Goal: Task Accomplishment & Management: Manage account settings

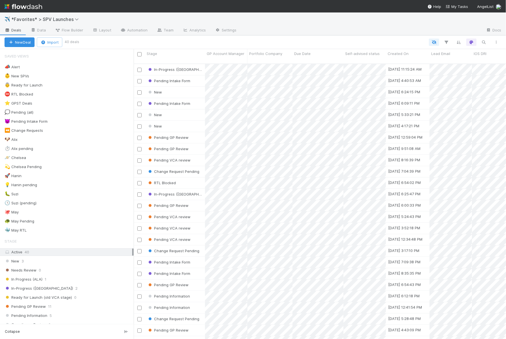
scroll to position [0, 0]
click at [80, 138] on div "🐶 Alix 5" at bounding box center [69, 139] width 129 height 7
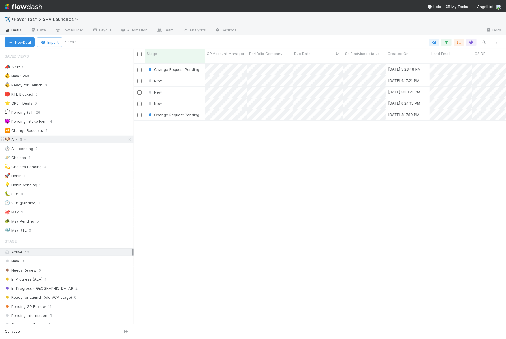
scroll to position [280, 372]
click at [193, 76] on div "New" at bounding box center [175, 80] width 60 height 11
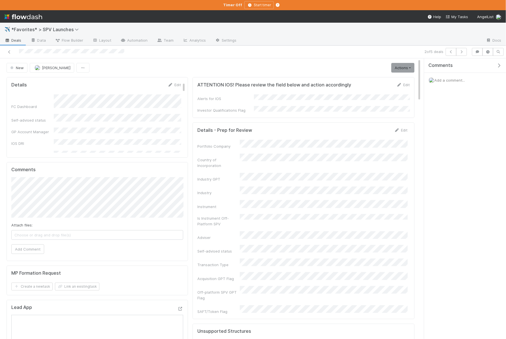
click at [499, 63] on icon "button" at bounding box center [499, 65] width 6 height 5
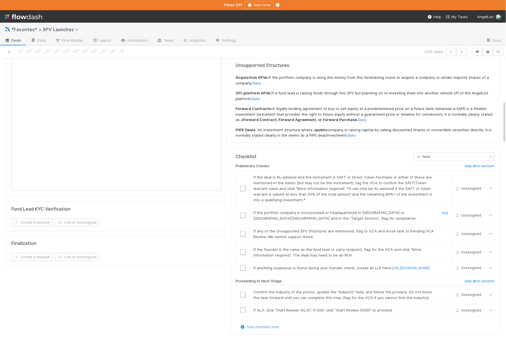
scroll to position [267, 0]
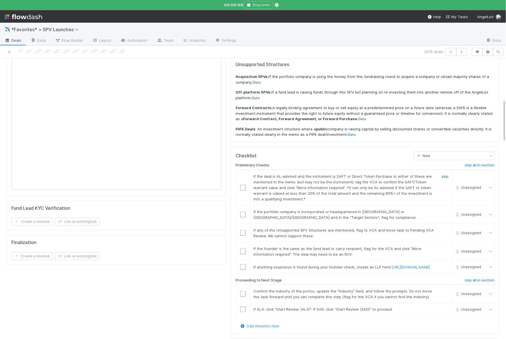
click at [448, 174] on link "skip" at bounding box center [445, 176] width 7 height 5
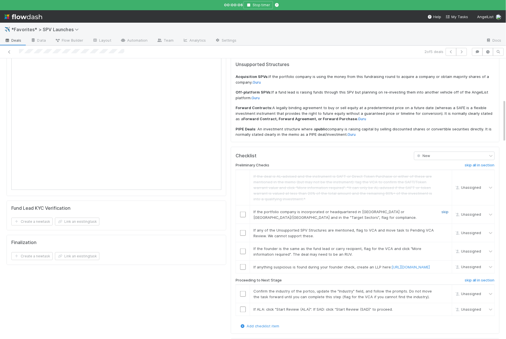
click at [448, 209] on link "skip" at bounding box center [445, 211] width 7 height 5
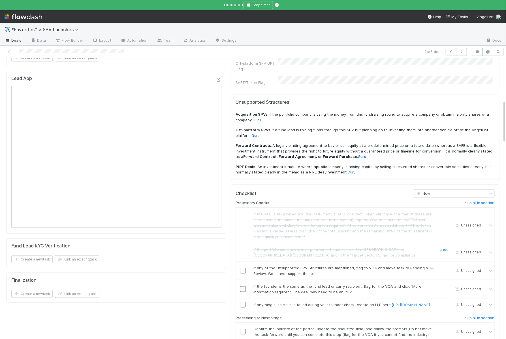
scroll to position [298, 0]
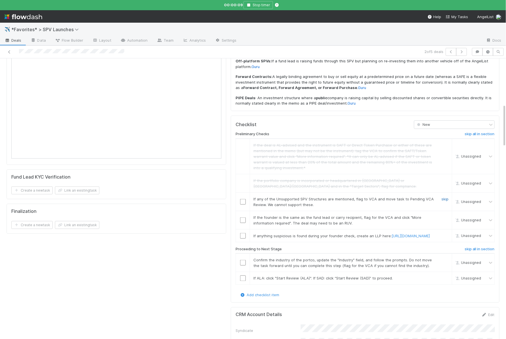
click at [442, 197] on link "skip" at bounding box center [445, 199] width 7 height 5
click at [447, 215] on link "skip" at bounding box center [445, 217] width 7 height 5
click at [448, 233] on div "skip" at bounding box center [444, 236] width 17 height 6
click at [444, 233] on link "skip" at bounding box center [445, 235] width 7 height 5
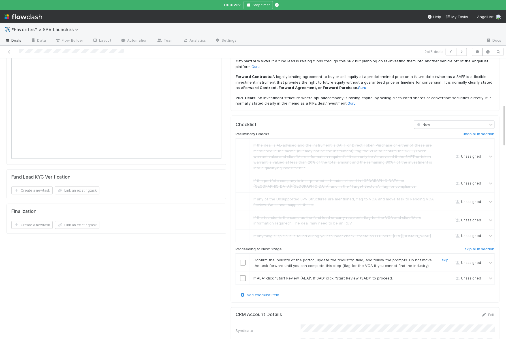
click at [242, 260] on input "checkbox" at bounding box center [243, 263] width 6 height 6
click at [242, 275] on input "checkbox" at bounding box center [243, 278] width 6 height 6
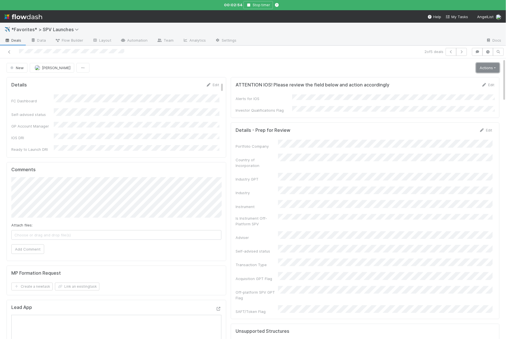
click at [487, 65] on link "Actions" at bounding box center [487, 68] width 23 height 10
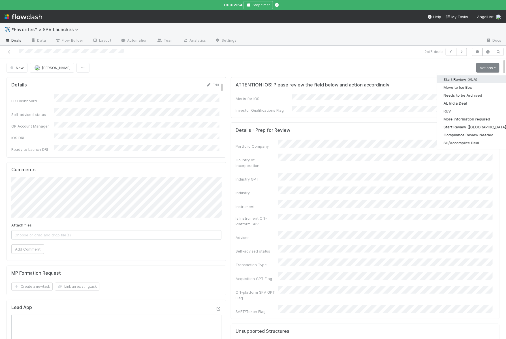
click at [459, 78] on button "Start Review (ALA)" at bounding box center [475, 79] width 77 height 8
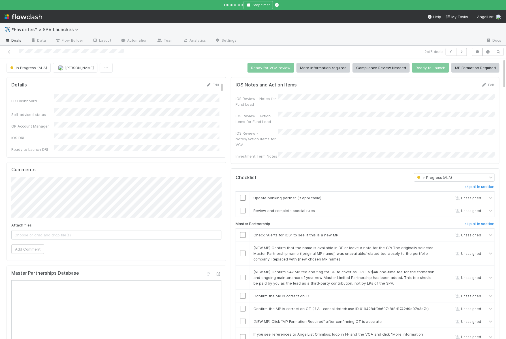
click at [470, 184] on h6 "skip all in section" at bounding box center [480, 186] width 30 height 5
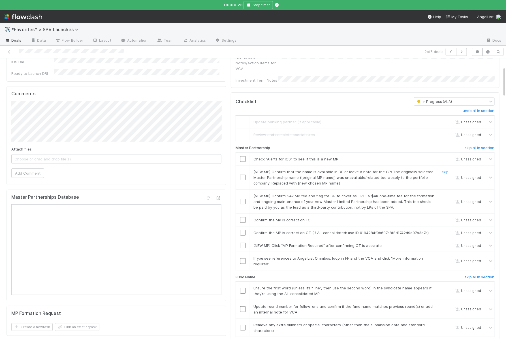
scroll to position [93, 0]
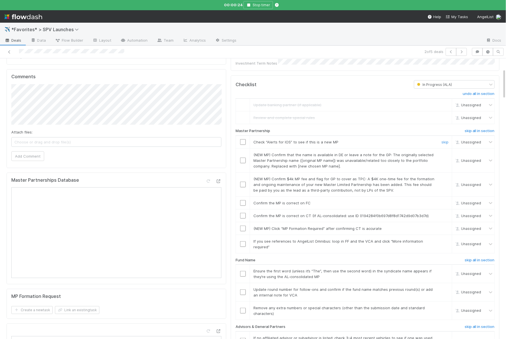
click at [242, 139] on input "checkbox" at bounding box center [243, 142] width 6 height 6
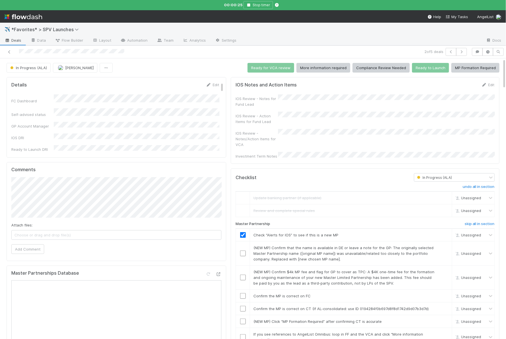
checkbox input "true"
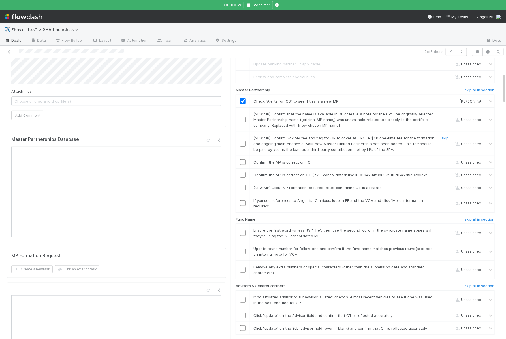
scroll to position [134, 0]
click at [447, 111] on link "skip" at bounding box center [445, 113] width 7 height 5
click at [445, 135] on link "skip" at bounding box center [445, 137] width 7 height 5
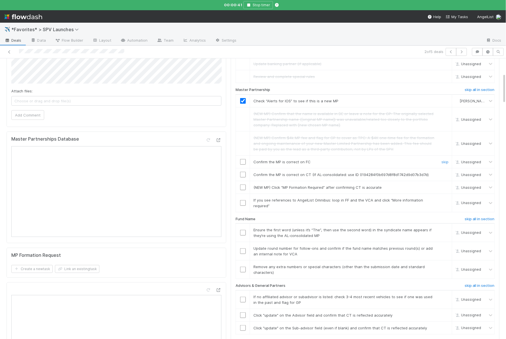
click at [243, 159] on input "checkbox" at bounding box center [243, 162] width 6 height 6
click at [243, 172] on input "checkbox" at bounding box center [243, 175] width 6 height 6
click at [443, 185] on link "skip" at bounding box center [445, 187] width 7 height 5
click at [447, 198] on link "skip" at bounding box center [445, 200] width 7 height 5
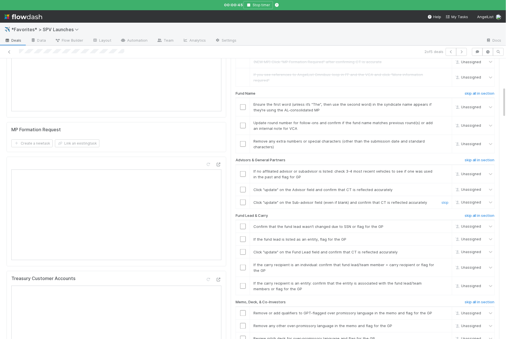
scroll to position [261, 0]
checkbox input "true"
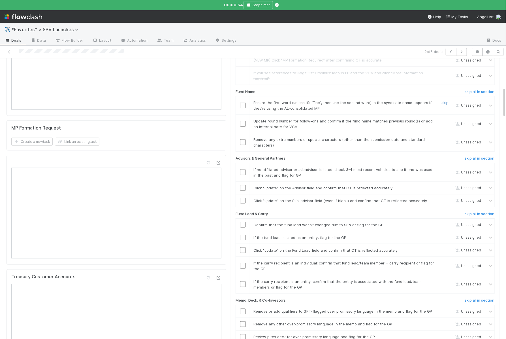
click at [447, 100] on link "skip" at bounding box center [445, 102] width 7 height 5
click at [242, 121] on input "checkbox" at bounding box center [243, 124] width 6 height 6
click at [445, 137] on link "skip" at bounding box center [445, 139] width 7 height 5
click at [243, 169] on input "checkbox" at bounding box center [243, 172] width 6 height 6
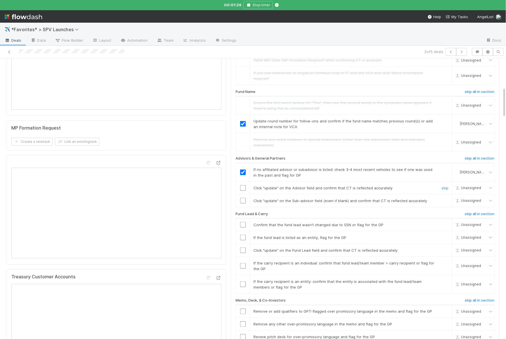
click at [243, 181] on td at bounding box center [243, 187] width 14 height 13
click at [243, 185] on input "checkbox" at bounding box center [243, 188] width 6 height 6
click at [243, 194] on td at bounding box center [243, 200] width 14 height 13
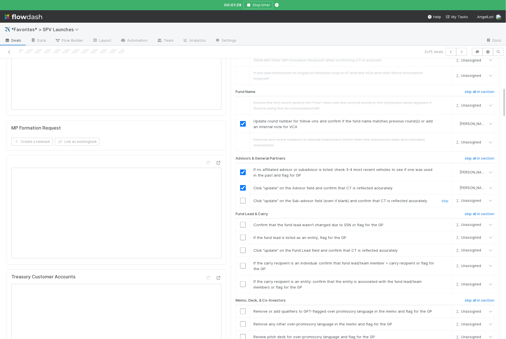
click at [243, 198] on input "checkbox" at bounding box center [243, 201] width 6 height 6
click at [243, 222] on input "checkbox" at bounding box center [243, 225] width 6 height 6
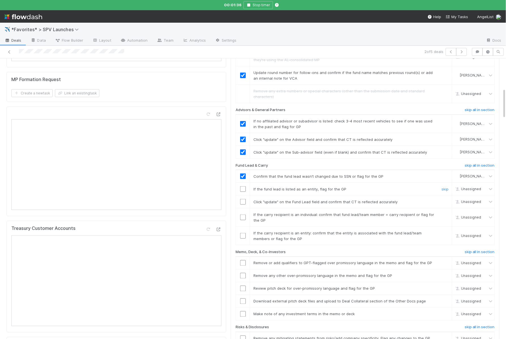
scroll to position [312, 0]
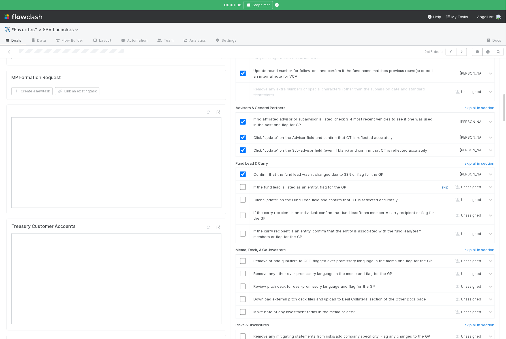
click at [448, 185] on link "skip" at bounding box center [445, 187] width 7 height 5
click at [244, 197] on input "checkbox" at bounding box center [243, 200] width 6 height 6
click at [447, 210] on link "skip" at bounding box center [445, 212] width 7 height 5
click at [242, 231] on input "checkbox" at bounding box center [243, 234] width 6 height 6
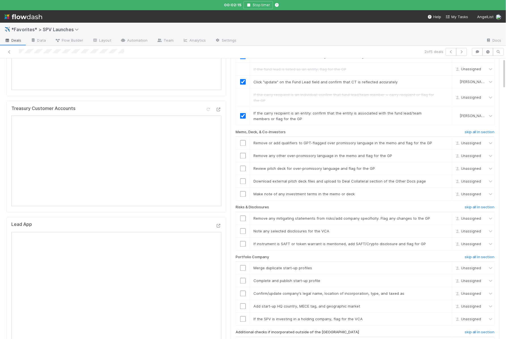
scroll to position [0, 0]
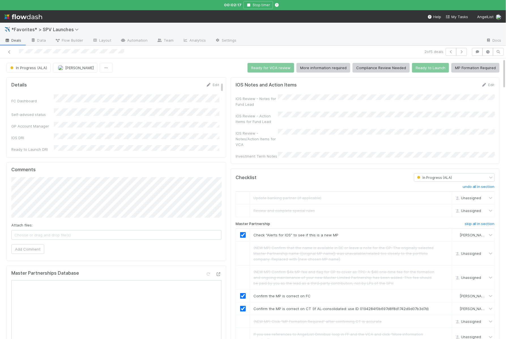
click at [287, 142] on div "IOS Review - Notes for Fund Lead IOS Review - Action Items for Fund Lead IOS Re…" at bounding box center [365, 126] width 259 height 65
click at [303, 140] on div "IOS Review - Notes/Action Items for VCA" at bounding box center [365, 138] width 259 height 18
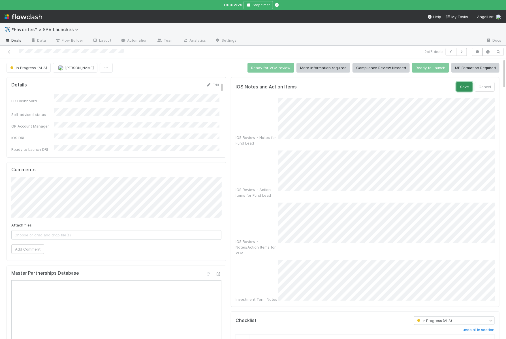
click at [471, 85] on button "Save" at bounding box center [465, 87] width 16 height 10
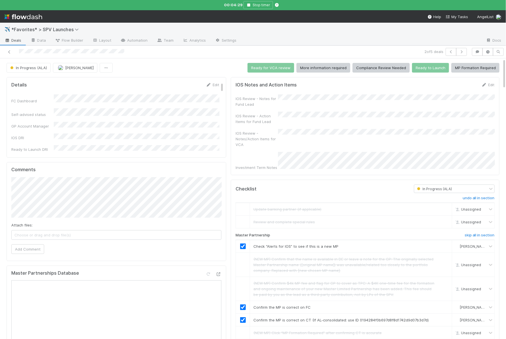
click at [309, 135] on div "IOS Review - Notes/Action Items for VCA" at bounding box center [365, 138] width 259 height 18
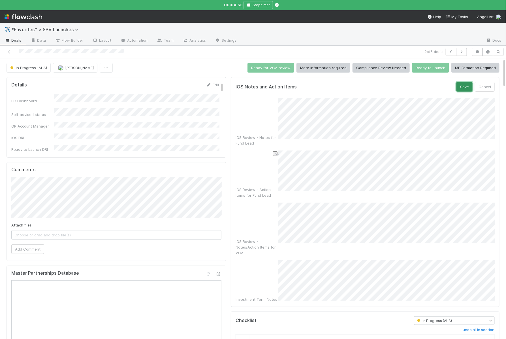
click at [465, 88] on button "Save" at bounding box center [465, 87] width 16 height 10
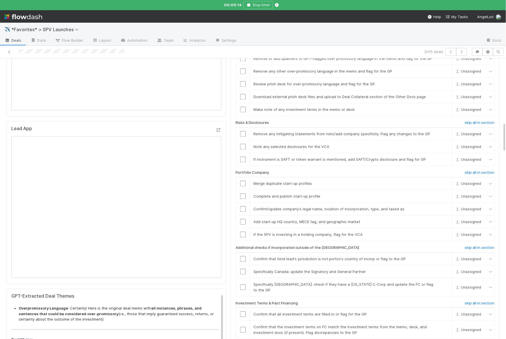
scroll to position [467, 0]
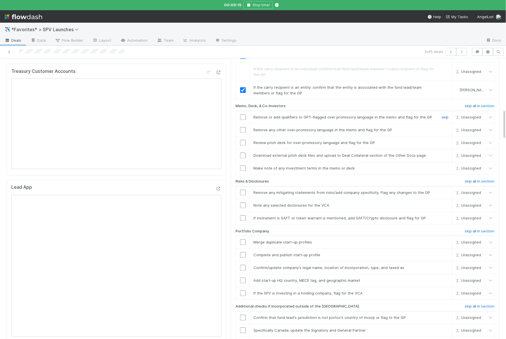
click at [444, 115] on link "skip" at bounding box center [445, 117] width 7 height 5
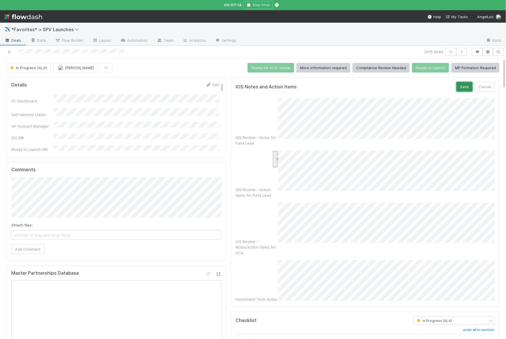
click at [461, 88] on button "Save" at bounding box center [465, 87] width 16 height 10
click at [465, 82] on button "Save" at bounding box center [465, 87] width 16 height 10
click at [461, 85] on button "Save" at bounding box center [465, 87] width 16 height 10
click at [458, 88] on div "IOS Notes and Action Items Save Cancel" at bounding box center [365, 87] width 259 height 10
click at [458, 88] on button "Save" at bounding box center [465, 87] width 16 height 10
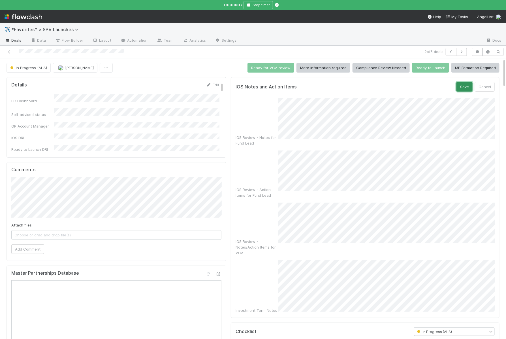
click at [466, 86] on button "Save" at bounding box center [465, 87] width 16 height 10
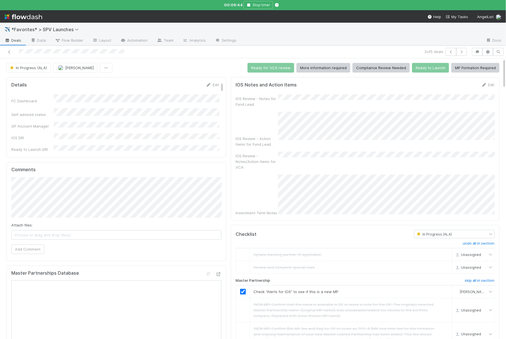
click at [382, 138] on div "IOS Review - Notes for Fund Lead IOS Review - Action Items for Fund Lead IOS Re…" at bounding box center [365, 154] width 259 height 121
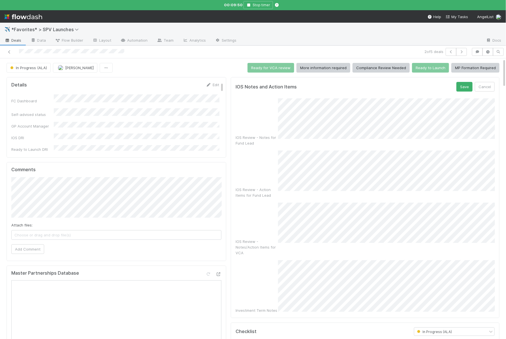
click at [462, 92] on form "IOS Notes and Action Items Save Cancel IOS Review - Notes for Fund Lead IOS Rev…" at bounding box center [365, 197] width 259 height 231
click at [465, 88] on button "Save" at bounding box center [465, 87] width 16 height 10
click at [463, 91] on form "IOS Notes and Action Items Save Cancel IOS Review - Notes for Fund Lead IOS Rev…" at bounding box center [365, 209] width 259 height 254
click at [470, 90] on button "Save" at bounding box center [465, 87] width 16 height 10
click at [468, 87] on button "Save" at bounding box center [465, 87] width 16 height 10
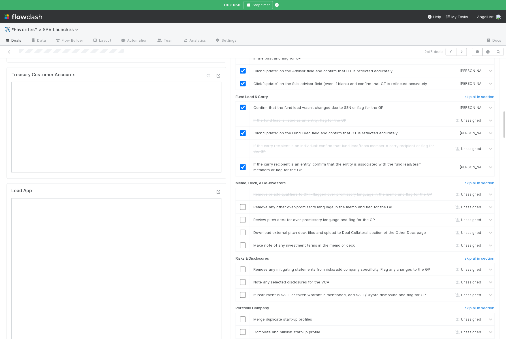
scroll to position [489, 0]
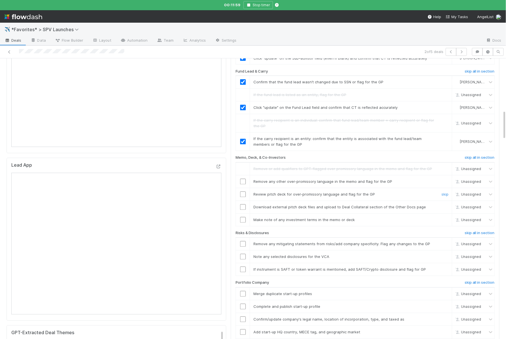
click at [242, 191] on input "checkbox" at bounding box center [243, 194] width 6 height 6
click at [446, 205] on link "skip" at bounding box center [445, 207] width 7 height 5
click at [244, 217] on input "checkbox" at bounding box center [243, 220] width 6 height 6
click at [244, 179] on input "checkbox" at bounding box center [243, 182] width 6 height 6
click at [444, 179] on link "skip" at bounding box center [445, 181] width 7 height 5
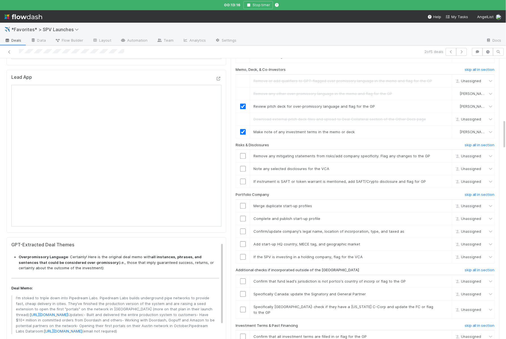
scroll to position [0, 0]
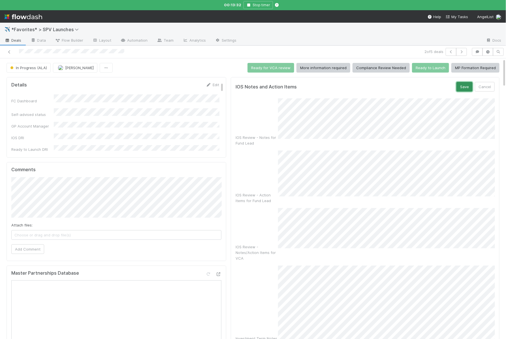
click at [463, 90] on button "Save" at bounding box center [465, 87] width 16 height 10
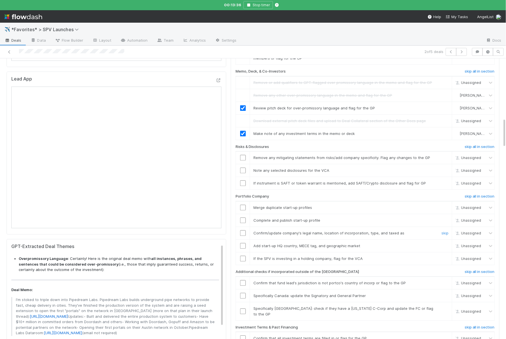
scroll to position [580, 0]
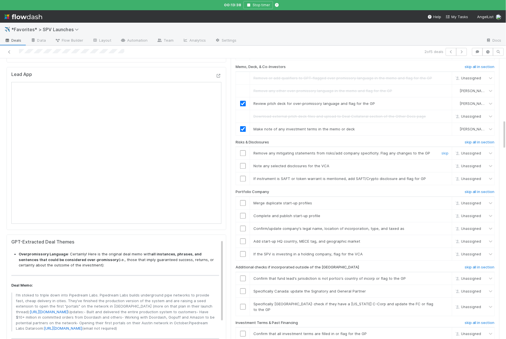
click at [244, 150] on input "checkbox" at bounding box center [243, 153] width 6 height 6
click at [244, 163] on input "checkbox" at bounding box center [243, 166] width 6 height 6
click at [448, 176] on link "skip" at bounding box center [445, 178] width 7 height 5
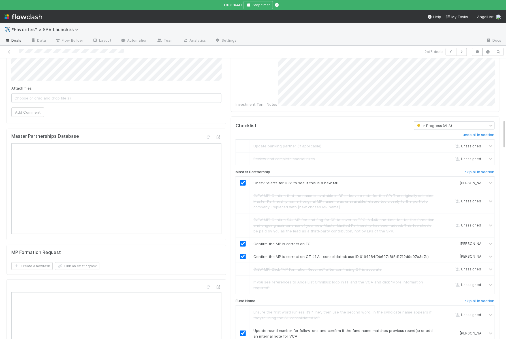
scroll to position [0, 0]
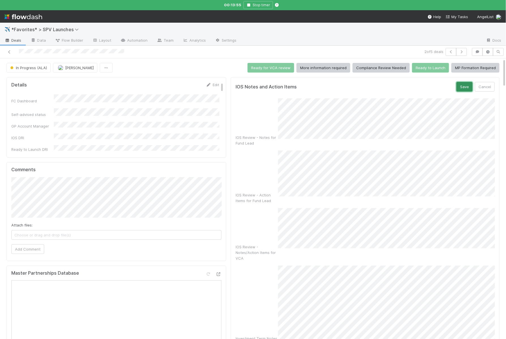
click at [465, 82] on button "Save" at bounding box center [465, 87] width 16 height 10
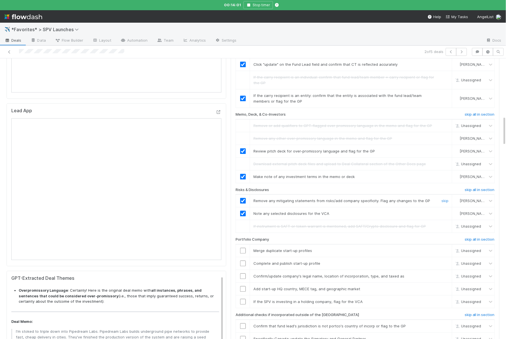
scroll to position [605, 0]
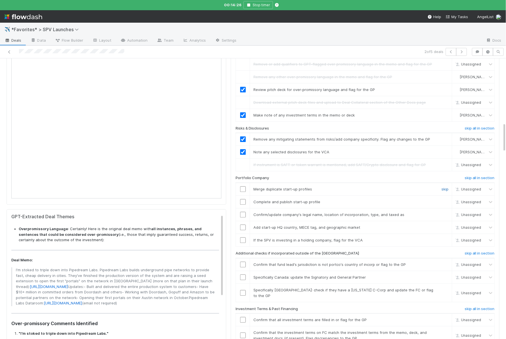
click at [444, 187] on link "skip" at bounding box center [445, 189] width 7 height 5
click at [445, 199] on link "skip" at bounding box center [445, 201] width 7 height 5
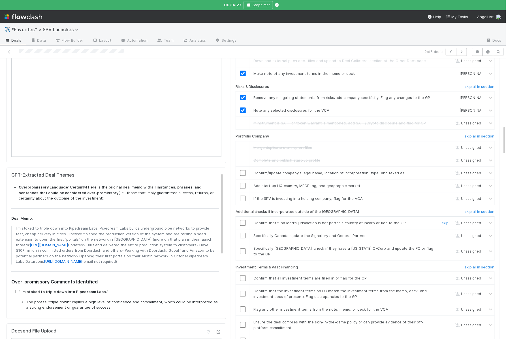
scroll to position [651, 0]
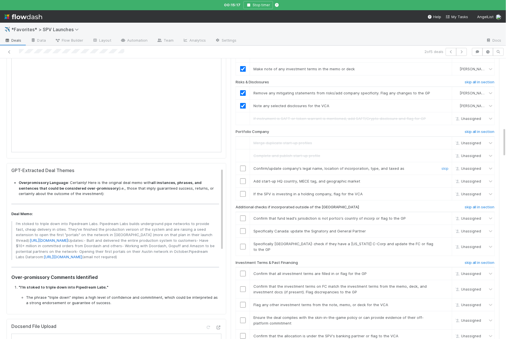
click at [242, 165] on input "checkbox" at bounding box center [243, 168] width 6 height 6
click at [243, 178] on input "checkbox" at bounding box center [243, 181] width 6 height 6
click at [448, 191] on link "skip" at bounding box center [445, 193] width 7 height 5
click at [470, 205] on h6 "skip all in section" at bounding box center [480, 207] width 30 height 5
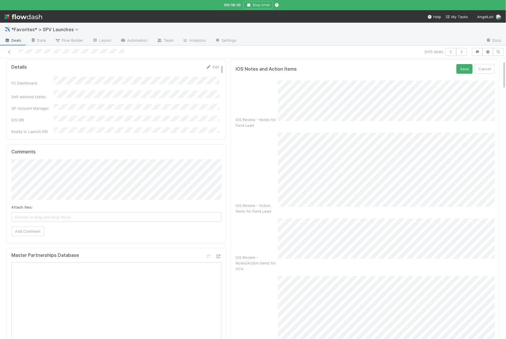
scroll to position [23, 0]
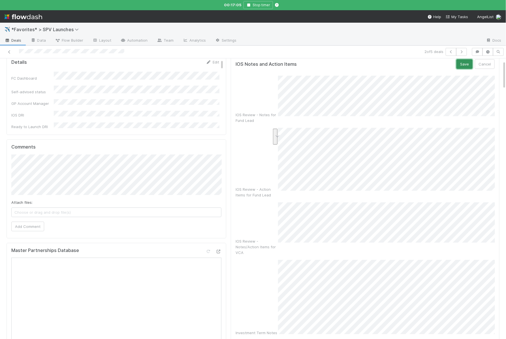
click at [464, 65] on button "Save" at bounding box center [465, 64] width 16 height 10
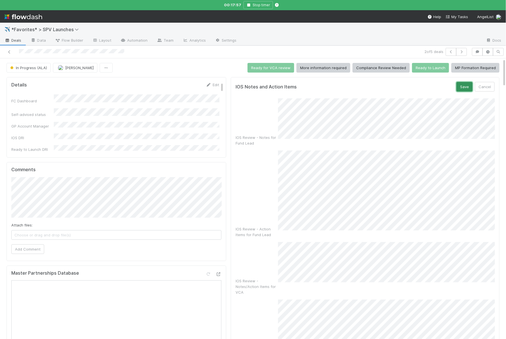
click at [469, 86] on button "Save" at bounding box center [465, 87] width 16 height 10
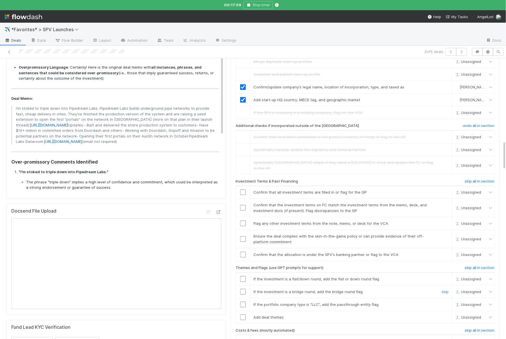
scroll to position [788, 0]
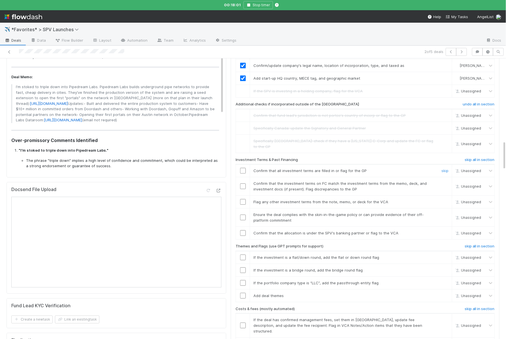
click at [243, 168] on input "checkbox" at bounding box center [243, 171] width 6 height 6
click at [244, 183] on input "checkbox" at bounding box center [243, 186] width 6 height 6
click at [448, 199] on link "skip" at bounding box center [445, 201] width 7 height 5
click at [244, 214] on input "checkbox" at bounding box center [243, 217] width 6 height 6
click at [244, 230] on input "checkbox" at bounding box center [243, 233] width 6 height 6
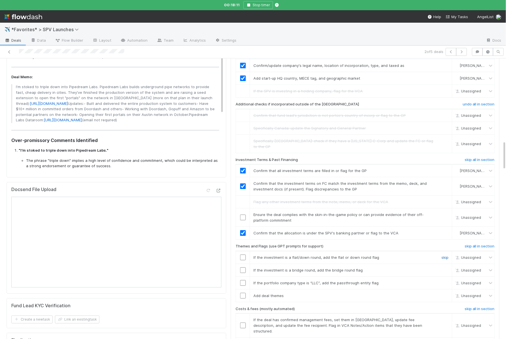
click at [445, 255] on link "skip" at bounding box center [445, 257] width 7 height 5
click at [244, 267] on input "checkbox" at bounding box center [243, 270] width 6 height 6
checkbox input "true"
click at [446, 280] on link "skip" at bounding box center [445, 282] width 7 height 5
click at [446, 293] on link "skip" at bounding box center [445, 295] width 7 height 5
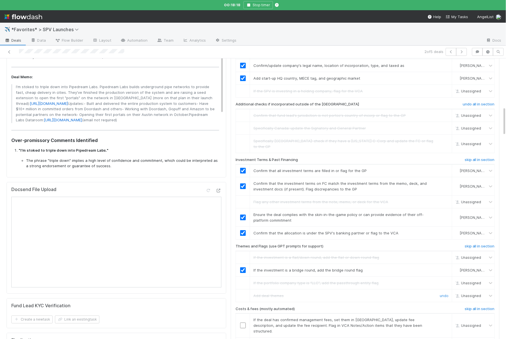
scroll to position [0, 0]
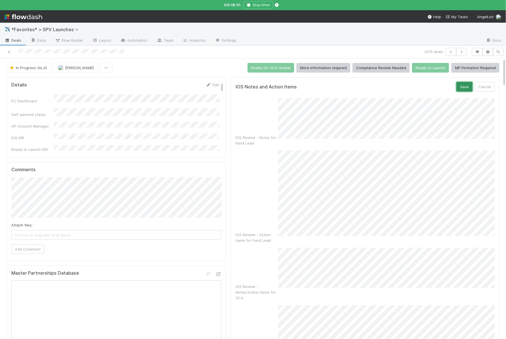
click at [466, 84] on button "Save" at bounding box center [465, 87] width 16 height 10
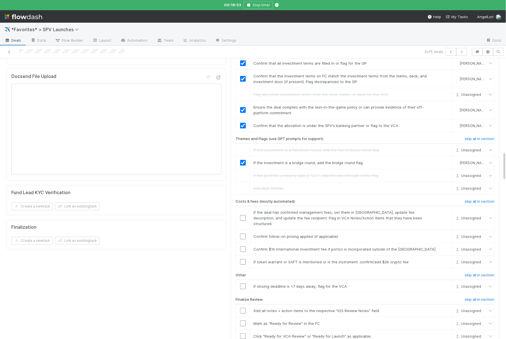
scroll to position [909, 0]
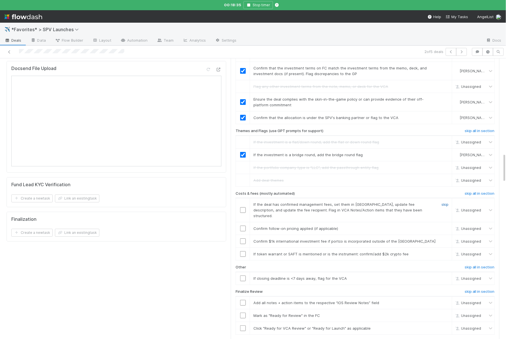
click at [444, 202] on link "skip" at bounding box center [445, 204] width 7 height 5
click at [242, 225] on input "checkbox" at bounding box center [243, 228] width 6 height 6
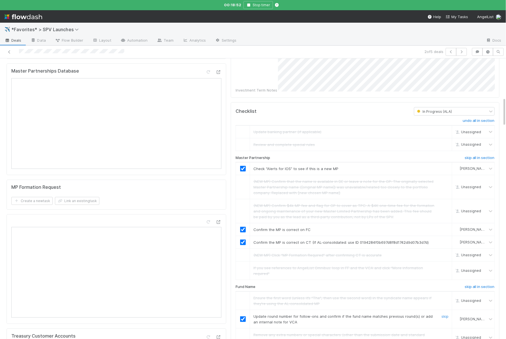
scroll to position [0, 0]
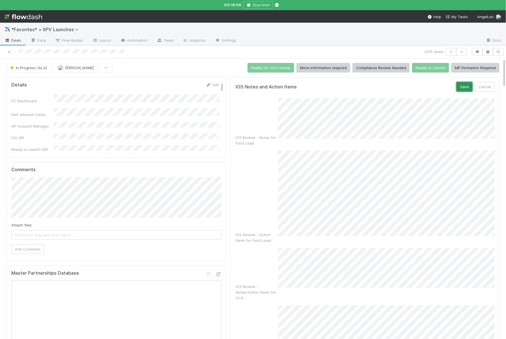
click at [470, 82] on button "Save" at bounding box center [465, 87] width 16 height 10
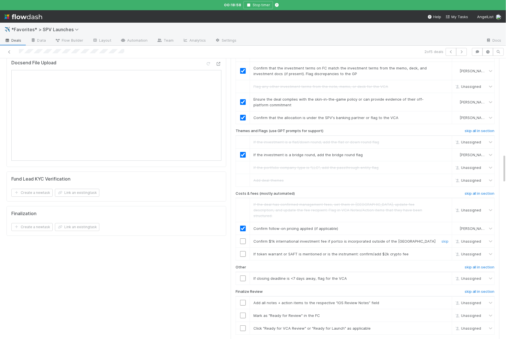
scroll to position [915, 0]
click at [449, 238] on link "skip" at bounding box center [445, 240] width 7 height 5
click at [449, 250] on link "skip" at bounding box center [445, 252] width 7 height 5
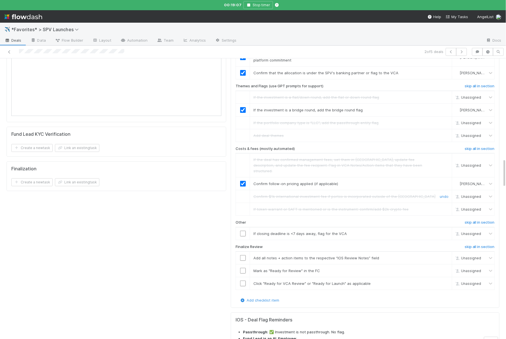
scroll to position [960, 0]
click at [446, 231] on link "skip" at bounding box center [445, 233] width 7 height 5
click at [246, 254] on div at bounding box center [243, 257] width 14 height 6
click at [241, 254] on input "checkbox" at bounding box center [243, 257] width 6 height 6
click at [242, 267] on input "checkbox" at bounding box center [243, 270] width 6 height 6
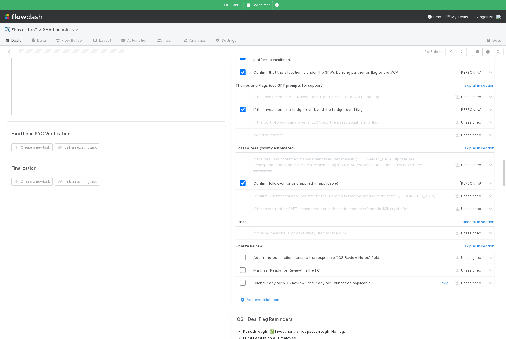
click at [244, 276] on td at bounding box center [243, 282] width 14 height 13
click at [244, 280] on input "checkbox" at bounding box center [243, 283] width 6 height 6
checkbox input "true"
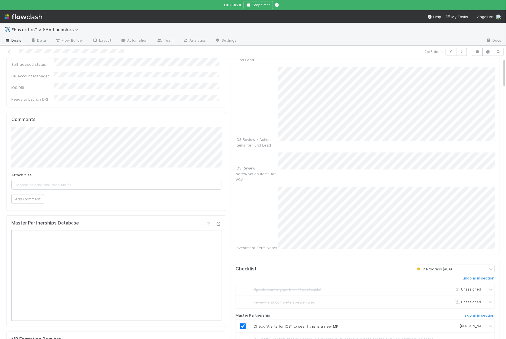
scroll to position [0, 0]
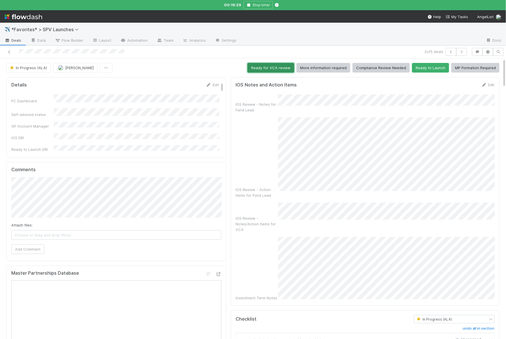
click at [267, 70] on button "Ready for VCA review" at bounding box center [271, 68] width 47 height 10
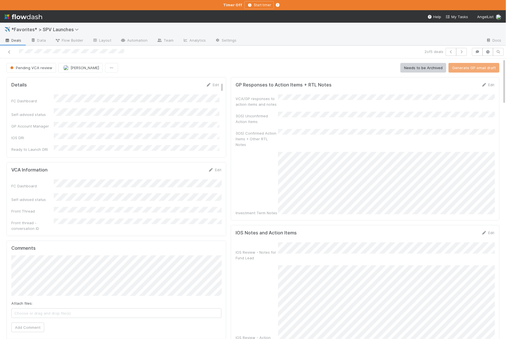
click at [16, 41] on span "Deals" at bounding box center [13, 40] width 17 height 6
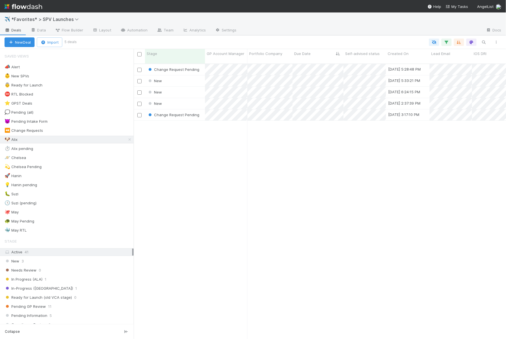
scroll to position [280, 372]
click at [197, 77] on div "New" at bounding box center [175, 80] width 60 height 11
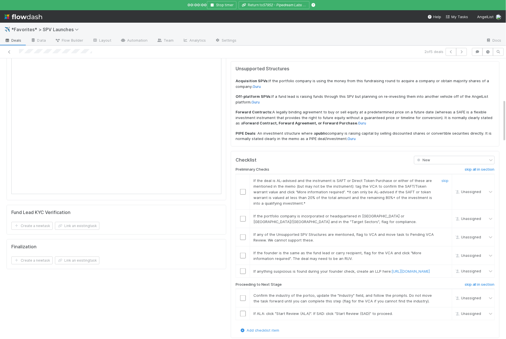
scroll to position [269, 0]
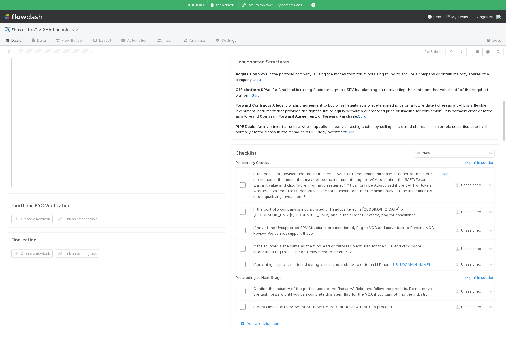
click at [445, 171] on link "skip" at bounding box center [445, 173] width 7 height 5
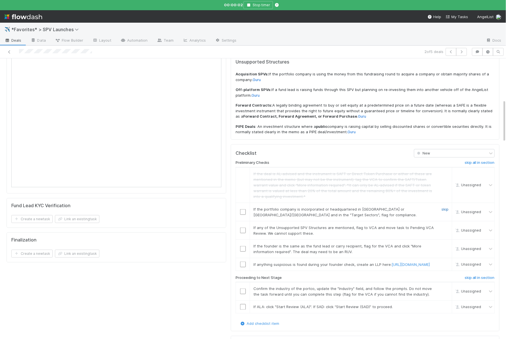
click at [446, 207] on link "skip" at bounding box center [445, 209] width 7 height 5
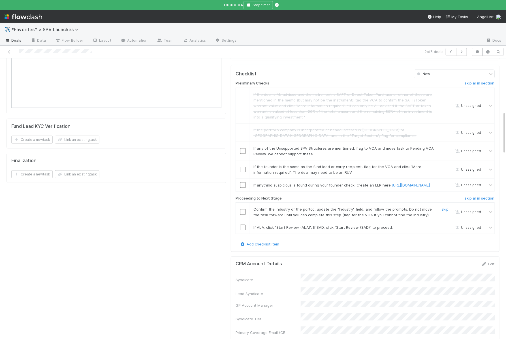
scroll to position [360, 0]
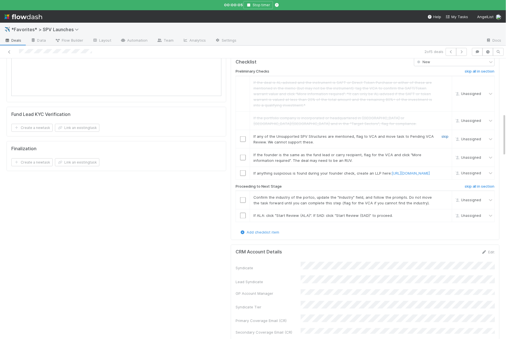
click at [446, 134] on link "skip" at bounding box center [445, 136] width 7 height 5
click at [446, 152] on link "skip" at bounding box center [445, 154] width 7 height 5
click at [446, 171] on link "skip" at bounding box center [445, 173] width 7 height 5
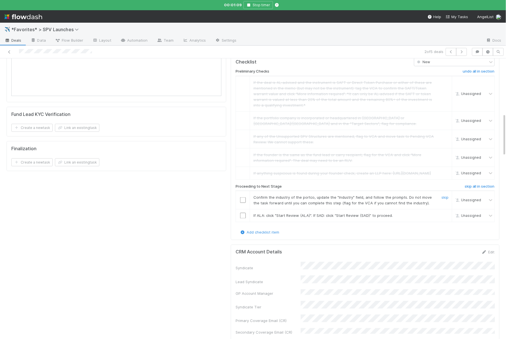
click at [244, 197] on input "checkbox" at bounding box center [243, 200] width 6 height 6
click at [244, 213] on input "checkbox" at bounding box center [243, 216] width 6 height 6
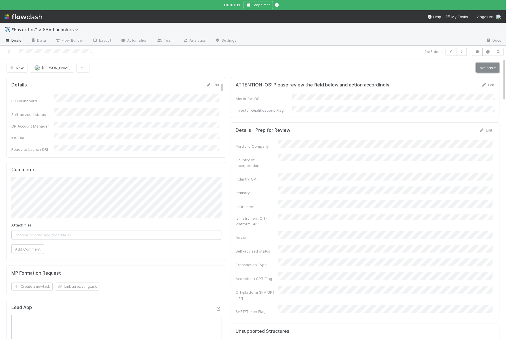
click at [492, 67] on link "Actions" at bounding box center [487, 68] width 23 height 10
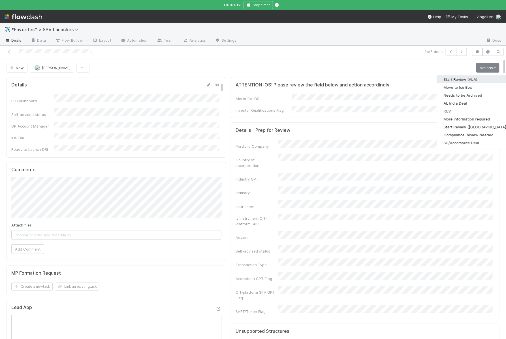
click at [461, 77] on button "Start Review (ALA)" at bounding box center [475, 79] width 77 height 8
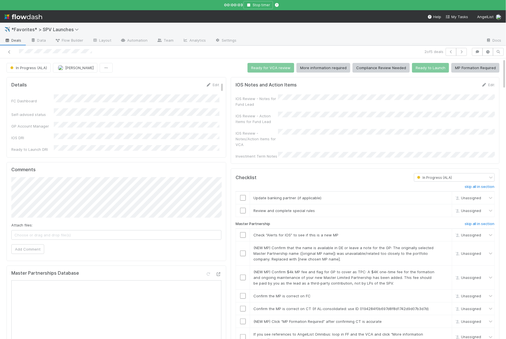
click at [259, 9] on div "00:00:03 Stop timer" at bounding box center [253, 5] width 506 height 10
click at [253, 7] on button "Stop timer" at bounding box center [258, 5] width 29 height 8
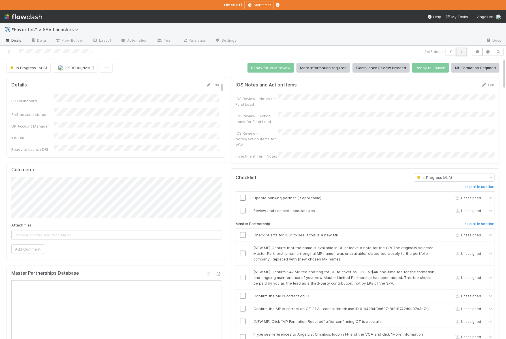
click at [463, 52] on icon "button" at bounding box center [462, 51] width 6 height 3
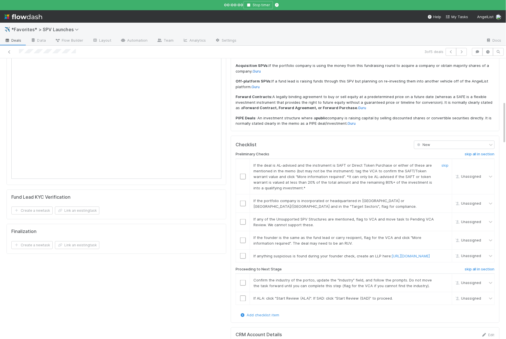
scroll to position [291, 0]
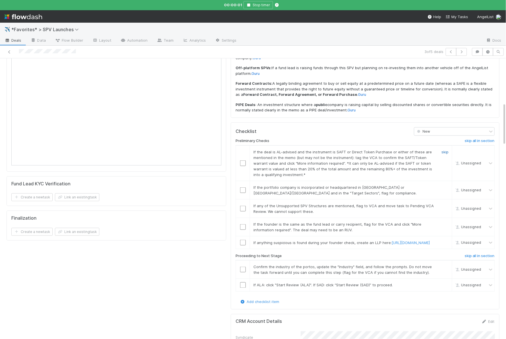
click at [448, 150] on link "skip" at bounding box center [445, 152] width 7 height 5
click at [445, 185] on link "skip" at bounding box center [445, 187] width 7 height 5
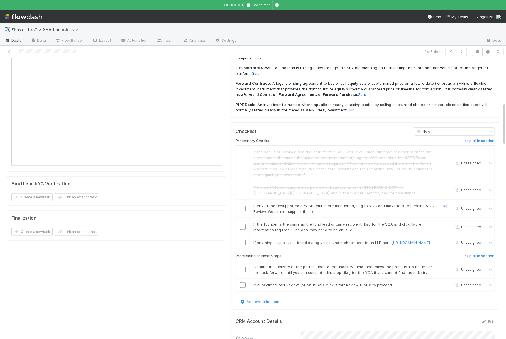
click at [446, 203] on link "skip" at bounding box center [445, 205] width 7 height 5
click at [447, 222] on link "skip" at bounding box center [445, 224] width 7 height 5
click at [447, 240] on link "skip" at bounding box center [445, 242] width 7 height 5
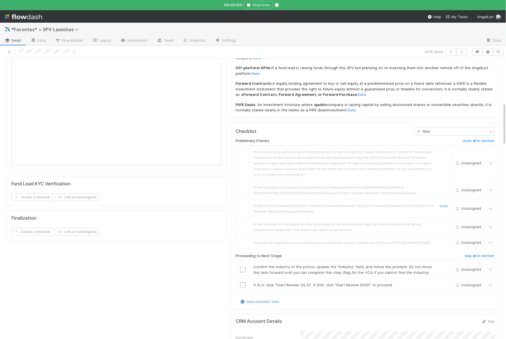
scroll to position [0, 0]
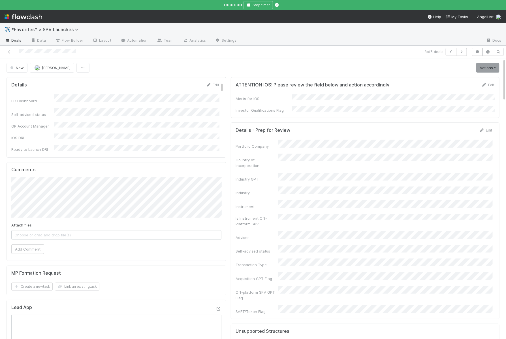
click at [299, 172] on div "Portfolio Company Country of Incorporation Industry GPT Industry Instrument Is …" at bounding box center [364, 227] width 257 height 174
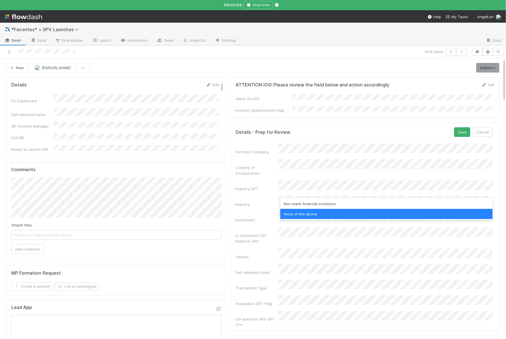
click at [299, 205] on div "Non-bank financial institution" at bounding box center [386, 204] width 212 height 10
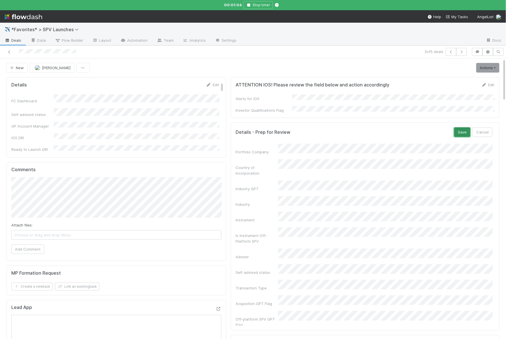
click at [462, 129] on button "Save" at bounding box center [462, 132] width 16 height 10
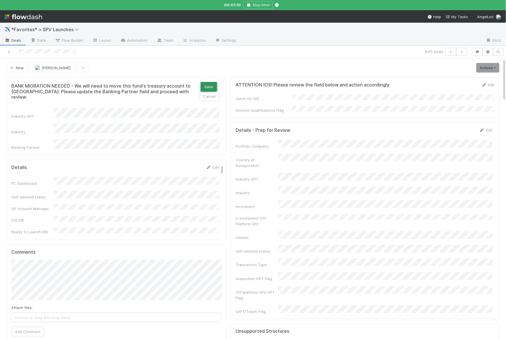
click at [207, 87] on button "Save" at bounding box center [209, 87] width 16 height 10
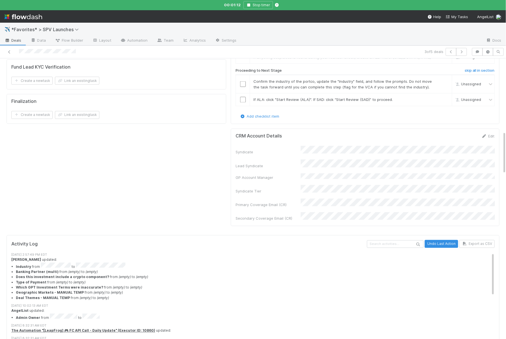
scroll to position [479, 0]
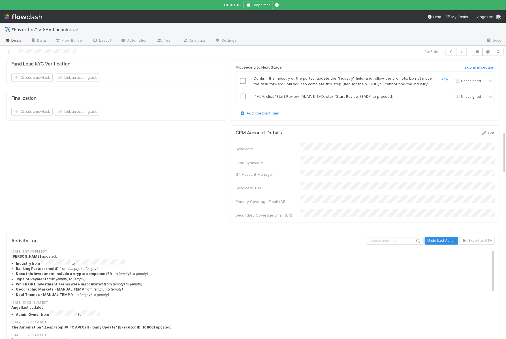
click at [242, 78] on input "checkbox" at bounding box center [243, 81] width 6 height 6
click at [242, 90] on td at bounding box center [243, 96] width 14 height 13
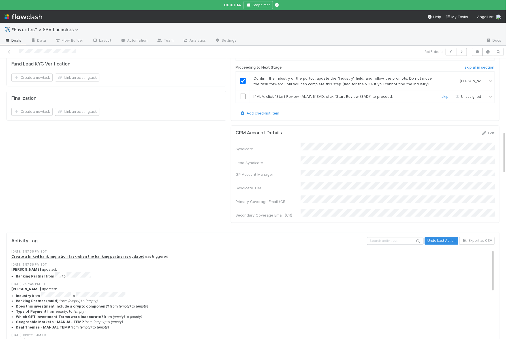
click at [243, 94] on input "checkbox" at bounding box center [243, 97] width 6 height 6
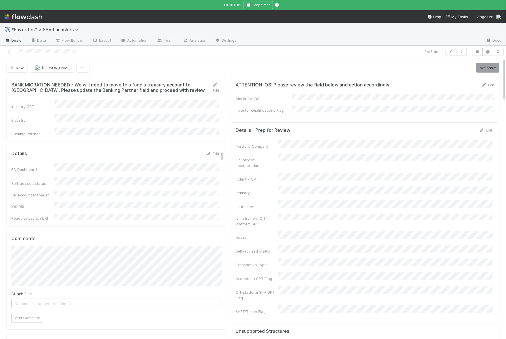
click at [485, 65] on link "Actions" at bounding box center [487, 68] width 23 height 10
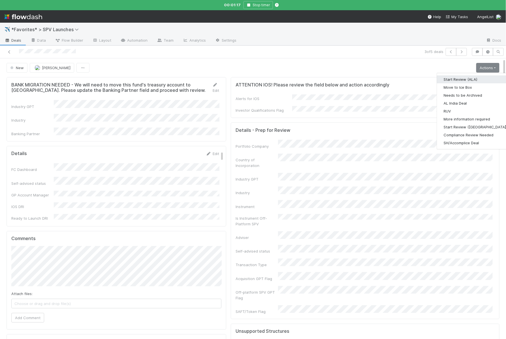
click at [462, 77] on button "Start Review (ALA)" at bounding box center [475, 79] width 77 height 8
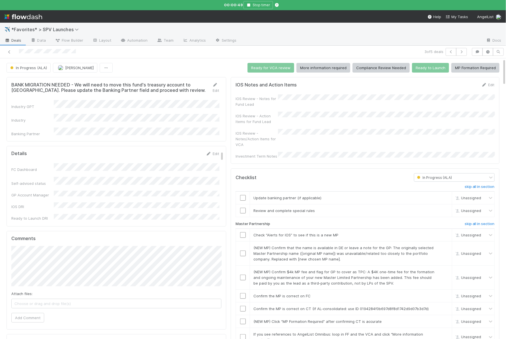
click at [17, 43] on link "Deals" at bounding box center [13, 40] width 26 height 9
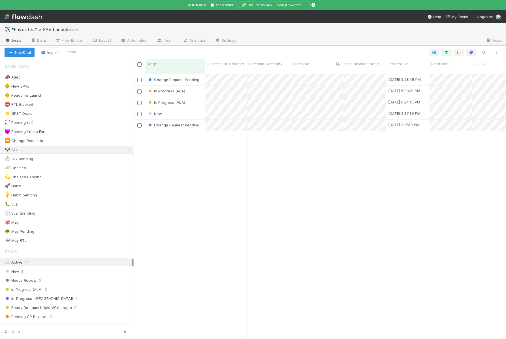
scroll to position [270, 372]
click at [224, 7] on button "Stop timer" at bounding box center [221, 5] width 29 height 8
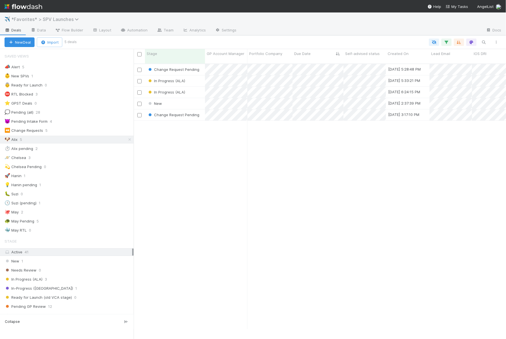
click at [56, 20] on span "*Favorites* > SPV Launches" at bounding box center [46, 19] width 70 height 6
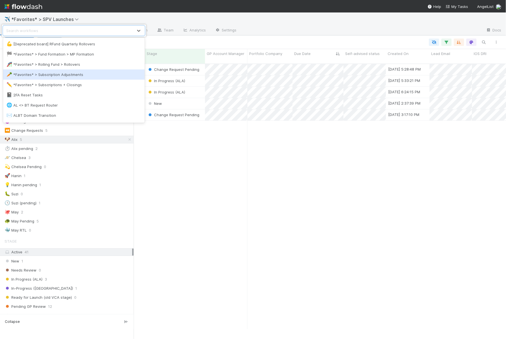
click at [50, 73] on div "🥕 *Favorites* > Subscription Adjustments" at bounding box center [74, 75] width 135 height 6
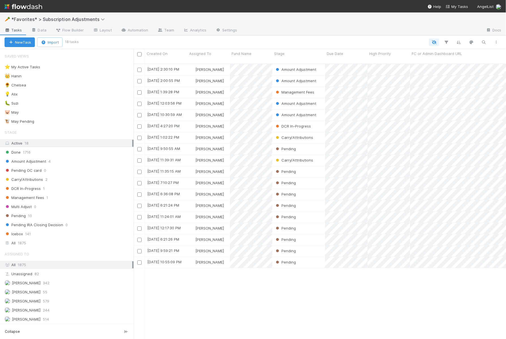
scroll to position [280, 372]
click at [46, 96] on div "💡 Alix 8" at bounding box center [69, 94] width 129 height 7
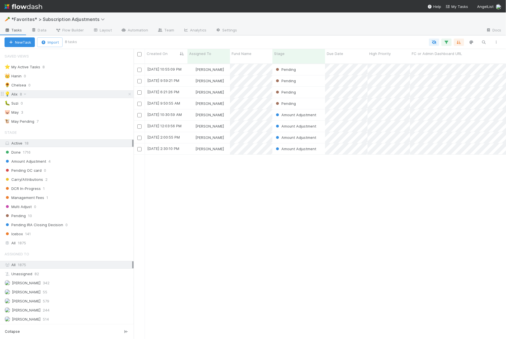
scroll to position [280, 372]
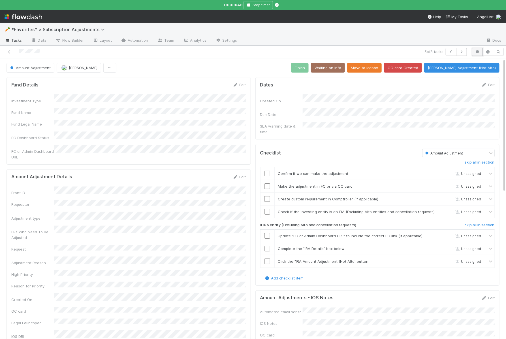
click at [479, 50] on icon "button" at bounding box center [478, 51] width 6 height 3
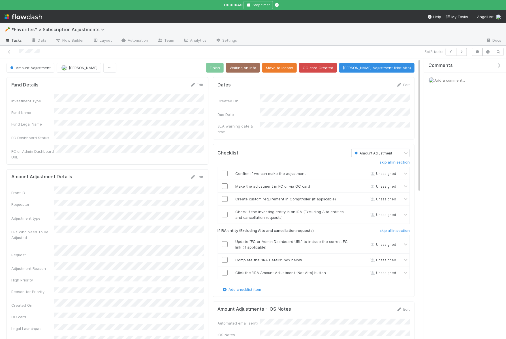
click at [460, 82] on div "Add a comment..." at bounding box center [465, 80] width 82 height 15
click at [449, 78] on span "Add a comment..." at bounding box center [450, 80] width 31 height 5
click at [446, 182] on button "Add Comment" at bounding box center [449, 185] width 33 height 10
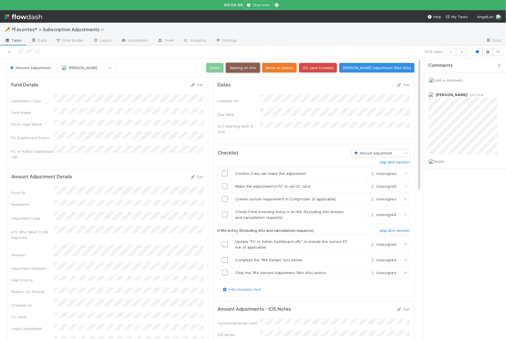
click at [260, 67] on button "Waiting on Info" at bounding box center [243, 68] width 34 height 10
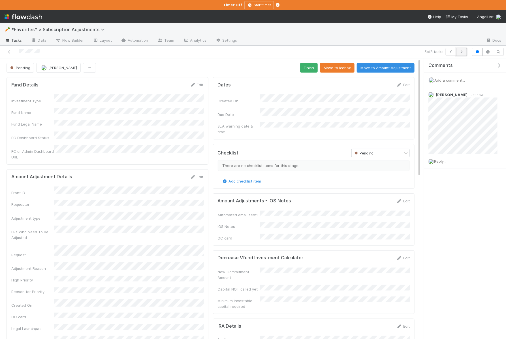
click at [465, 52] on icon "button" at bounding box center [462, 51] width 6 height 3
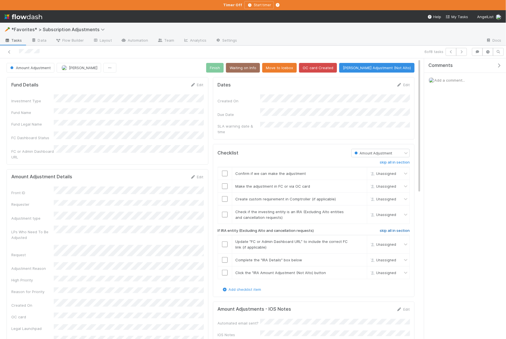
click at [384, 228] on h6 "skip all in section" at bounding box center [395, 230] width 30 height 5
click at [244, 171] on td "Confirm if we can make the adjustment skip" at bounding box center [299, 173] width 135 height 13
click at [224, 171] on input "checkbox" at bounding box center [225, 174] width 6 height 6
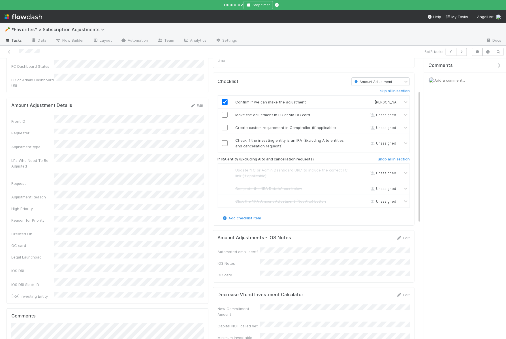
scroll to position [73, 0]
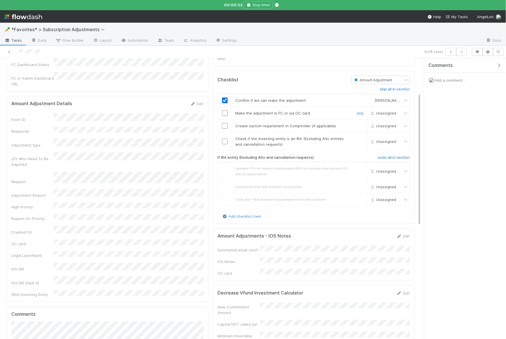
click at [223, 110] on input "checkbox" at bounding box center [225, 113] width 6 height 6
click at [359, 123] on link "skip" at bounding box center [360, 125] width 7 height 5
click at [227, 139] on input "checkbox" at bounding box center [225, 142] width 6 height 6
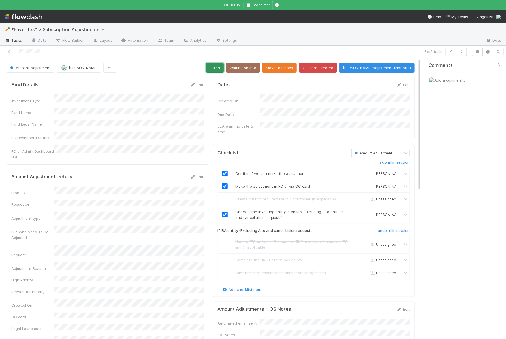
click at [224, 69] on button "Finish" at bounding box center [215, 68] width 18 height 10
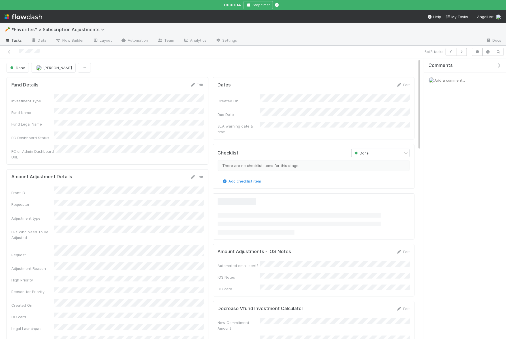
click at [469, 50] on div "6 of 8 tasks" at bounding box center [353, 52] width 233 height 8
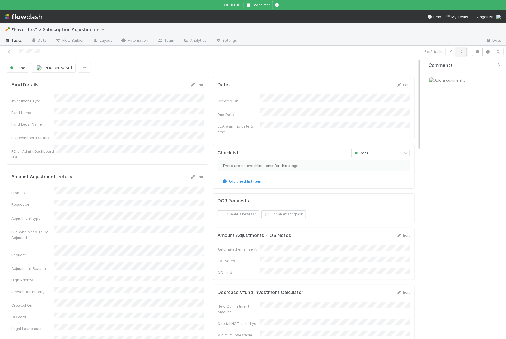
click at [463, 51] on icon "button" at bounding box center [462, 51] width 6 height 3
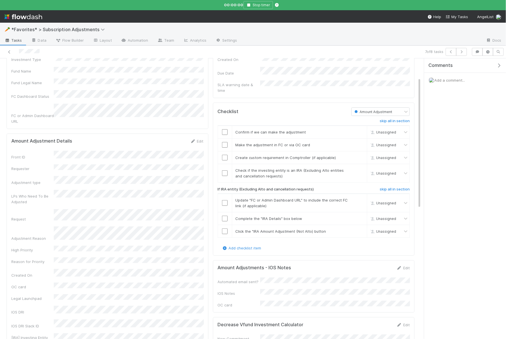
scroll to position [42, 0]
click at [105, 238] on div "Front ID Requester Adjustment type LPs Who Need To Be Adjusted Request Adjustme…" at bounding box center [107, 244] width 192 height 189
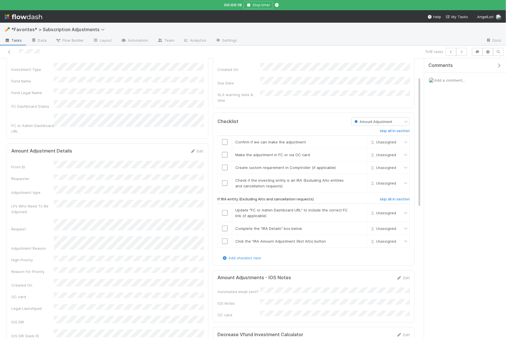
scroll to position [31, 0]
click at [227, 140] on input "checkbox" at bounding box center [225, 143] width 6 height 6
click at [227, 153] on input "checkbox" at bounding box center [225, 156] width 6 height 6
click at [363, 166] on link "skip" at bounding box center [360, 168] width 7 height 5
click at [225, 181] on input "checkbox" at bounding box center [225, 184] width 6 height 6
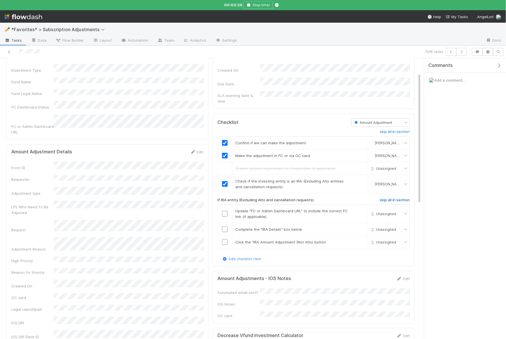
click at [389, 198] on h6 "skip all in section" at bounding box center [395, 200] width 30 height 5
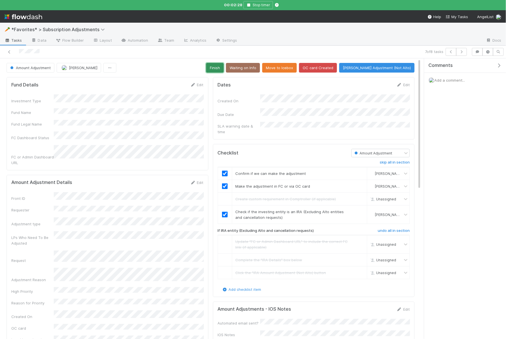
click at [224, 68] on button "Finish" at bounding box center [215, 68] width 18 height 10
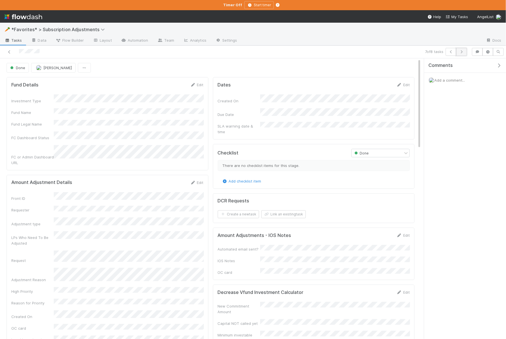
click at [466, 51] on button "button" at bounding box center [461, 52] width 11 height 8
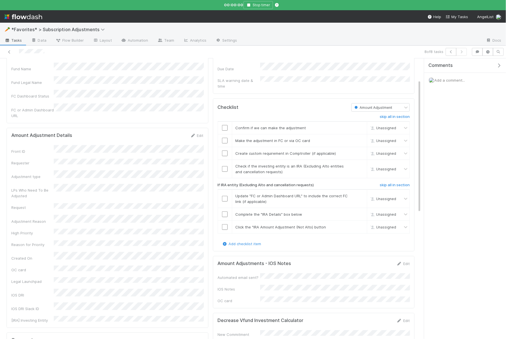
scroll to position [50, 0]
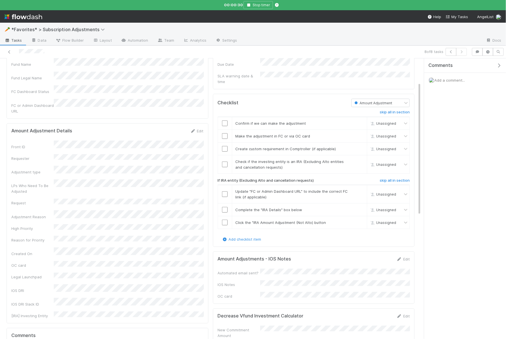
click at [451, 78] on span "Add a comment..." at bounding box center [450, 80] width 31 height 5
click at [459, 177] on button "Add Comment" at bounding box center [449, 176] width 33 height 10
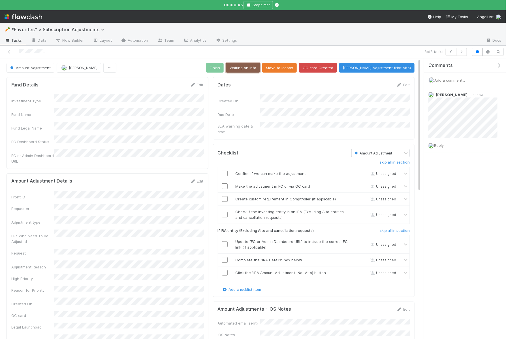
click at [260, 65] on button "Waiting on Info" at bounding box center [243, 68] width 34 height 10
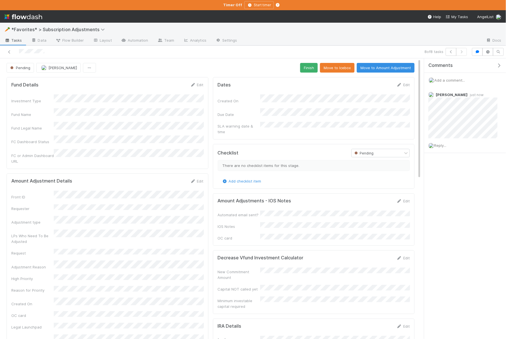
click at [13, 38] on span "Tasks" at bounding box center [14, 40] width 18 height 6
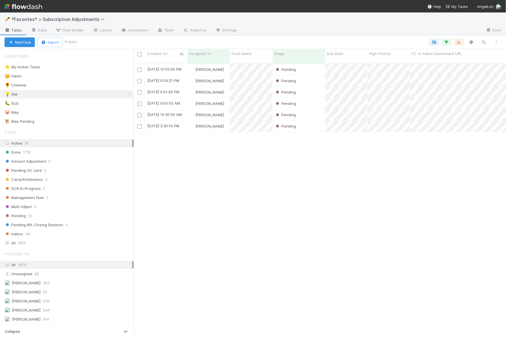
scroll to position [280, 372]
click at [76, 20] on span "*Favorites* > Subscription Adjustments" at bounding box center [59, 19] width 96 height 6
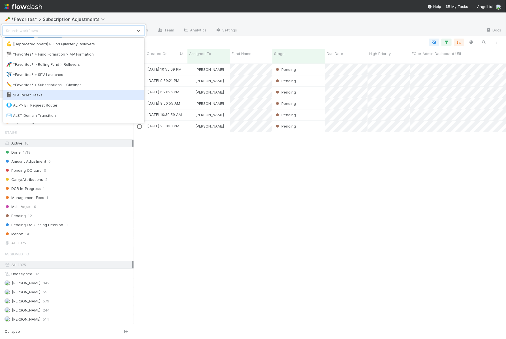
click at [62, 90] on div "📓 2FA Reset Tasks" at bounding box center [74, 95] width 142 height 10
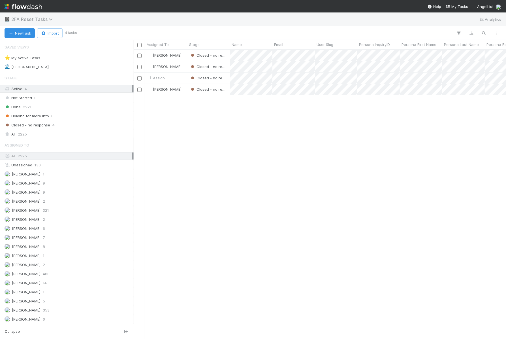
scroll to position [289, 372]
click at [43, 18] on span "2FA Reset Tasks" at bounding box center [33, 19] width 44 height 6
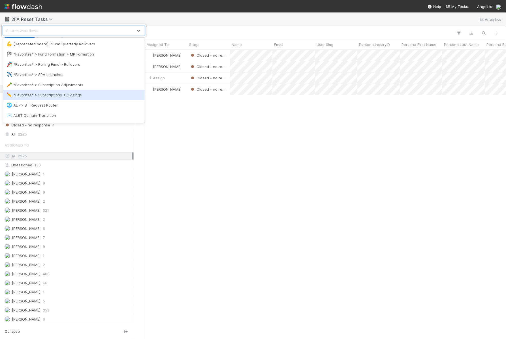
click at [50, 93] on div "✏️ *Favorites* > Subscriptions + Closings" at bounding box center [74, 95] width 135 height 6
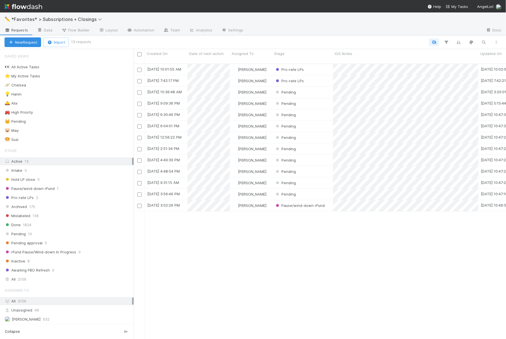
scroll to position [280, 372]
click at [80, 104] on div "🛎️ Alix 9" at bounding box center [69, 103] width 129 height 7
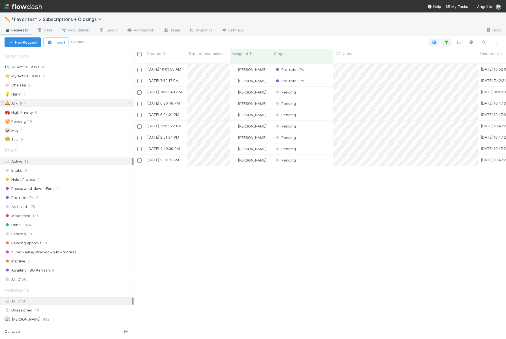
scroll to position [280, 372]
click at [133, 31] on link "Automation" at bounding box center [140, 30] width 37 height 9
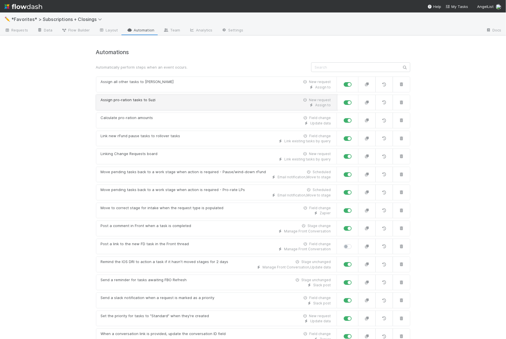
click at [189, 105] on div "Assign to" at bounding box center [216, 105] width 230 height 5
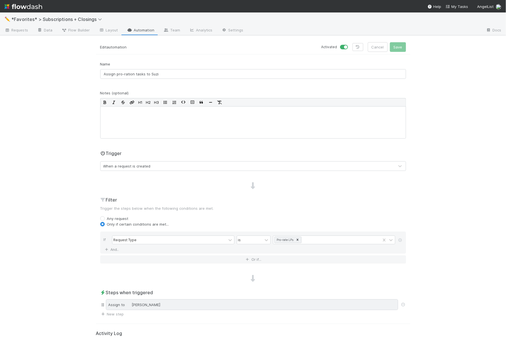
click at [151, 305] on span "[PERSON_NAME]" at bounding box center [146, 304] width 29 height 5
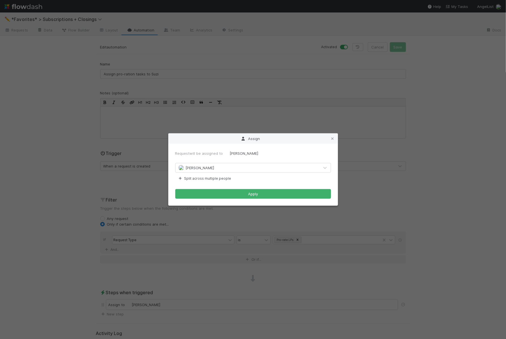
click at [194, 172] on div "[PERSON_NAME]" at bounding box center [248, 167] width 144 height 9
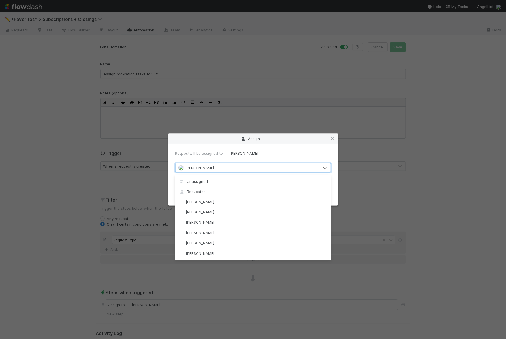
scroll to position [22, 0]
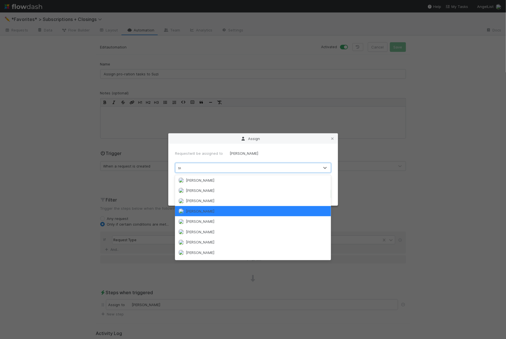
type input "suz"
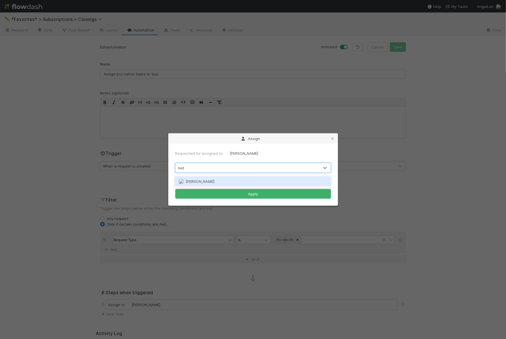
click at [197, 178] on div "[PERSON_NAME]" at bounding box center [253, 181] width 156 height 10
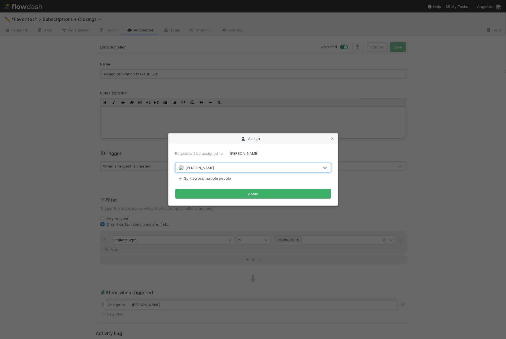
click at [197, 199] on div "Request will be assigned to Suzi Kang option Suzi Kang, selected. 0 results ava…" at bounding box center [253, 175] width 169 height 62
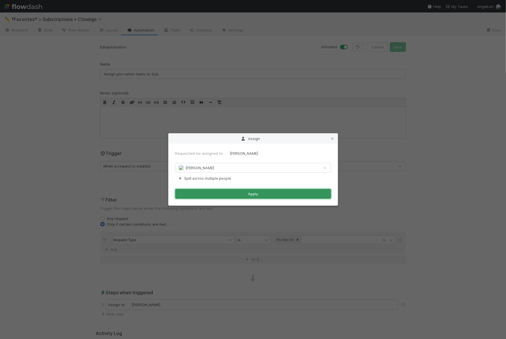
click at [204, 195] on button "Apply" at bounding box center [253, 194] width 156 height 10
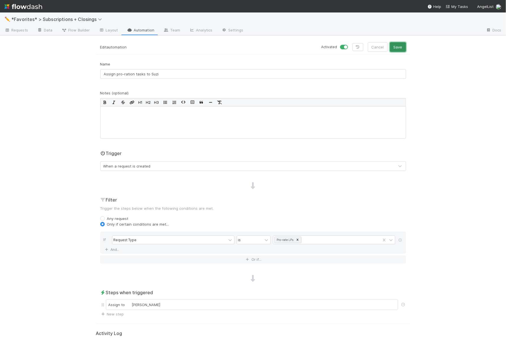
click at [402, 47] on button "Save" at bounding box center [398, 47] width 16 height 10
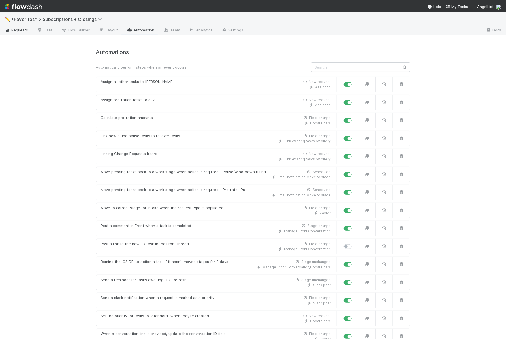
click at [26, 31] on span "Requests" at bounding box center [17, 30] width 24 height 6
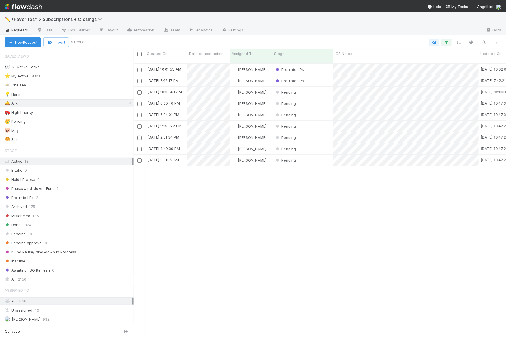
scroll to position [280, 372]
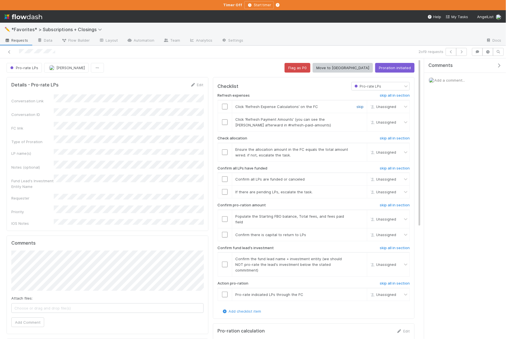
click at [359, 105] on link "skip" at bounding box center [360, 106] width 7 height 5
click at [221, 131] on div "Refresh expenses skip all in section Click ‘Refresh Expense Calculations’ on th…" at bounding box center [314, 199] width 192 height 218
click at [224, 121] on input "checkbox" at bounding box center [225, 122] width 6 height 6
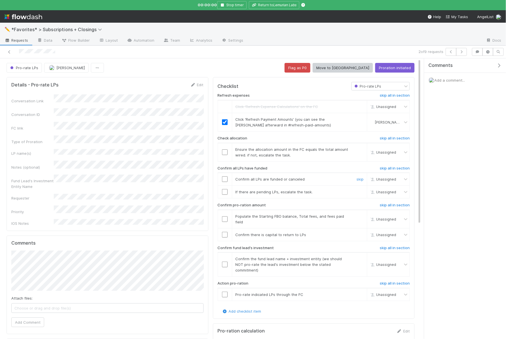
click at [225, 176] on input "checkbox" at bounding box center [225, 179] width 6 height 6
click at [364, 189] on div "skip" at bounding box center [359, 192] width 17 height 6
click at [362, 189] on link "skip" at bounding box center [360, 191] width 7 height 5
click at [227, 149] on input "checkbox" at bounding box center [225, 152] width 6 height 6
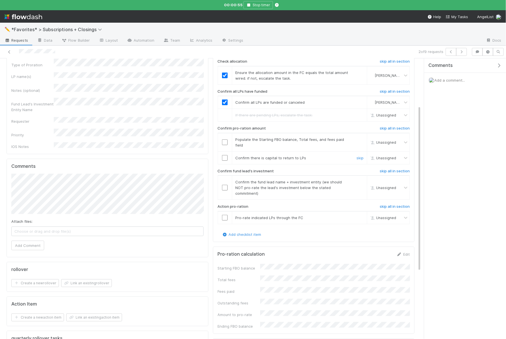
scroll to position [80, 0]
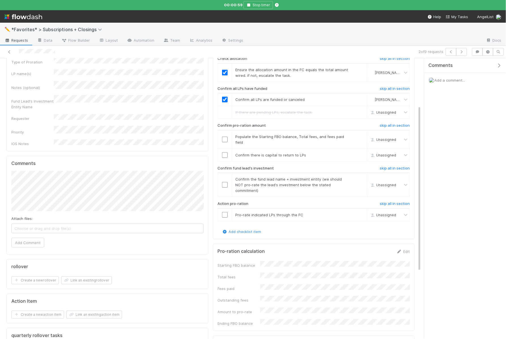
click at [272, 264] on div "Starting FBO balance Total fees Fees paid Outstanding fees Amount to pro-rate E…" at bounding box center [314, 293] width 192 height 65
click at [380, 244] on div "Pro-ration calculation Save Cancel Starting FBO balance Total fees Fees paid Ou…" at bounding box center [314, 301] width 202 height 115
click at [378, 248] on button "Save" at bounding box center [380, 253] width 16 height 10
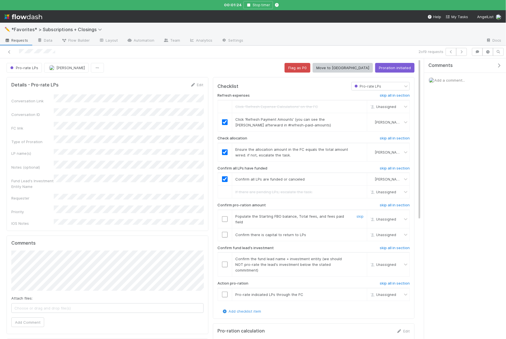
click at [226, 216] on input "checkbox" at bounding box center [225, 219] width 6 height 6
click at [226, 232] on input "checkbox" at bounding box center [225, 235] width 6 height 6
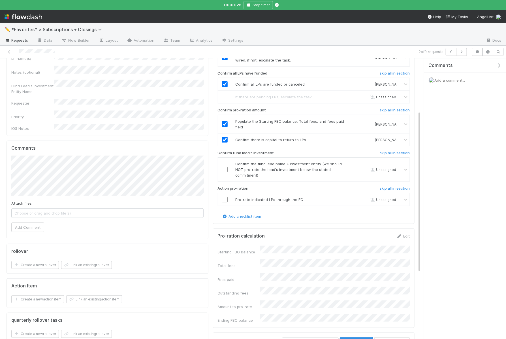
scroll to position [98, 0]
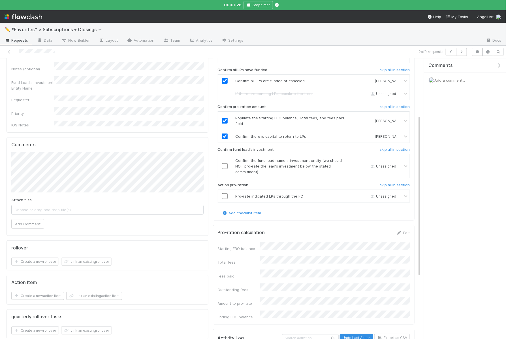
click at [505, 65] on button "button" at bounding box center [501, 65] width 12 height 5
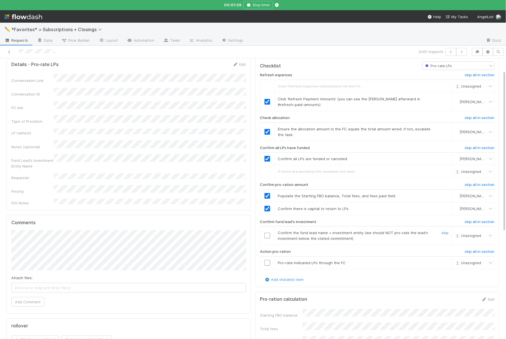
click at [269, 234] on input "checkbox" at bounding box center [268, 236] width 6 height 6
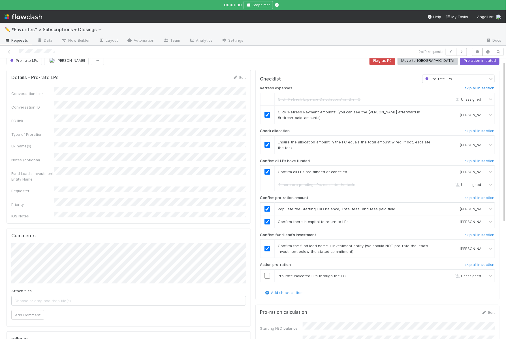
scroll to position [5, 0]
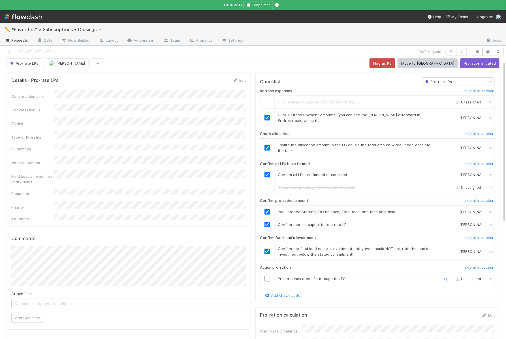
click at [266, 278] on input "checkbox" at bounding box center [268, 279] width 6 height 6
click at [493, 64] on button "Proration initiated" at bounding box center [479, 63] width 39 height 10
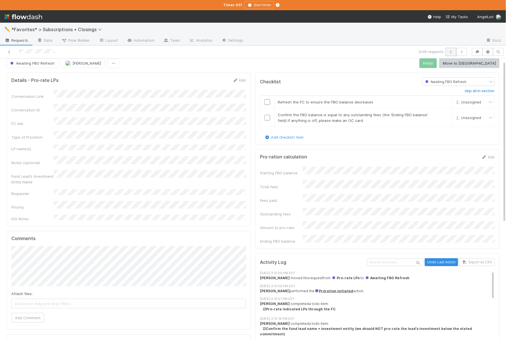
click at [454, 55] on button "button" at bounding box center [451, 52] width 11 height 8
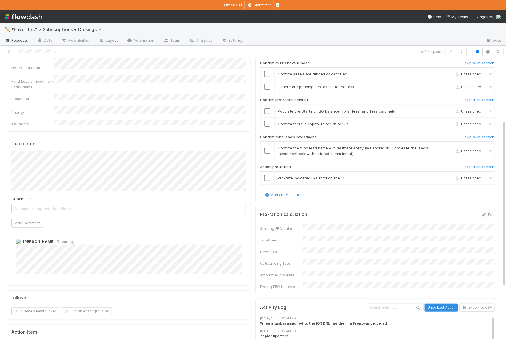
scroll to position [107, 0]
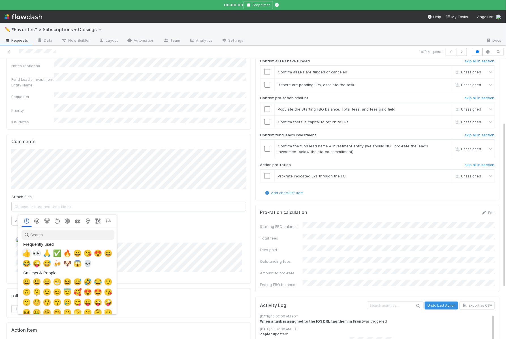
click at [27, 253] on span "👍" at bounding box center [26, 253] width 8 height 8
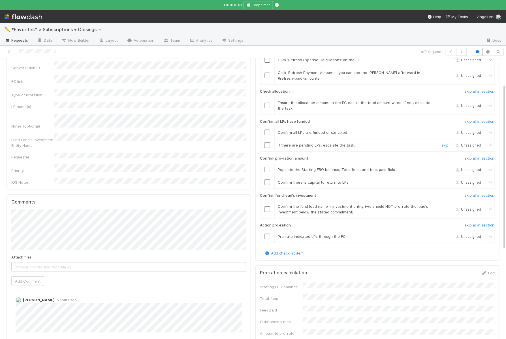
scroll to position [35, 0]
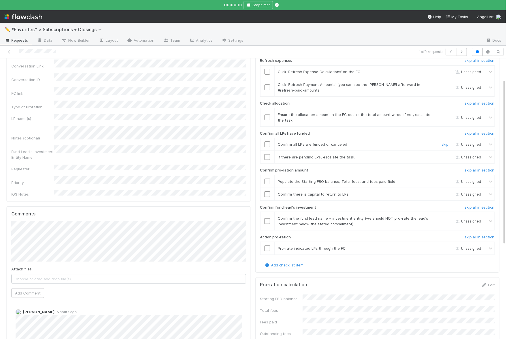
click at [269, 142] on input "checkbox" at bounding box center [268, 144] width 6 height 6
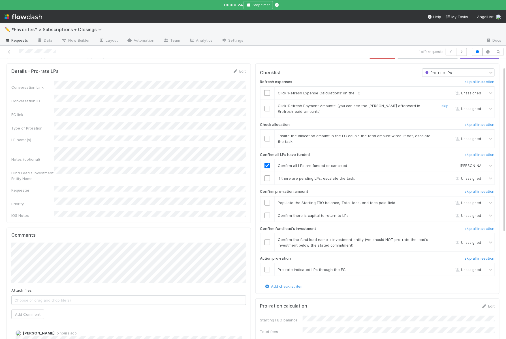
scroll to position [0, 0]
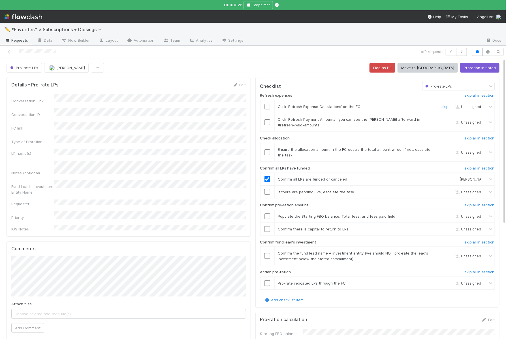
click at [267, 104] on input "checkbox" at bounding box center [268, 107] width 6 height 6
click at [267, 121] on input "checkbox" at bounding box center [268, 122] width 6 height 6
click at [268, 149] on input "checkbox" at bounding box center [268, 152] width 6 height 6
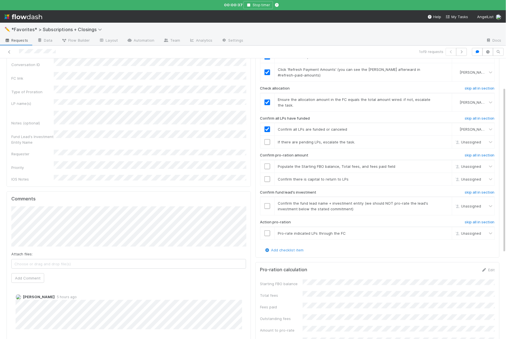
scroll to position [54, 0]
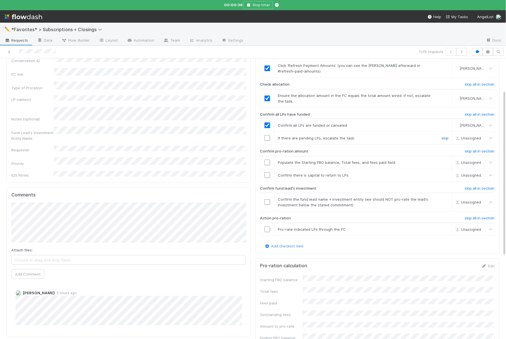
click at [446, 136] on link "skip" at bounding box center [445, 138] width 7 height 5
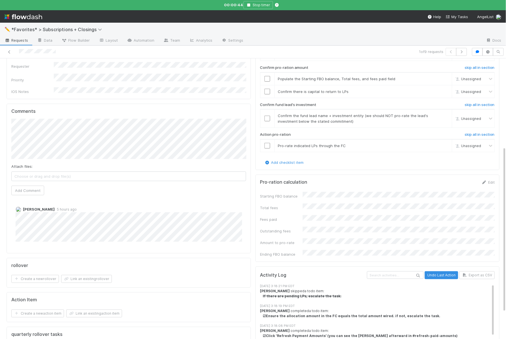
scroll to position [149, 0]
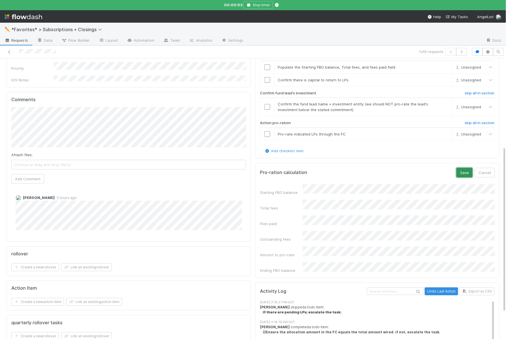
click at [466, 168] on button "Save" at bounding box center [465, 173] width 16 height 10
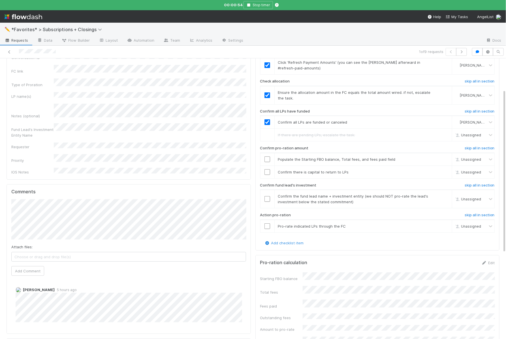
scroll to position [37, 0]
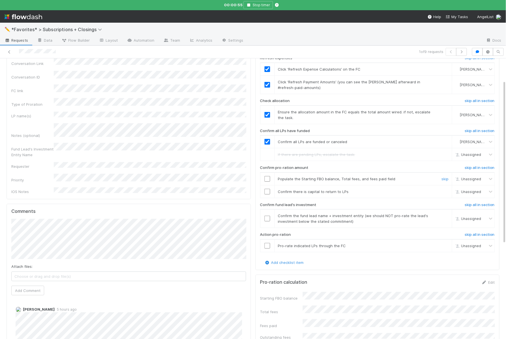
click at [268, 176] on input "checkbox" at bounding box center [268, 179] width 6 height 6
click at [268, 191] on input "checkbox" at bounding box center [268, 192] width 6 height 6
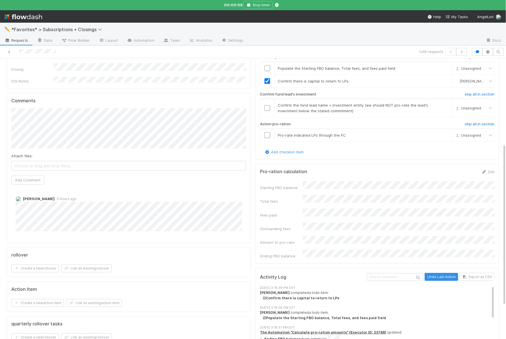
scroll to position [0, 0]
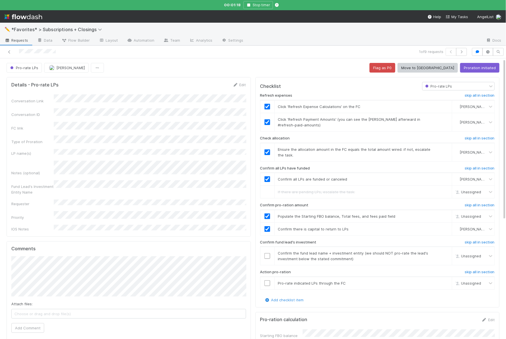
checkbox input "true"
click at [268, 253] on input "checkbox" at bounding box center [268, 256] width 6 height 6
click at [268, 281] on input "checkbox" at bounding box center [268, 283] width 6 height 6
click at [467, 67] on button "Proration initiated" at bounding box center [479, 68] width 39 height 10
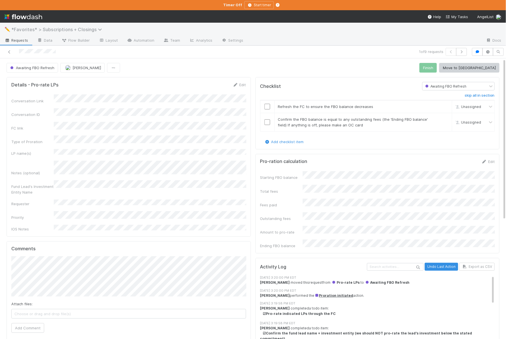
click at [38, 29] on span "*Favorites* > Subscriptions + Closings" at bounding box center [57, 30] width 93 height 6
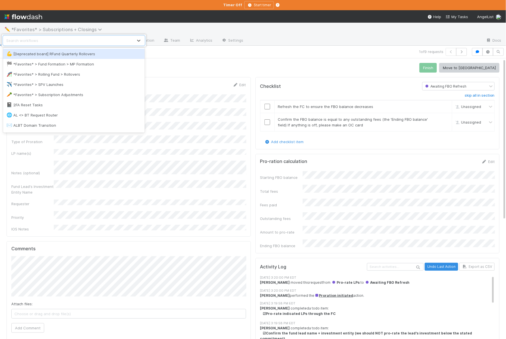
click at [38, 29] on div "option [Deprecated board] RFund Quarterly Rollovers focused, 1 of 83. 83 result…" at bounding box center [253, 169] width 506 height 339
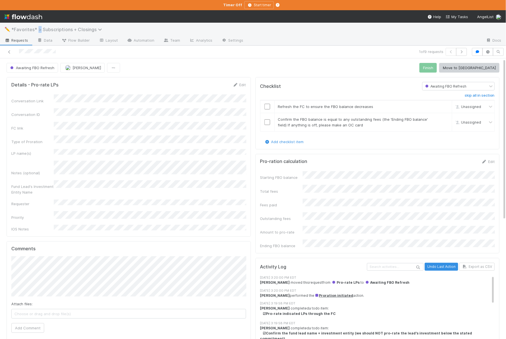
click at [38, 29] on span "*Favorites* > Subscriptions + Closings" at bounding box center [57, 30] width 93 height 6
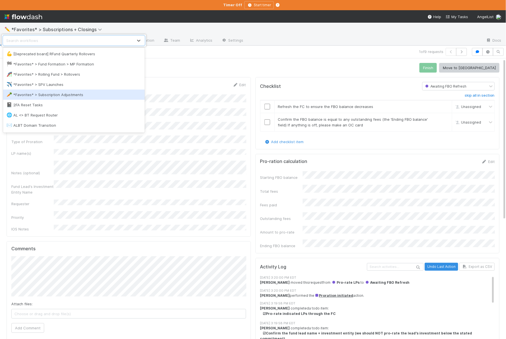
click at [37, 86] on div "✈️ *Favorites* > SPV Launches" at bounding box center [74, 85] width 135 height 6
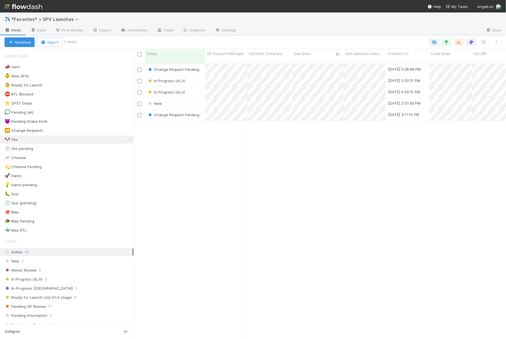
scroll to position [0, 0]
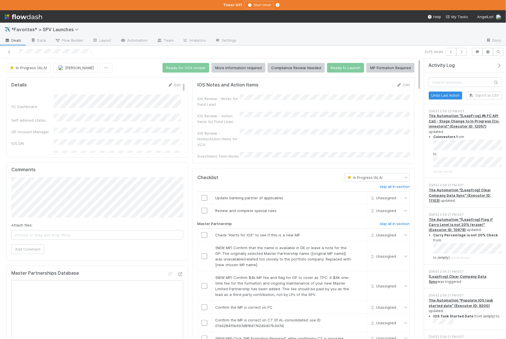
click at [501, 63] on icon "button" at bounding box center [499, 65] width 6 height 5
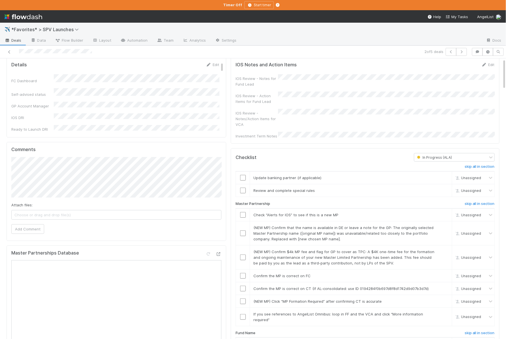
scroll to position [23, 0]
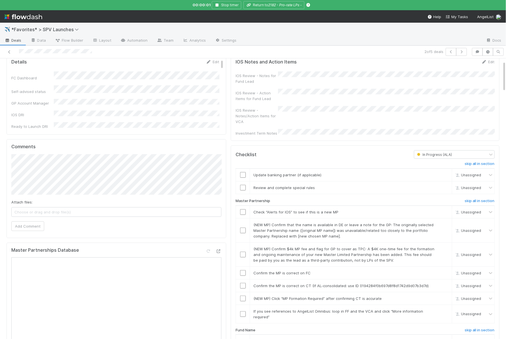
click at [464, 161] on div "skip all in section" at bounding box center [454, 164] width 89 height 7
click at [471, 161] on h6 "skip all in section" at bounding box center [480, 163] width 30 height 5
click at [243, 270] on input "checkbox" at bounding box center [243, 273] width 6 height 6
click at [243, 283] on input "checkbox" at bounding box center [243, 286] width 6 height 6
click at [447, 296] on link "skip" at bounding box center [445, 298] width 7 height 5
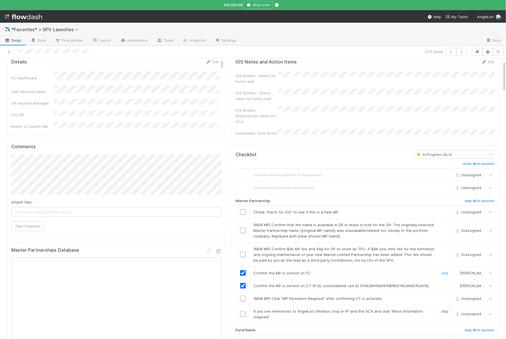
click at [446, 309] on link "skip" at bounding box center [445, 311] width 7 height 5
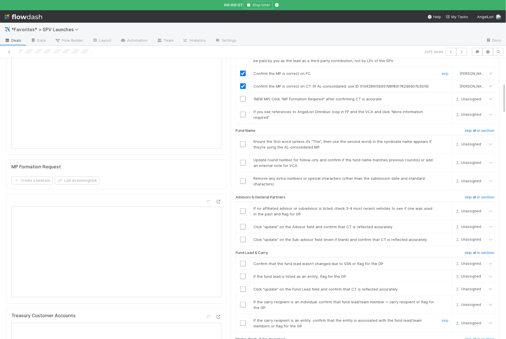
scroll to position [223, 0]
click at [468, 128] on h6 "skip all in section" at bounding box center [480, 130] width 30 height 5
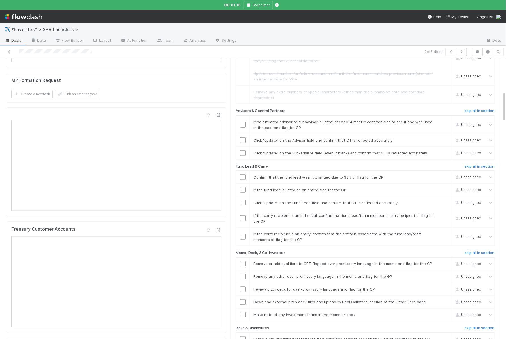
scroll to position [314, 0]
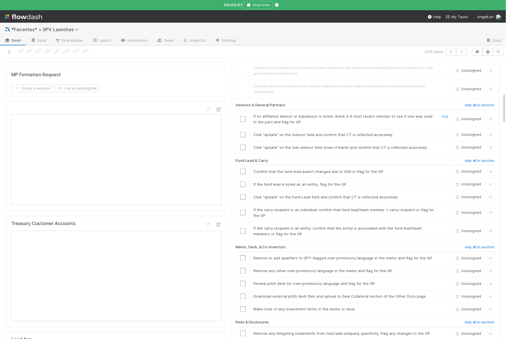
click at [243, 116] on input "checkbox" at bounding box center [243, 119] width 6 height 6
checkbox input "true"
click at [242, 132] on input "checkbox" at bounding box center [243, 135] width 6 height 6
click at [242, 144] on input "checkbox" at bounding box center [243, 147] width 6 height 6
click at [244, 169] on input "checkbox" at bounding box center [243, 172] width 6 height 6
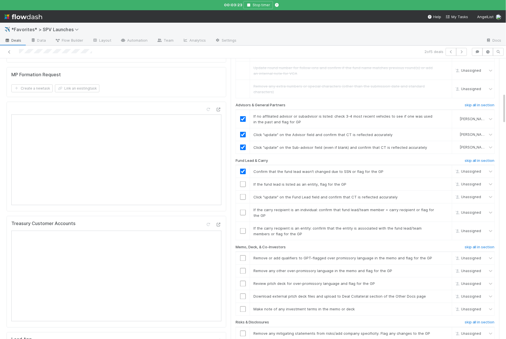
checkbox input "true"
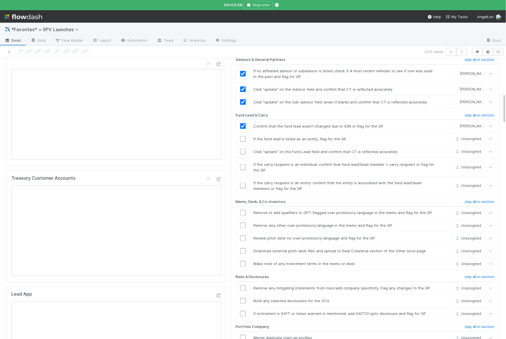
scroll to position [361, 0]
click at [444, 136] on link "skip" at bounding box center [445, 138] width 7 height 5
click at [241, 148] on input "checkbox" at bounding box center [243, 151] width 6 height 6
click at [245, 163] on input "checkbox" at bounding box center [243, 166] width 6 height 6
click at [447, 180] on link "skip" at bounding box center [445, 182] width 7 height 5
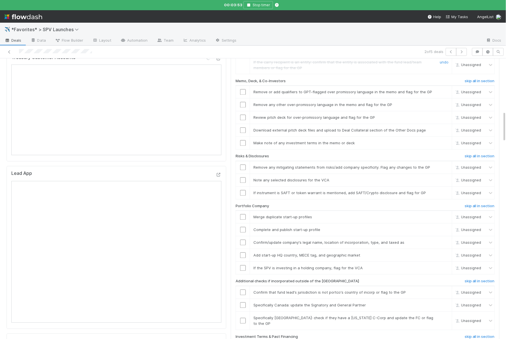
scroll to position [0, 0]
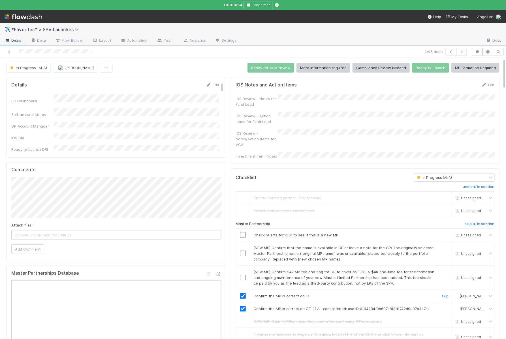
click at [267, 153] on div "Investment Term Notes" at bounding box center [257, 156] width 42 height 6
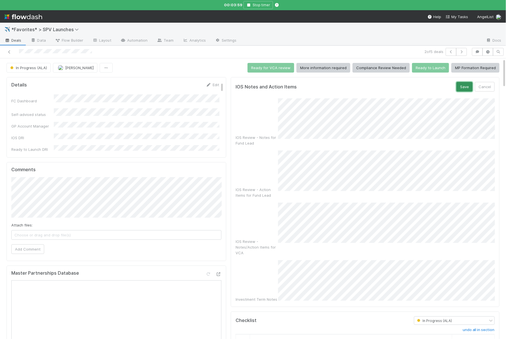
click at [466, 82] on button "Save" at bounding box center [465, 87] width 16 height 10
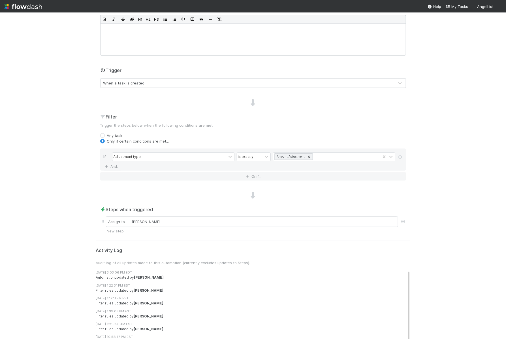
scroll to position [84, 0]
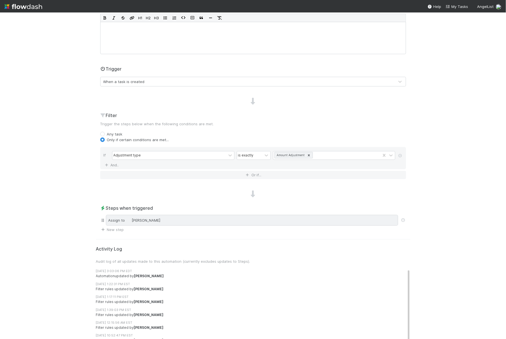
click at [140, 221] on div "Assign to [PERSON_NAME]" at bounding box center [252, 220] width 292 height 11
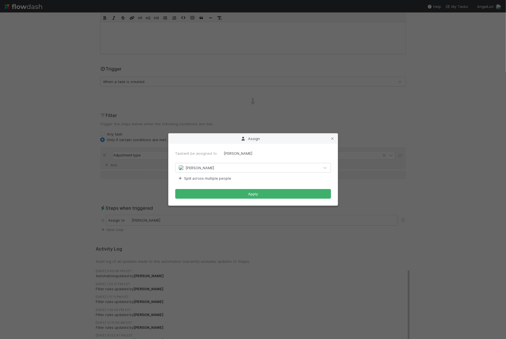
click at [193, 168] on span "[PERSON_NAME]" at bounding box center [200, 167] width 29 height 5
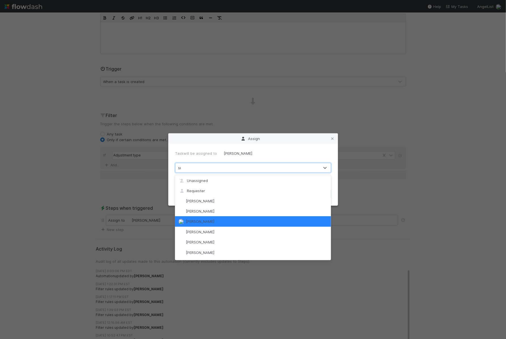
scroll to position [0, 0]
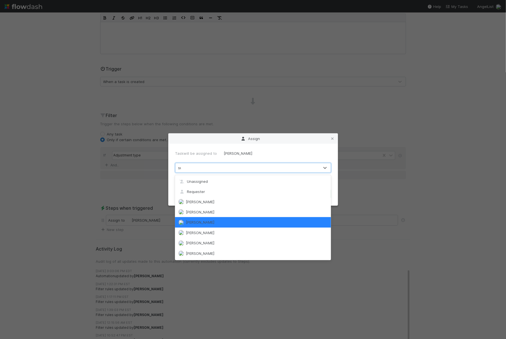
type input "suzi"
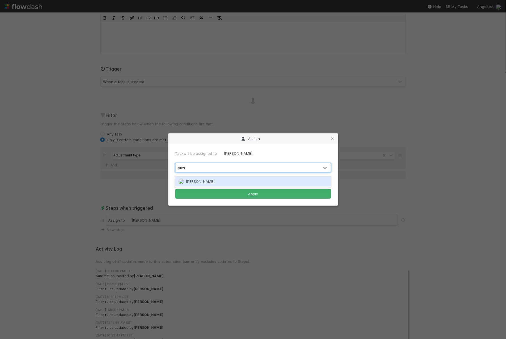
click at [196, 177] on div "[PERSON_NAME]" at bounding box center [253, 181] width 156 height 10
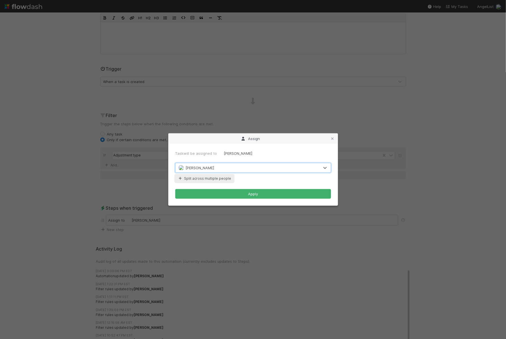
click at [194, 177] on button "Split across multiple people" at bounding box center [204, 178] width 58 height 7
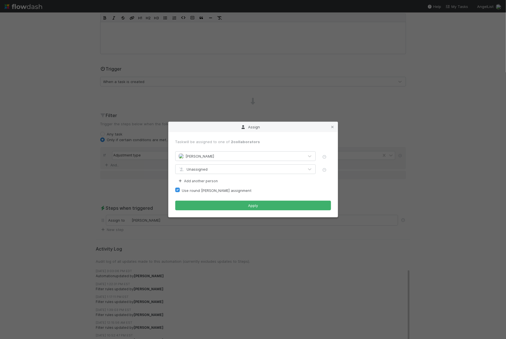
click at [187, 169] on span "Unassigned" at bounding box center [192, 169] width 29 height 5
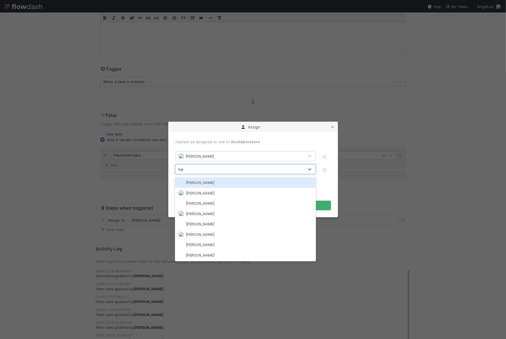
type input "hanin"
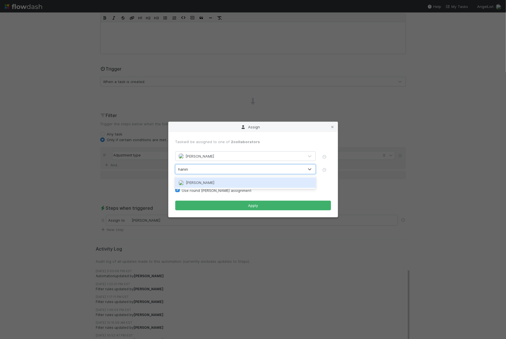
click at [194, 180] on div "[PERSON_NAME]" at bounding box center [245, 182] width 141 height 10
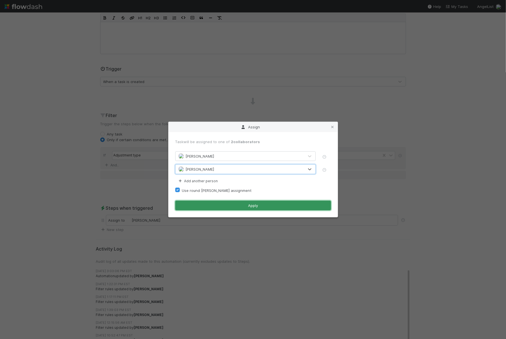
click at [200, 201] on button "Apply" at bounding box center [253, 206] width 156 height 10
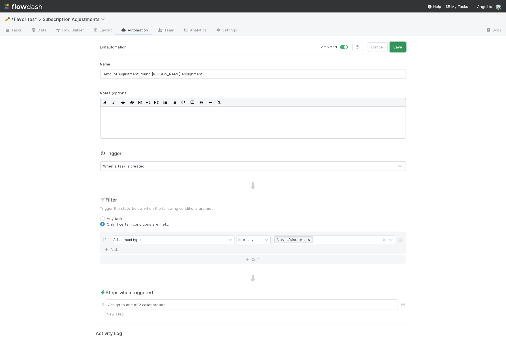
click at [398, 49] on button "Save" at bounding box center [398, 47] width 16 height 10
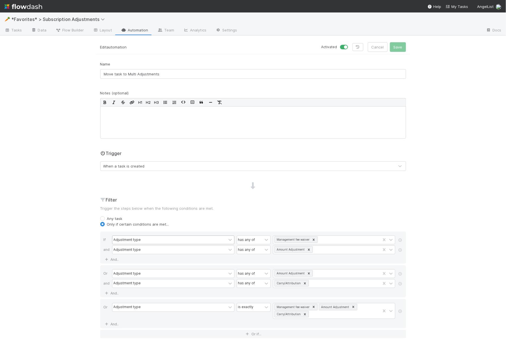
scroll to position [137, 0]
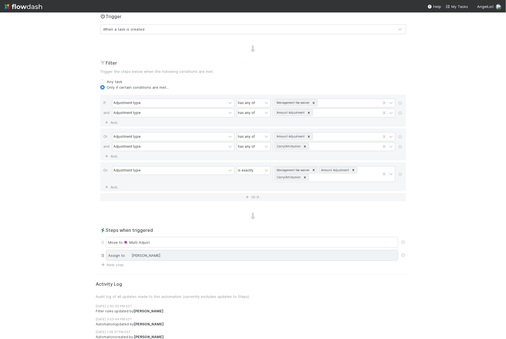
click at [169, 250] on div "Assign to [PERSON_NAME]" at bounding box center [252, 255] width 292 height 11
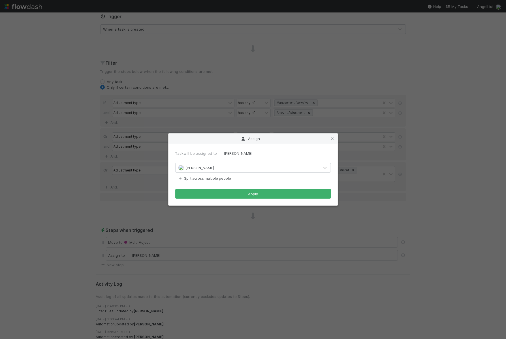
click at [200, 171] on div "[PERSON_NAME]" at bounding box center [248, 167] width 144 height 9
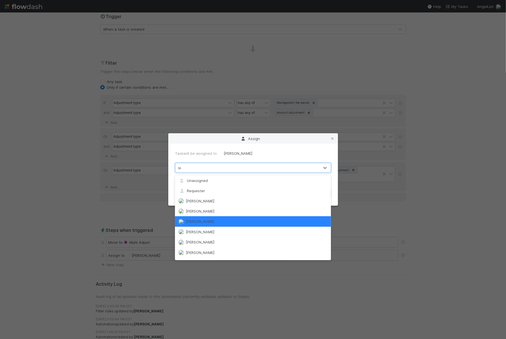
scroll to position [0, 0]
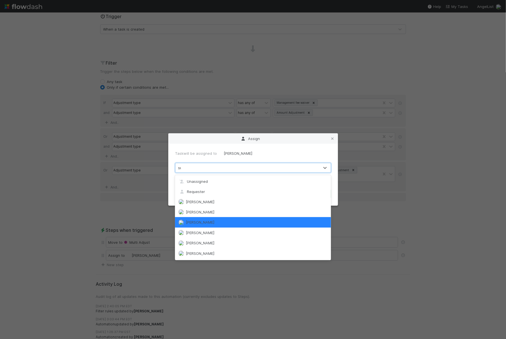
type input "suzi"
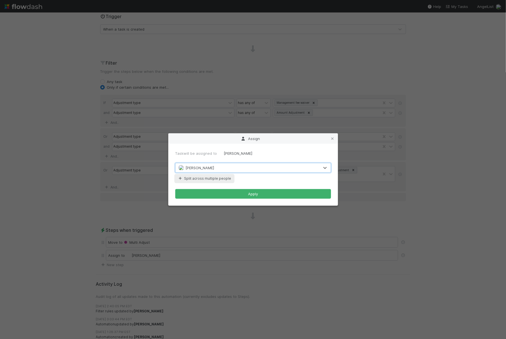
click at [214, 179] on button "Split across multiple people" at bounding box center [204, 178] width 58 height 7
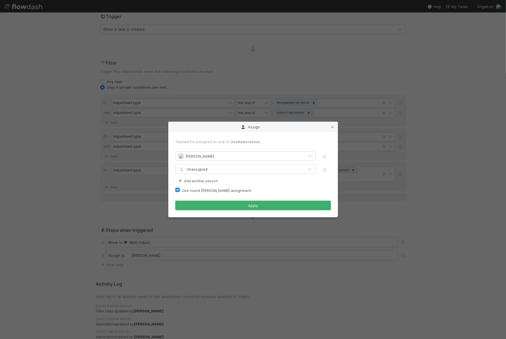
click at [202, 171] on div "Unassigned" at bounding box center [192, 169] width 29 height 6
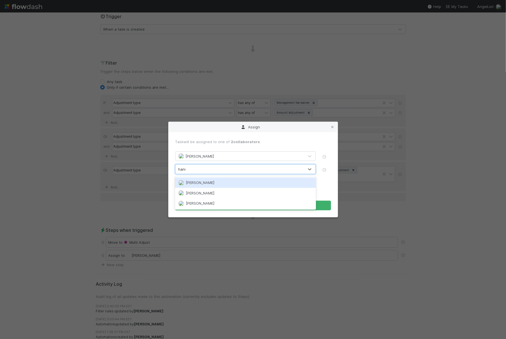
type input "hanin"
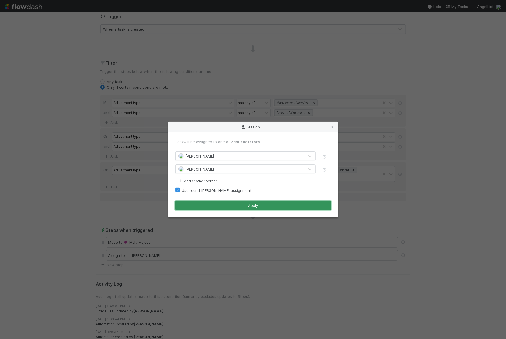
click at [234, 203] on button "Apply" at bounding box center [253, 206] width 156 height 10
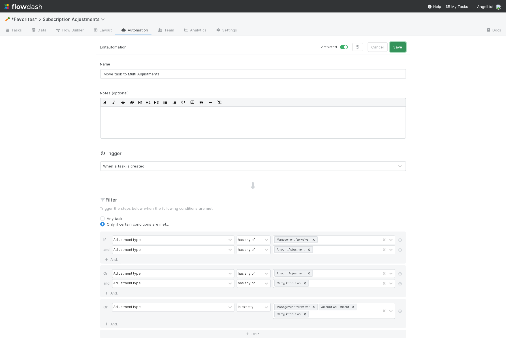
click at [399, 48] on button "Save" at bounding box center [398, 47] width 16 height 10
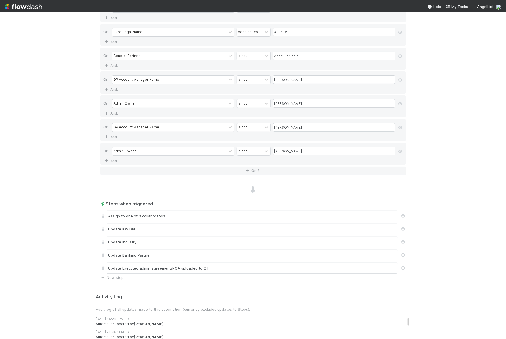
scroll to position [398, 0]
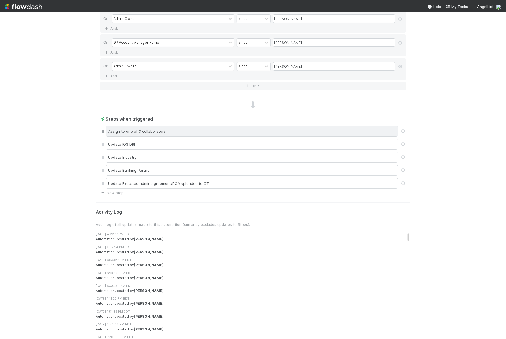
click at [180, 129] on div "Assign to one of 3 collaborators" at bounding box center [252, 131] width 292 height 11
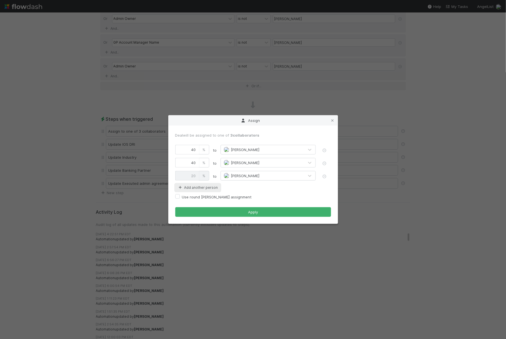
click at [212, 186] on button "Add another person" at bounding box center [197, 187] width 45 height 7
type input "25"
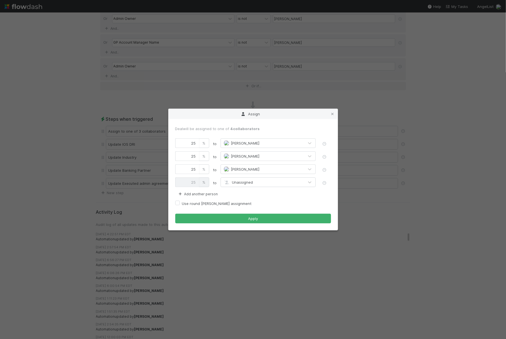
click at [240, 182] on span "Unassigned" at bounding box center [238, 182] width 29 height 5
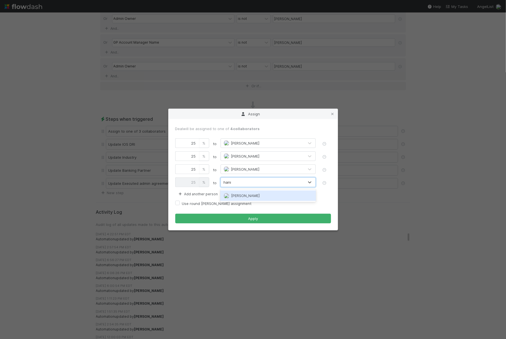
type input "hanin"
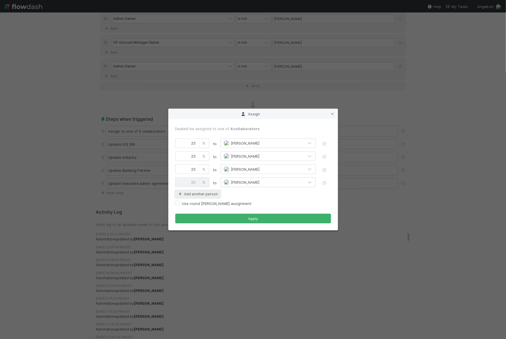
click at [210, 193] on button "Add another person" at bounding box center [197, 193] width 45 height 7
type input "20"
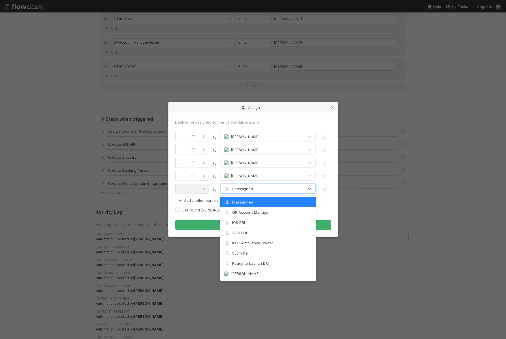
click at [248, 187] on span "Unassigned" at bounding box center [238, 188] width 29 height 5
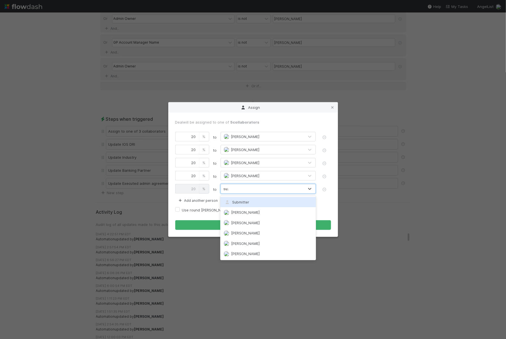
type input "suzi"
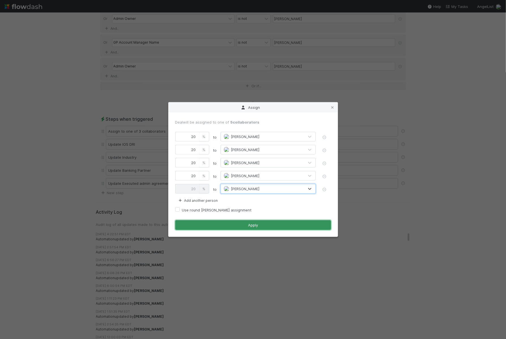
click at [197, 224] on button "Apply" at bounding box center [253, 225] width 156 height 10
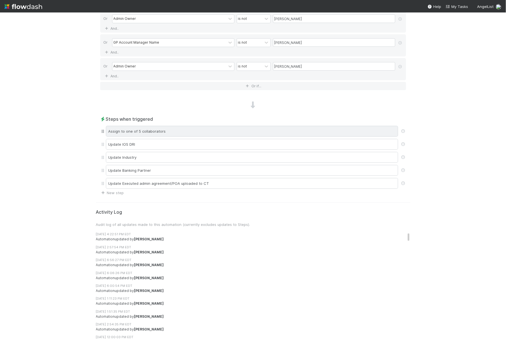
scroll to position [0, 0]
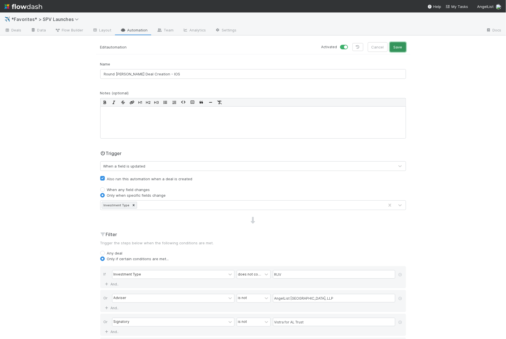
click at [401, 44] on button "Save" at bounding box center [398, 47] width 16 height 10
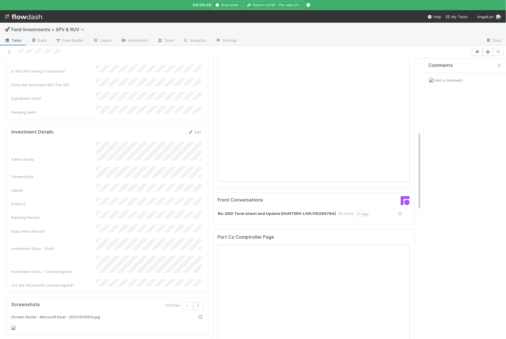
scroll to position [261, 0]
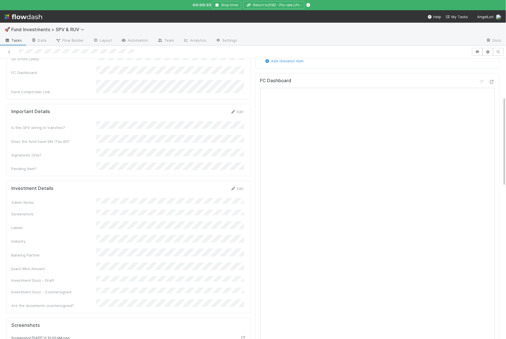
scroll to position [142, 0]
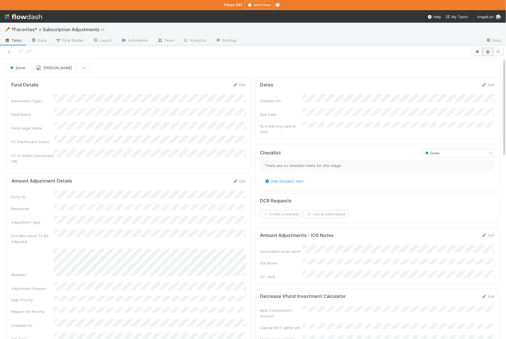
click at [489, 53] on icon "button" at bounding box center [488, 51] width 6 height 3
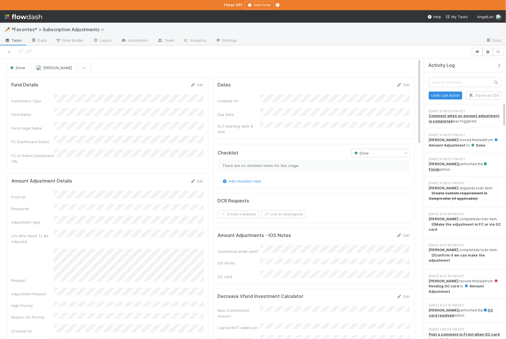
click at [208, 190] on div "Amount Adjustment Details Edit Front ID Requester Adjustment type LPs Who Need …" at bounding box center [108, 287] width 202 height 229
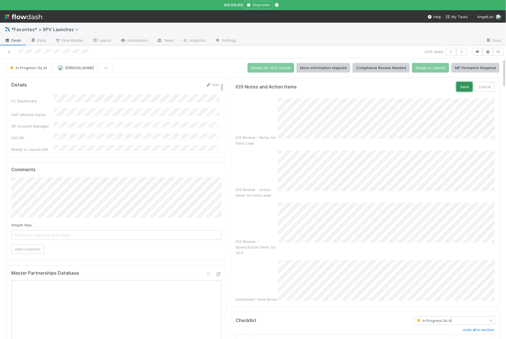
click at [462, 85] on button "Save" at bounding box center [465, 87] width 16 height 10
click at [468, 88] on button "Save" at bounding box center [465, 87] width 16 height 10
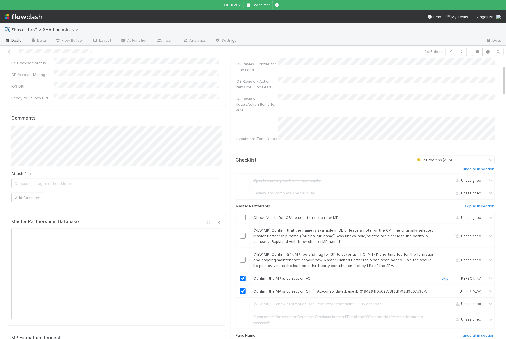
scroll to position [67, 0]
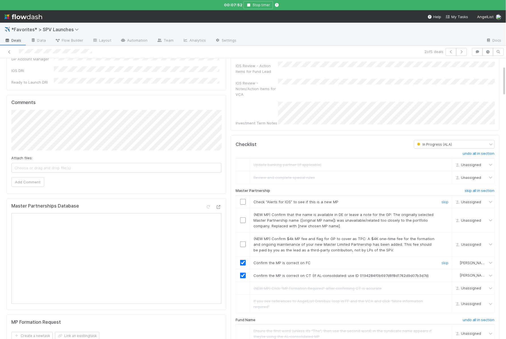
click at [240, 199] on input "checkbox" at bounding box center [243, 202] width 6 height 6
click at [444, 212] on link "skip" at bounding box center [445, 214] width 7 height 5
click at [445, 236] on link "skip" at bounding box center [445, 238] width 7 height 5
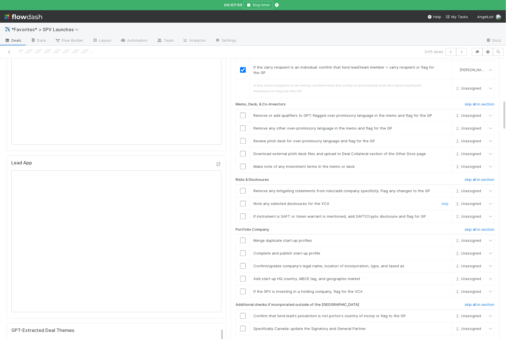
scroll to position [492, 0]
click at [227, 139] on div "Details Edit FC Dashboard Self-advised status GP Account Manager IOS DRI Ready …" at bounding box center [116, 196] width 224 height 1229
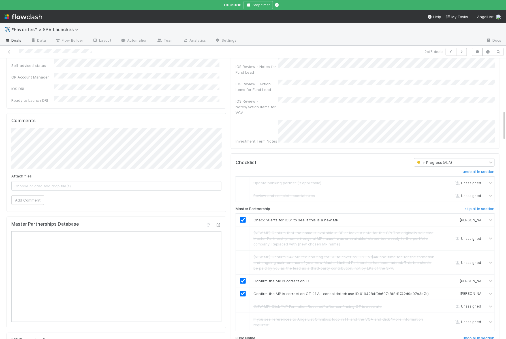
scroll to position [0, 0]
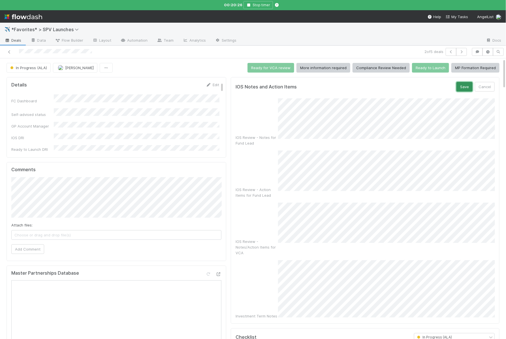
click at [471, 85] on button "Save" at bounding box center [465, 87] width 16 height 10
click at [466, 88] on button "Save" at bounding box center [465, 87] width 16 height 10
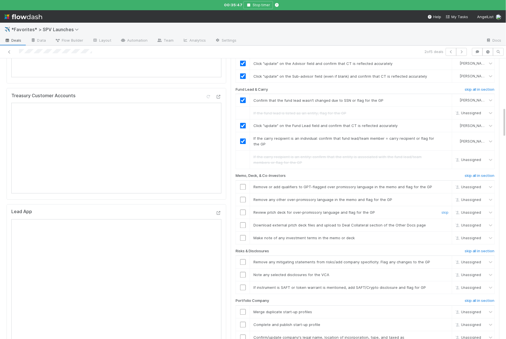
scroll to position [440, 0]
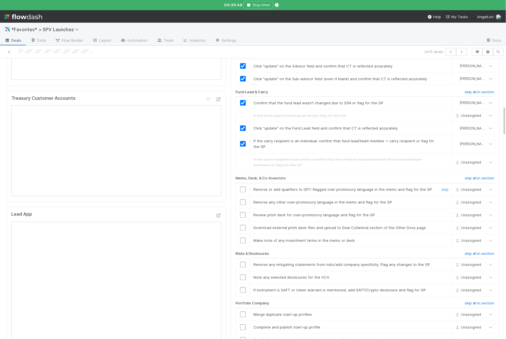
click at [243, 187] on input "checkbox" at bounding box center [243, 190] width 6 height 6
click at [243, 199] on input "checkbox" at bounding box center [243, 202] width 6 height 6
checkbox input "true"
click at [244, 212] on input "checkbox" at bounding box center [243, 215] width 6 height 6
click at [446, 225] on link "skip" at bounding box center [445, 227] width 7 height 5
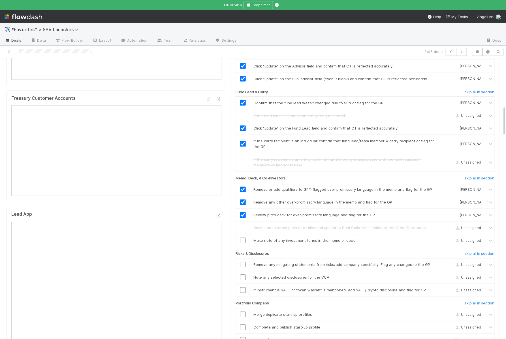
click at [242, 234] on td at bounding box center [243, 240] width 14 height 13
click at [242, 238] on input "checkbox" at bounding box center [243, 241] width 6 height 6
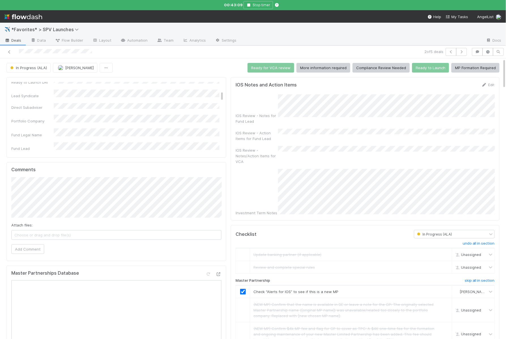
scroll to position [111, 0]
click at [224, 209] on div "Comments Attach files: Choose or drag and drop file(s) Add Comment" at bounding box center [117, 211] width 220 height 99
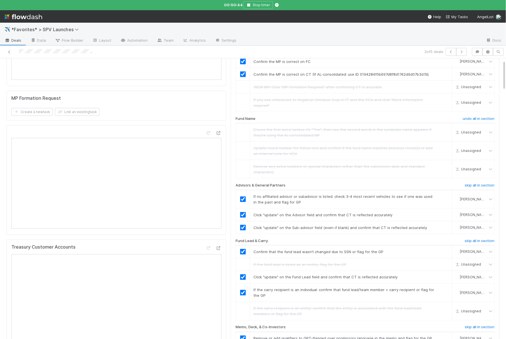
scroll to position [0, 0]
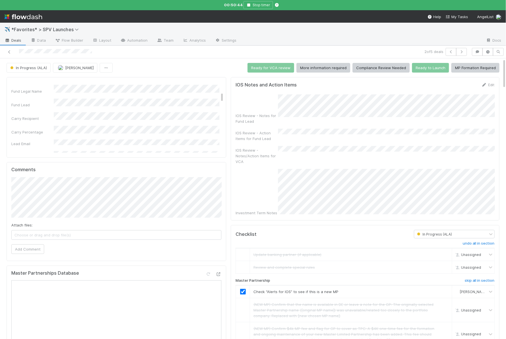
click at [316, 135] on div "IOS Review - Notes for Fund Lead IOS Review - Action Items for Fund Lead IOS Re…" at bounding box center [365, 154] width 259 height 121
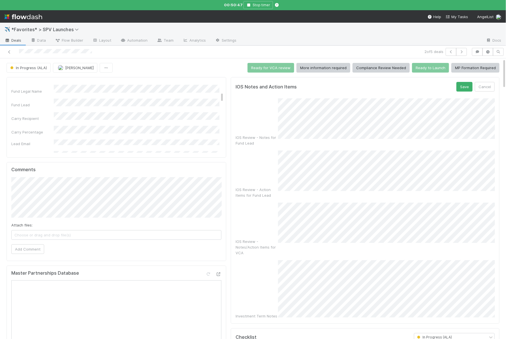
click at [457, 86] on div "IOS Notes and Action Items Save Cancel" at bounding box center [365, 87] width 259 height 10
click at [463, 86] on button "Save" at bounding box center [465, 87] width 16 height 10
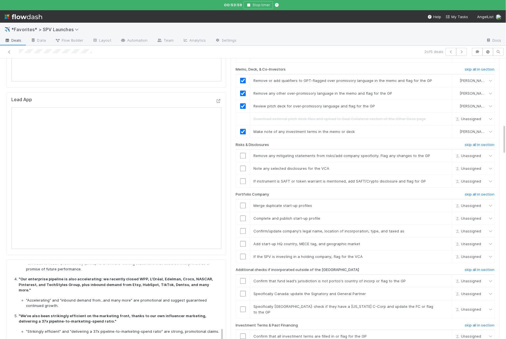
scroll to position [543, 0]
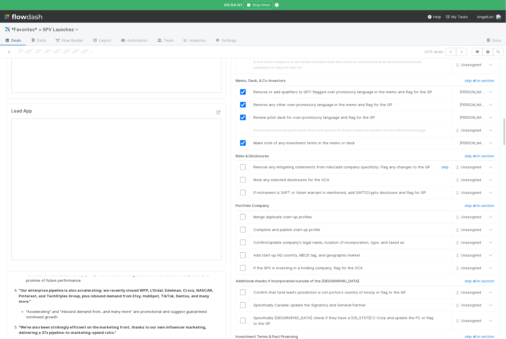
click at [447, 165] on link "skip" at bounding box center [445, 167] width 7 height 5
click at [446, 177] on link "skip" at bounding box center [445, 179] width 7 height 5
click at [446, 190] on link "skip" at bounding box center [445, 192] width 7 height 5
click at [444, 214] on link "skip" at bounding box center [445, 216] width 7 height 5
click at [444, 227] on link "skip" at bounding box center [445, 229] width 7 height 5
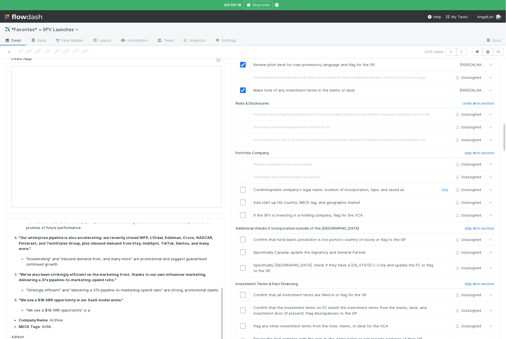
scroll to position [605, 0]
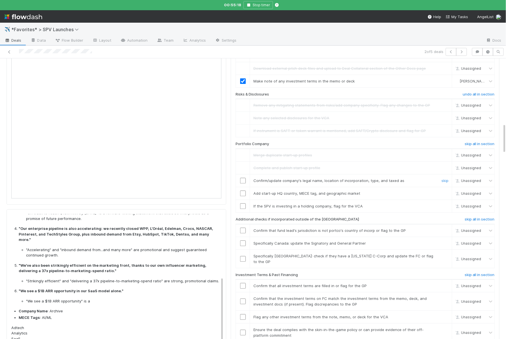
click at [243, 178] on input "checkbox" at bounding box center [243, 181] width 6 height 6
click at [245, 190] on input "checkbox" at bounding box center [243, 193] width 6 height 6
click at [445, 204] on link "skip" at bounding box center [445, 206] width 7 height 5
click at [472, 217] on h6 "skip all in section" at bounding box center [480, 219] width 30 height 5
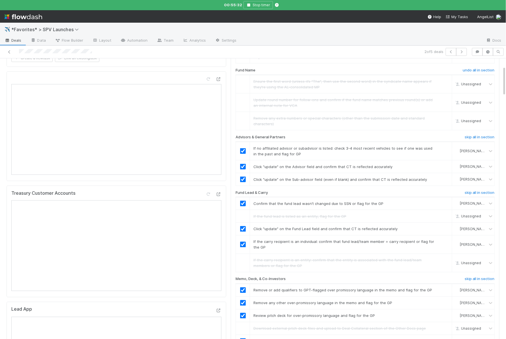
scroll to position [0, 0]
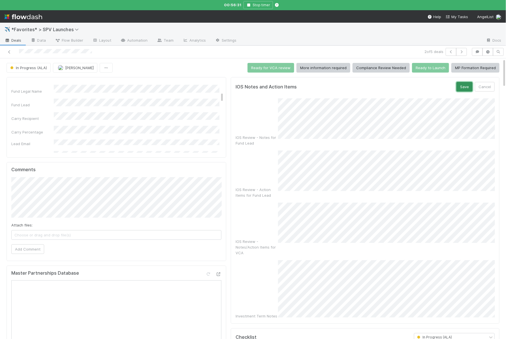
click at [459, 84] on button "Save" at bounding box center [465, 87] width 16 height 10
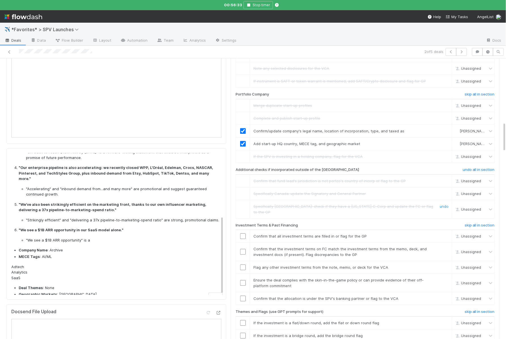
scroll to position [666, 0]
click at [242, 233] on input "checkbox" at bounding box center [243, 236] width 6 height 6
click at [242, 242] on td at bounding box center [243, 251] width 14 height 18
click at [242, 248] on input "checkbox" at bounding box center [243, 251] width 6 height 6
click at [445, 264] on link "skip" at bounding box center [445, 266] width 7 height 5
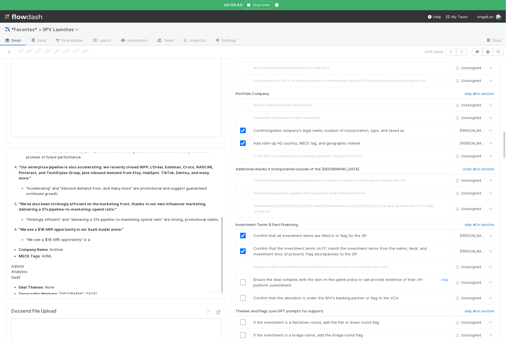
click at [243, 279] on input "checkbox" at bounding box center [243, 282] width 6 height 6
click at [243, 295] on input "checkbox" at bounding box center [243, 298] width 6 height 6
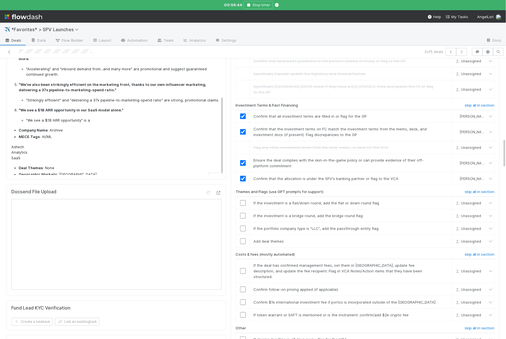
scroll to position [801, 0]
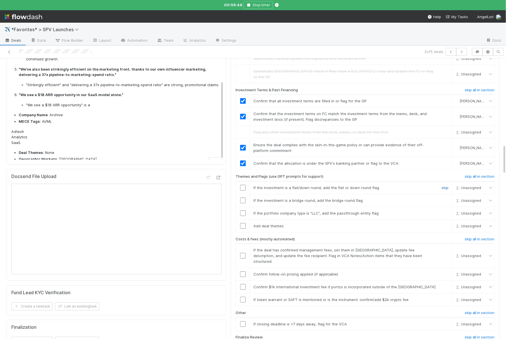
click at [448, 185] on link "skip" at bounding box center [445, 187] width 7 height 5
click at [447, 198] on link "skip" at bounding box center [445, 200] width 7 height 5
click at [446, 206] on td "If the portfolio company type is “LLC”, add the passthrough entity flag skip" at bounding box center [351, 212] width 202 height 13
click at [446, 211] on link "skip" at bounding box center [445, 213] width 7 height 5
click at [242, 223] on input "checkbox" at bounding box center [243, 226] width 6 height 6
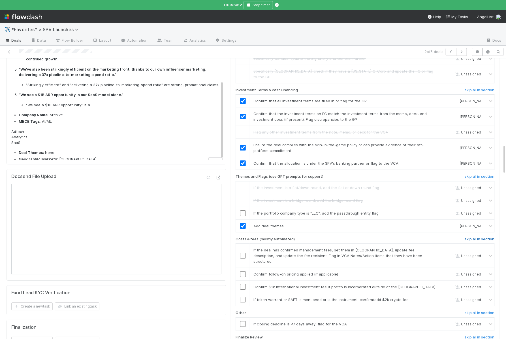
click at [472, 237] on h6 "skip all in section" at bounding box center [480, 239] width 30 height 5
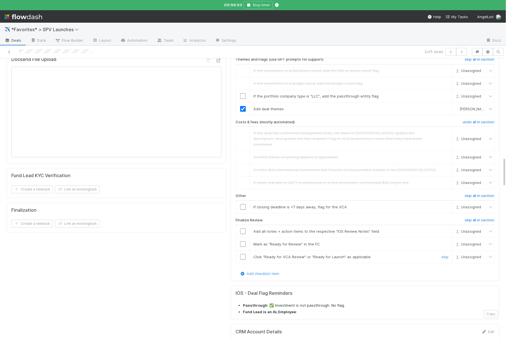
scroll to position [929, 0]
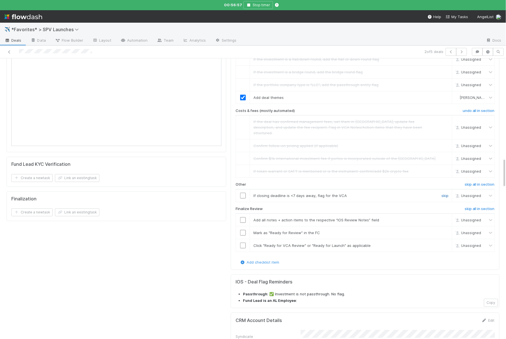
click at [448, 193] on link "skip" at bounding box center [445, 195] width 7 height 5
click at [242, 217] on input "checkbox" at bounding box center [243, 220] width 6 height 6
click at [242, 230] on input "checkbox" at bounding box center [243, 233] width 6 height 6
click at [242, 242] on input "checkbox" at bounding box center [243, 245] width 6 height 6
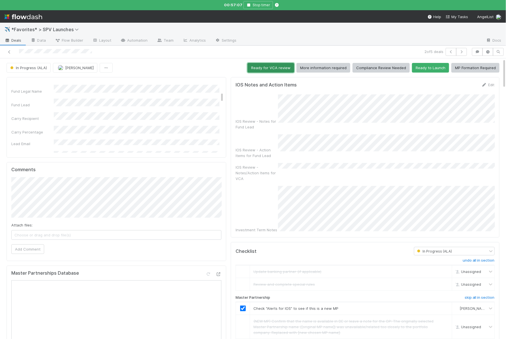
click at [289, 70] on button "Ready for VCA review" at bounding box center [271, 68] width 47 height 10
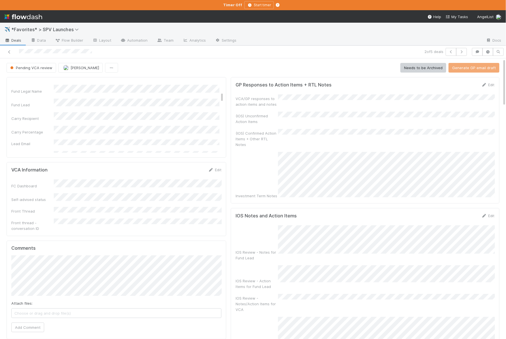
click at [14, 42] on span "Deals" at bounding box center [13, 40] width 17 height 6
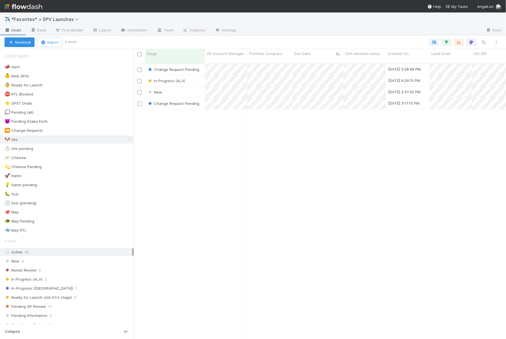
scroll to position [280, 372]
click at [199, 78] on div "In Progress (ALA)" at bounding box center [175, 80] width 60 height 11
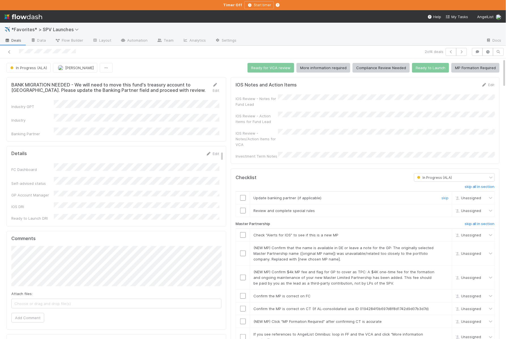
click at [243, 195] on input "checkbox" at bounding box center [243, 198] width 6 height 6
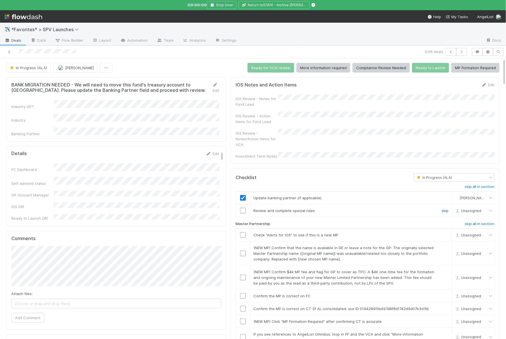
click at [447, 208] on link "skip" at bounding box center [445, 210] width 7 height 5
click at [242, 232] on input "checkbox" at bounding box center [243, 235] width 6 height 6
click at [446, 245] on link "skip" at bounding box center [445, 247] width 7 height 5
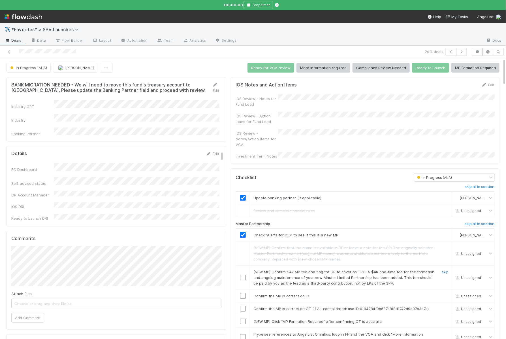
click at [446, 269] on link "skip" at bounding box center [445, 271] width 7 height 5
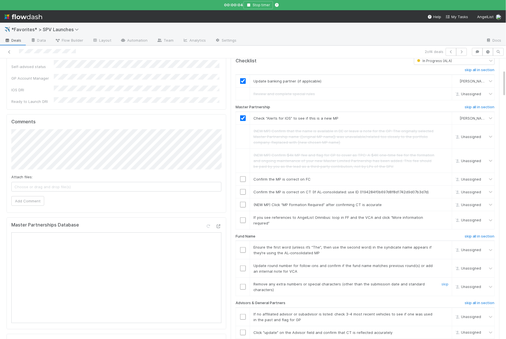
scroll to position [118, 0]
click at [244, 175] on input "checkbox" at bounding box center [243, 178] width 6 height 6
click at [242, 185] on td at bounding box center [243, 190] width 14 height 13
click at [242, 188] on input "checkbox" at bounding box center [243, 191] width 6 height 6
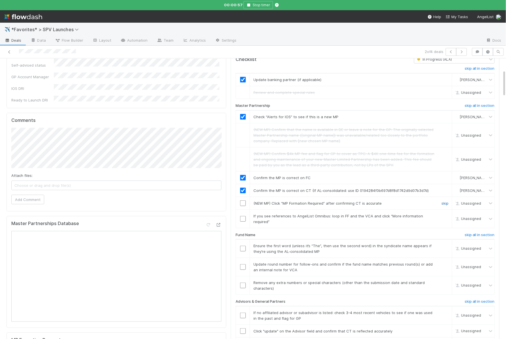
click at [446, 201] on link "skip" at bounding box center [445, 203] width 7 height 5
click at [446, 214] on link "skip" at bounding box center [445, 216] width 7 height 5
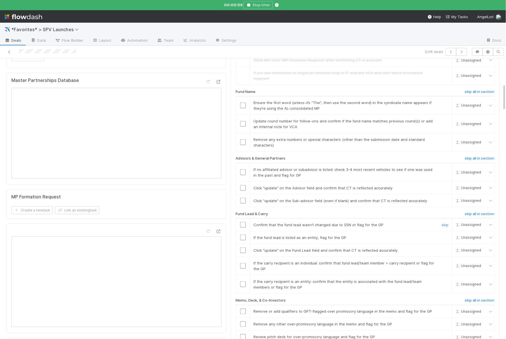
scroll to position [264, 0]
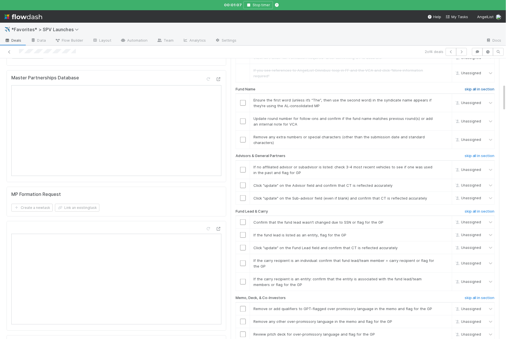
click at [468, 87] on h6 "skip all in section" at bounding box center [480, 89] width 30 height 5
click at [243, 100] on input "checkbox" at bounding box center [243, 103] width 6 height 6
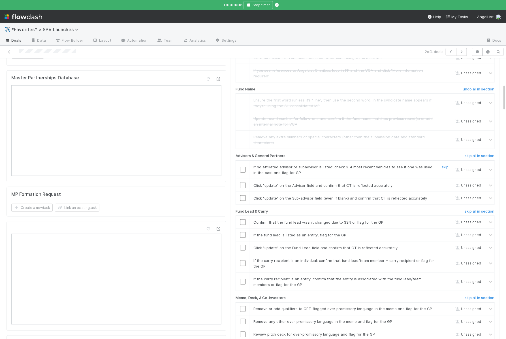
click at [240, 167] on div at bounding box center [243, 170] width 14 height 6
click at [242, 167] on input "checkbox" at bounding box center [243, 170] width 6 height 6
click at [244, 182] on input "checkbox" at bounding box center [243, 185] width 6 height 6
click at [244, 195] on input "checkbox" at bounding box center [243, 198] width 6 height 6
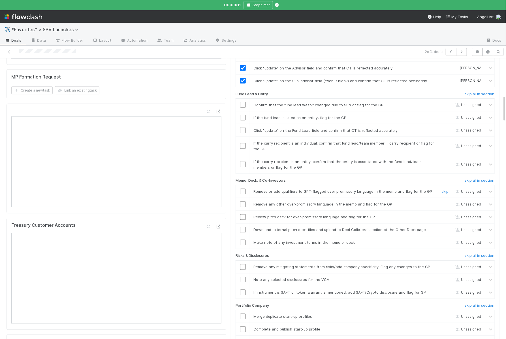
scroll to position [389, 0]
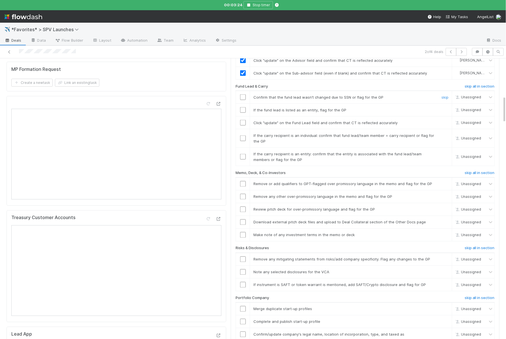
click at [242, 94] on input "checkbox" at bounding box center [243, 97] width 6 height 6
click at [447, 108] on link "skip" at bounding box center [445, 110] width 7 height 5
click at [243, 120] on input "checkbox" at bounding box center [243, 123] width 6 height 6
click at [447, 133] on link "skip" at bounding box center [445, 135] width 7 height 5
click at [244, 154] on input "checkbox" at bounding box center [243, 157] width 6 height 6
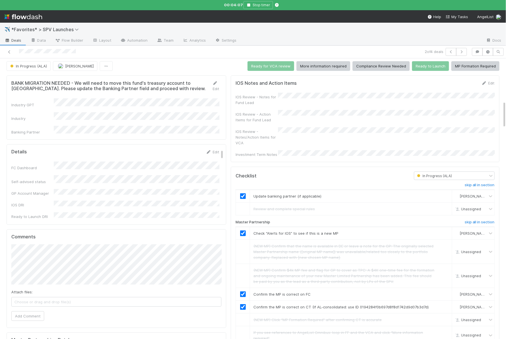
scroll to position [0, 0]
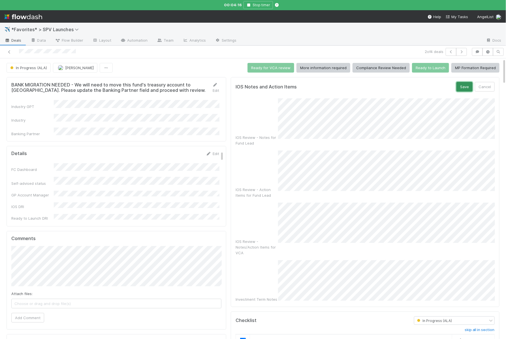
click at [468, 85] on button "Save" at bounding box center [465, 87] width 16 height 10
click at [468, 89] on button "Save" at bounding box center [465, 87] width 16 height 10
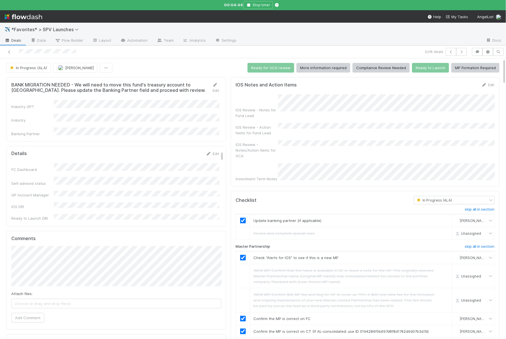
click at [296, 172] on div "IOS Notes and Action Items Edit IOS Review - Notes for Fund Lead IOS Review - A…" at bounding box center [365, 131] width 269 height 109
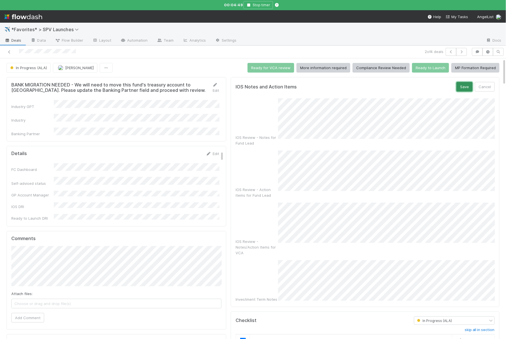
click at [469, 86] on button "Save" at bounding box center [465, 87] width 16 height 10
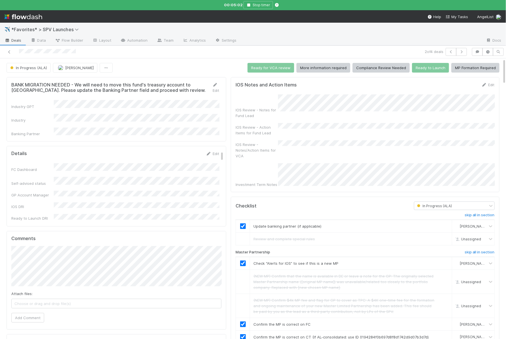
click at [306, 143] on div "IOS Review - Notes/Action Items for VCA" at bounding box center [365, 149] width 259 height 18
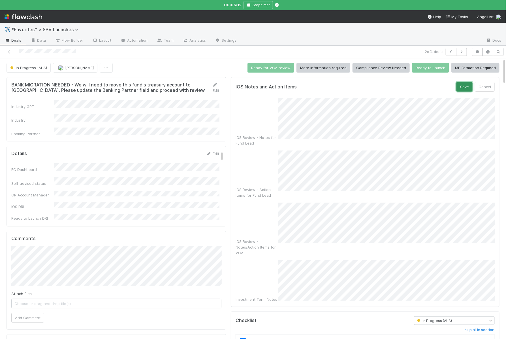
click at [470, 88] on button "Save" at bounding box center [465, 87] width 16 height 10
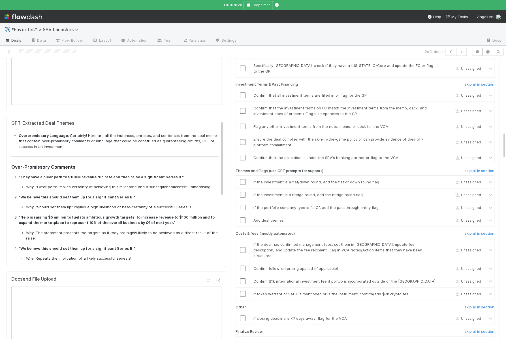
scroll to position [768, 0]
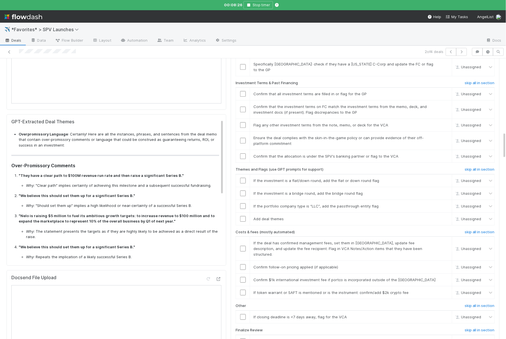
click at [181, 173] on p ""They have a clear path to $100M revenue run rate and then raise a significant …" at bounding box center [119, 176] width 201 height 6
click at [137, 193] on p ""We believe this should set them up for a significant Series B."" at bounding box center [119, 196] width 201 height 6
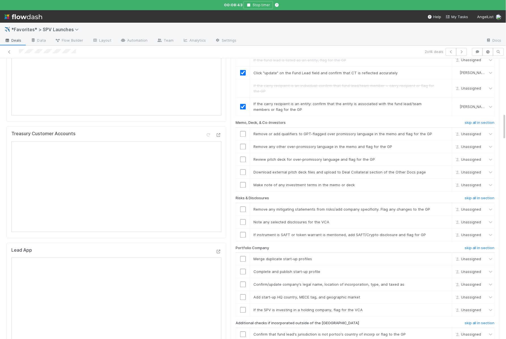
scroll to position [457, 0]
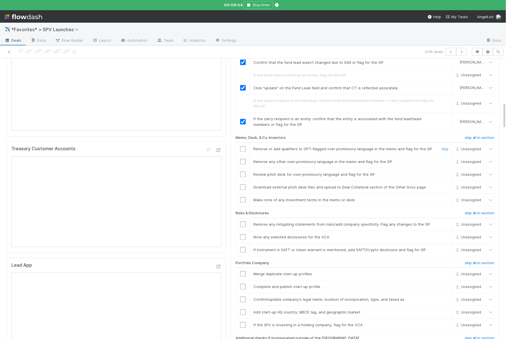
click at [243, 146] on input "checkbox" at bounding box center [243, 149] width 6 height 6
click at [243, 159] on input "checkbox" at bounding box center [243, 162] width 6 height 6
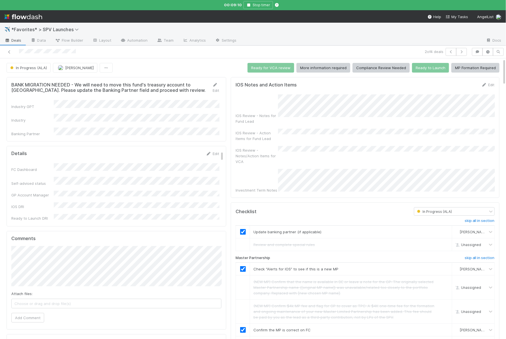
click at [271, 147] on div "IOS Review - Notes/Action Items for VCA" at bounding box center [257, 155] width 42 height 17
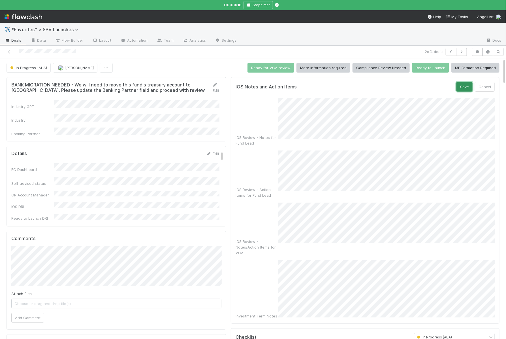
click at [463, 88] on button "Save" at bounding box center [465, 87] width 16 height 10
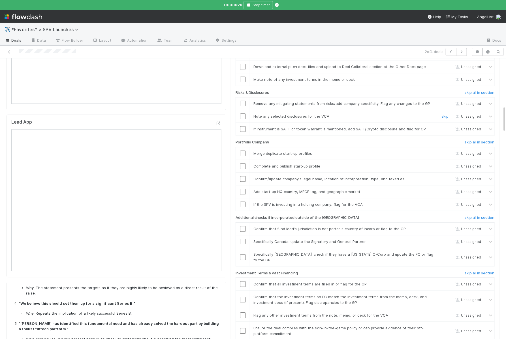
scroll to position [496, 0]
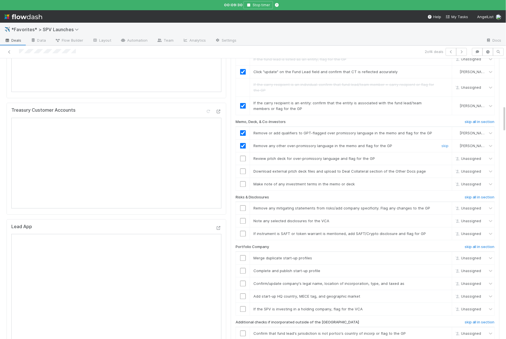
click at [244, 156] on input "checkbox" at bounding box center [243, 159] width 6 height 6
click at [446, 169] on link "skip" at bounding box center [445, 171] width 7 height 5
click at [245, 181] on input "checkbox" at bounding box center [243, 184] width 6 height 6
click at [445, 206] on link "skip" at bounding box center [445, 208] width 7 height 5
click at [443, 219] on link "skip" at bounding box center [445, 221] width 7 height 5
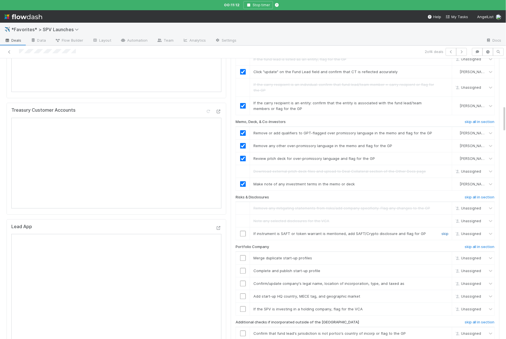
click at [444, 231] on link "skip" at bounding box center [445, 233] width 7 height 5
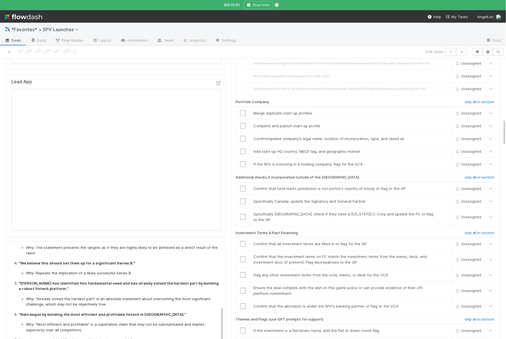
scroll to position [643, 0]
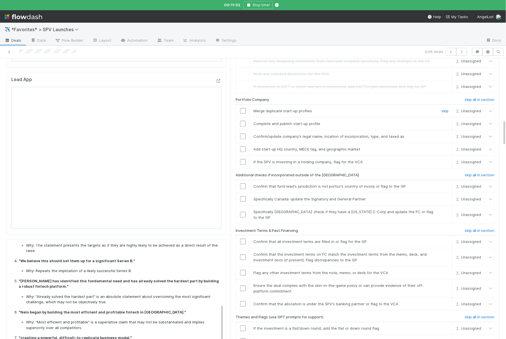
click at [446, 108] on link "skip" at bounding box center [445, 110] width 7 height 5
click at [446, 121] on link "skip" at bounding box center [445, 123] width 7 height 5
click at [246, 133] on div at bounding box center [243, 136] width 14 height 6
click at [243, 133] on input "checkbox" at bounding box center [243, 136] width 6 height 6
click at [242, 146] on input "checkbox" at bounding box center [243, 149] width 6 height 6
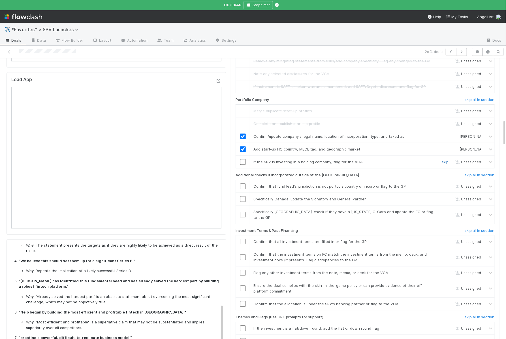
click at [446, 159] on link "skip" at bounding box center [445, 161] width 7 height 5
click at [243, 183] on input "checkbox" at bounding box center [243, 186] width 6 height 6
click at [444, 197] on link "skip" at bounding box center [445, 199] width 7 height 5
click at [446, 209] on link "skip" at bounding box center [445, 211] width 7 height 5
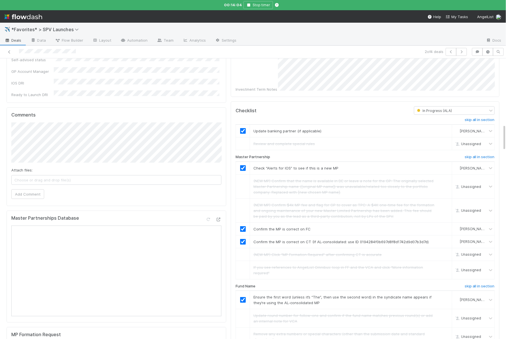
scroll to position [0, 0]
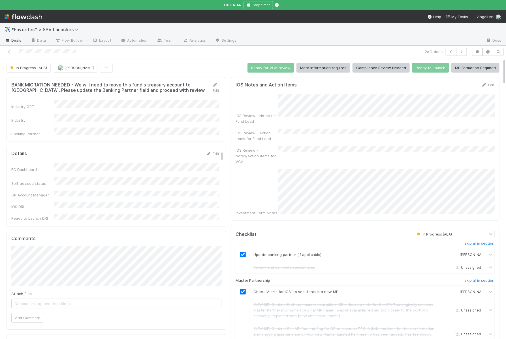
click at [318, 154] on div "IOS Review - Notes for Fund Lead IOS Review - Action Items for Fund Lead IOS Re…" at bounding box center [365, 154] width 259 height 121
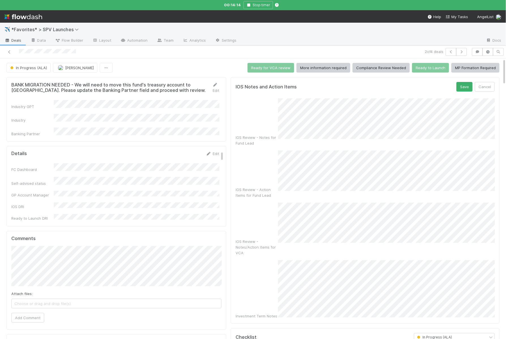
click at [316, 182] on div "IOS Review - Notes for Fund Lead IOS Review - Action Items for Fund Lead IOS Re…" at bounding box center [365, 208] width 259 height 220
click at [468, 87] on button "Save" at bounding box center [465, 87] width 16 height 10
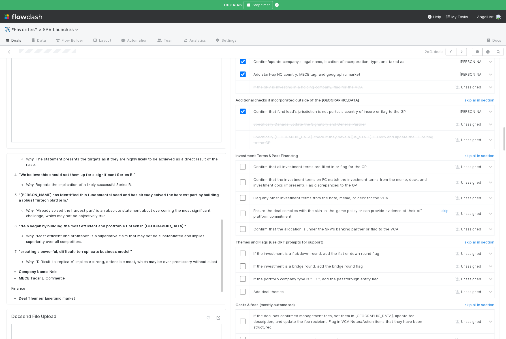
scroll to position [752, 0]
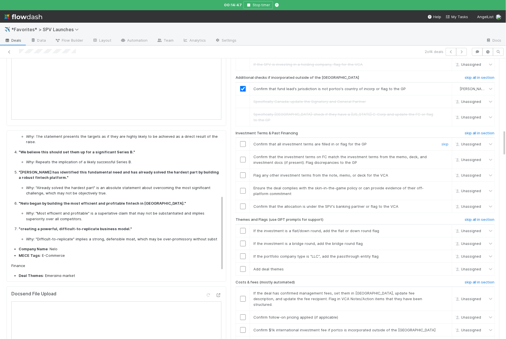
click at [243, 141] on input "checkbox" at bounding box center [243, 144] width 6 height 6
click at [243, 157] on input "checkbox" at bounding box center [243, 160] width 6 height 6
click at [446, 173] on link "skip" at bounding box center [445, 175] width 7 height 5
click at [244, 188] on input "checkbox" at bounding box center [243, 191] width 6 height 6
click at [244, 203] on input "checkbox" at bounding box center [243, 206] width 6 height 6
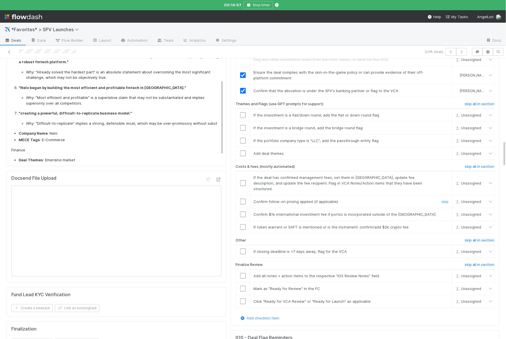
scroll to position [870, 0]
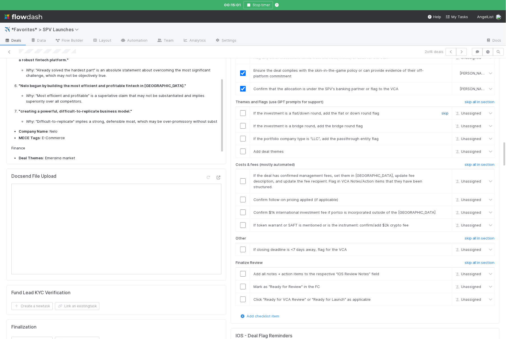
click at [445, 111] on link "skip" at bounding box center [445, 113] width 7 height 5
click at [445, 123] on link "skip" at bounding box center [445, 125] width 7 height 5
click at [445, 132] on td "If the portfolio company type is “LLC”, add the passthrough entity flag skip" at bounding box center [351, 138] width 202 height 13
click at [445, 136] on link "skip" at bounding box center [445, 138] width 7 height 5
click at [243, 148] on input "checkbox" at bounding box center [243, 151] width 6 height 6
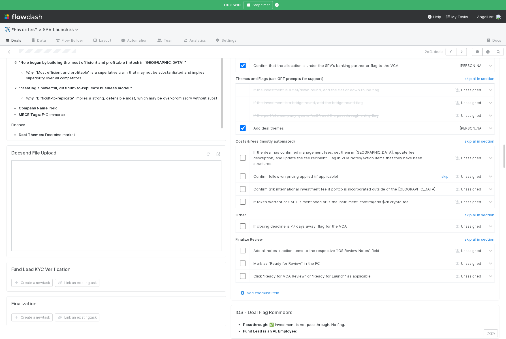
scroll to position [893, 0]
click at [445, 150] on link "skip" at bounding box center [445, 152] width 7 height 5
click at [445, 174] on link "skip" at bounding box center [445, 176] width 7 height 5
click at [244, 186] on input "checkbox" at bounding box center [243, 189] width 6 height 6
click at [442, 199] on link "skip" at bounding box center [445, 201] width 7 height 5
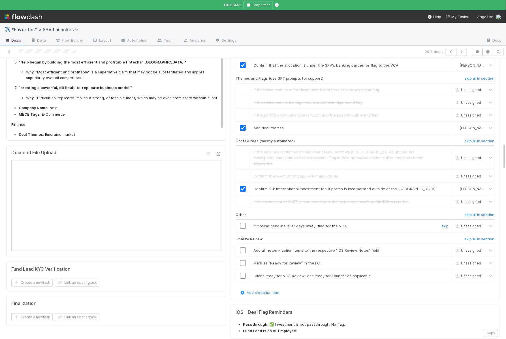
click at [444, 223] on link "skip" at bounding box center [445, 225] width 7 height 5
drag, startPoint x: 244, startPoint y: 207, endPoint x: 244, endPoint y: 212, distance: 4.8
click at [244, 247] on input "checkbox" at bounding box center [243, 250] width 6 height 6
click at [244, 256] on td at bounding box center [243, 262] width 14 height 13
click at [244, 260] on input "checkbox" at bounding box center [243, 263] width 6 height 6
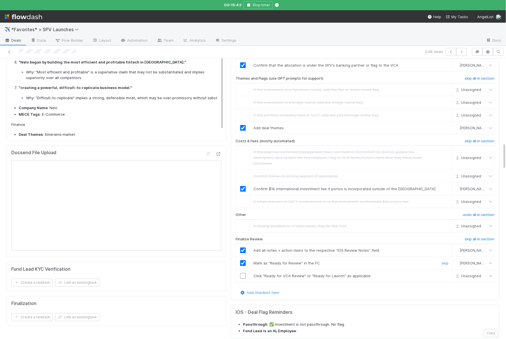
click at [243, 273] on input "checkbox" at bounding box center [243, 276] width 6 height 6
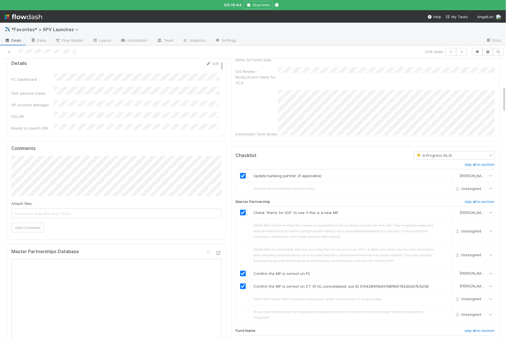
scroll to position [0, 0]
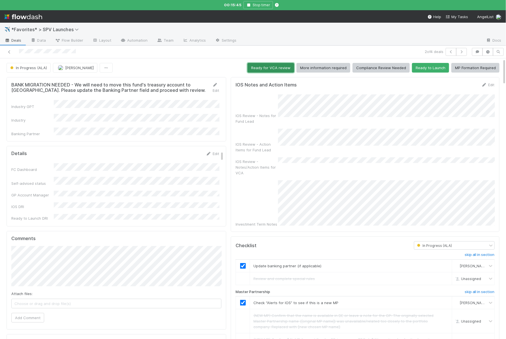
click at [269, 66] on button "Ready for VCA review" at bounding box center [271, 68] width 47 height 10
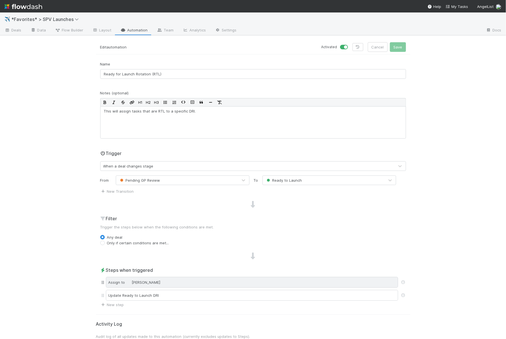
click at [161, 271] on span "[PERSON_NAME]" at bounding box center [146, 282] width 29 height 5
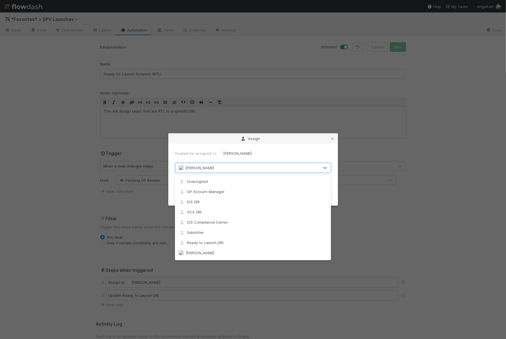
click at [214, 168] on span "[PERSON_NAME]" at bounding box center [200, 167] width 29 height 5
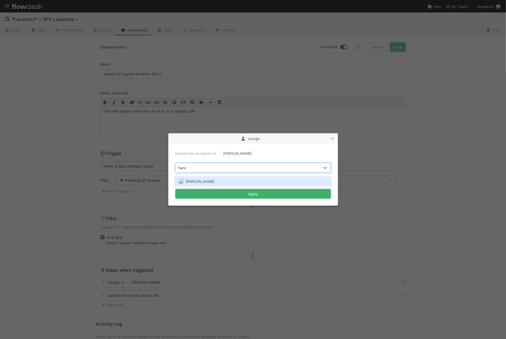
type input "hanin"
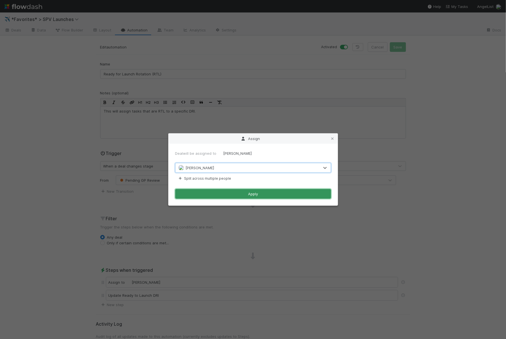
click at [218, 191] on button "Apply" at bounding box center [253, 194] width 156 height 10
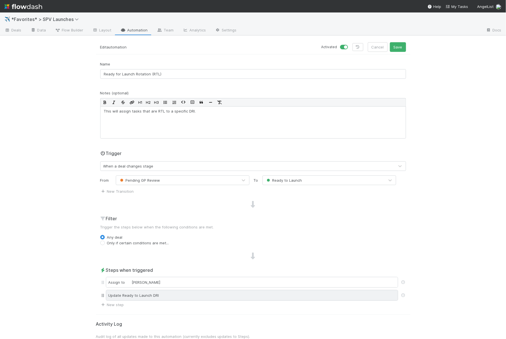
click at [178, 271] on div "Update Ready to Launch DRI" at bounding box center [252, 295] width 292 height 11
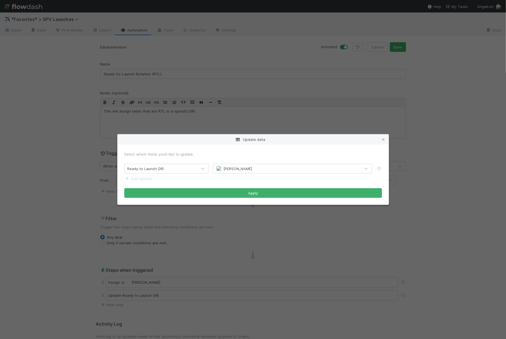
click at [222, 168] on img at bounding box center [219, 169] width 6 height 6
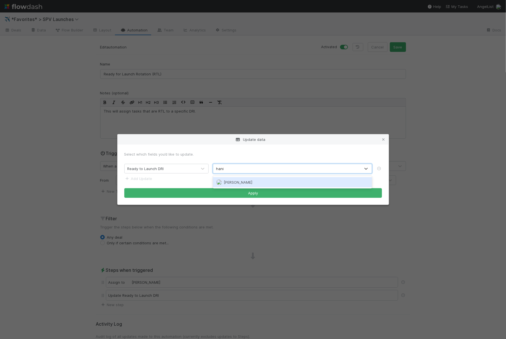
type input "hanin"
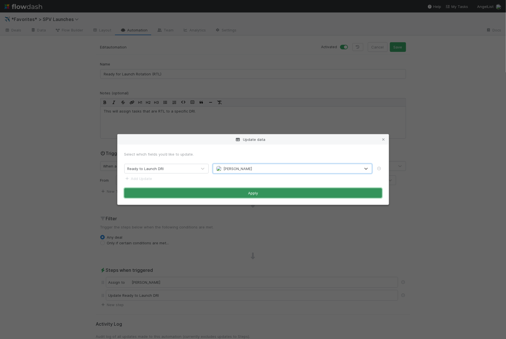
click at [238, 195] on button "Apply" at bounding box center [253, 193] width 258 height 10
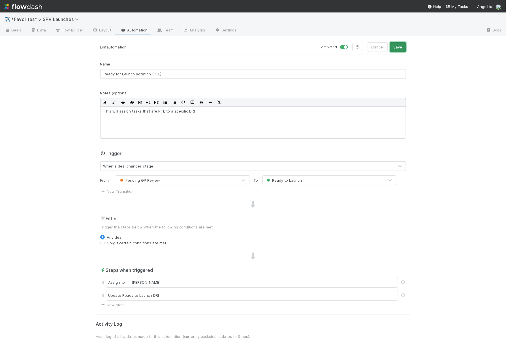
click at [401, 49] on button "Save" at bounding box center [398, 47] width 16 height 10
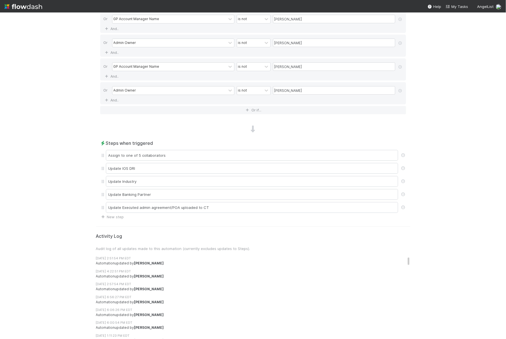
scroll to position [398, 0]
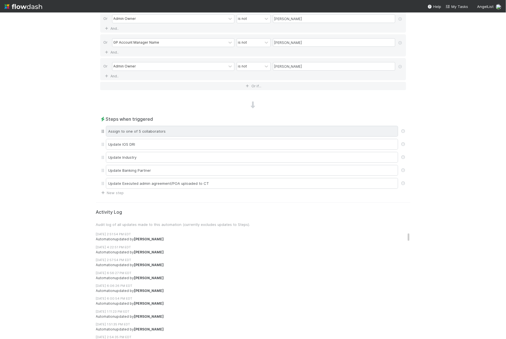
click at [219, 126] on div "Assign to one of 5 collaborators" at bounding box center [252, 131] width 292 height 11
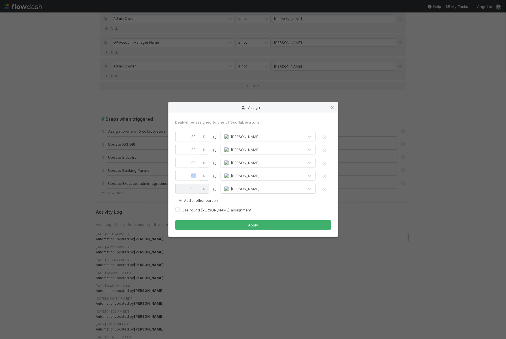
click at [199, 172] on div "20 %" at bounding box center [192, 176] width 34 height 10
click at [189, 179] on input "20" at bounding box center [187, 176] width 24 height 10
type input "1"
type input "39"
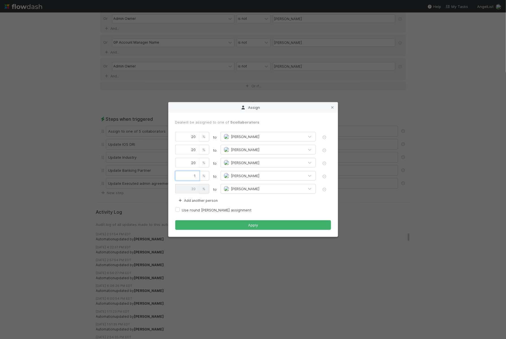
type input "10"
type input "30"
type input "10"
click at [240, 199] on div "Add another person" at bounding box center [253, 200] width 156 height 7
click at [198, 163] on input "20" at bounding box center [187, 163] width 24 height 10
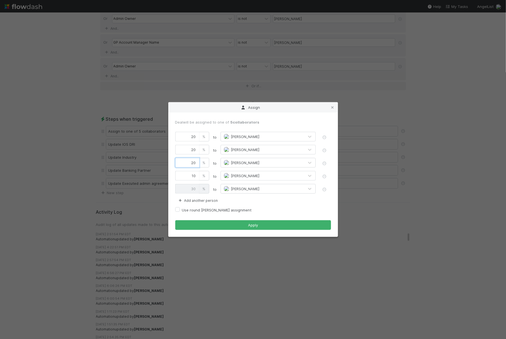
type input "2"
type input "48"
type input "23"
type input "27"
type input "23"
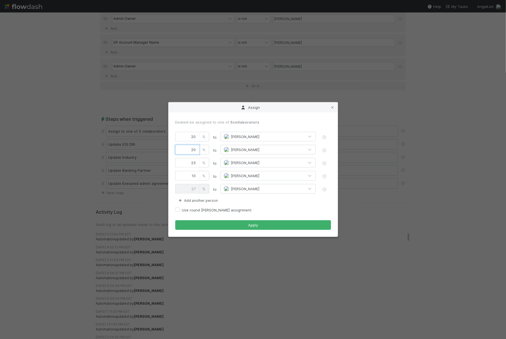
click at [196, 148] on input "20" at bounding box center [187, 150] width 24 height 10
type input "2"
type input "45"
type input "23"
type input "24"
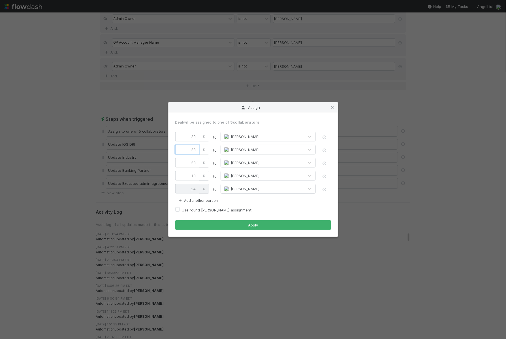
type input "23"
click at [199, 136] on input "20" at bounding box center [187, 137] width 24 height 10
type input "2"
type input "42"
type input "22"
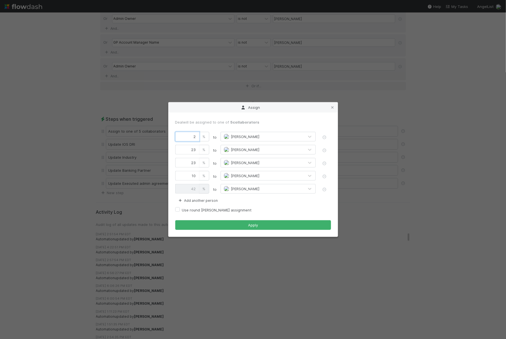
type input "22"
click at [197, 148] on input "23" at bounding box center [187, 150] width 24 height 10
type input "2"
type input "43"
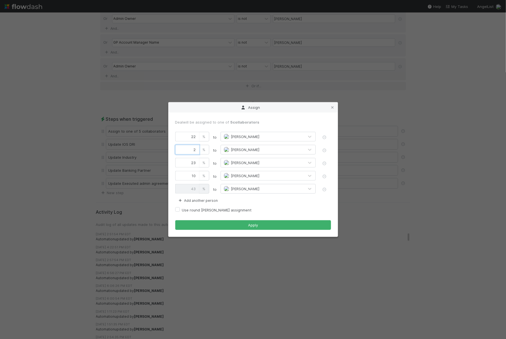
type input "22"
type input "23"
type input "22"
click at [195, 159] on input "23" at bounding box center [187, 163] width 24 height 10
type input "2"
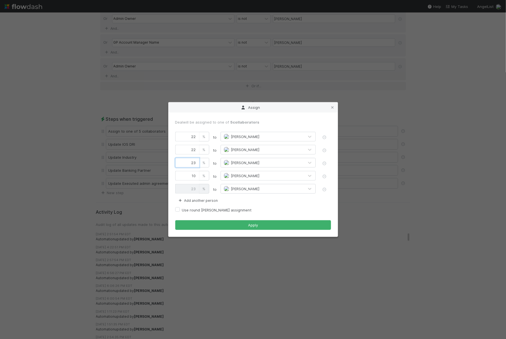
type input "44"
type input "22"
type input "24"
type input "2"
type input "44"
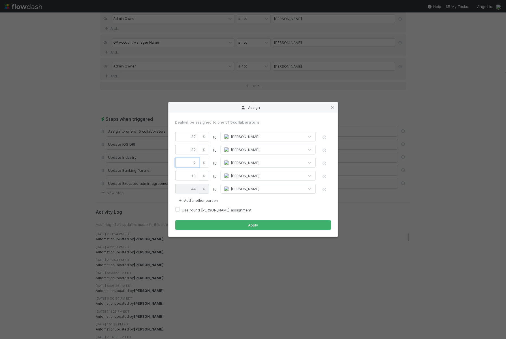
type input "23"
click at [249, 212] on div "Use round robin assignment" at bounding box center [253, 209] width 156 height 7
click at [195, 174] on input "10" at bounding box center [187, 176] width 24 height 10
type input "1"
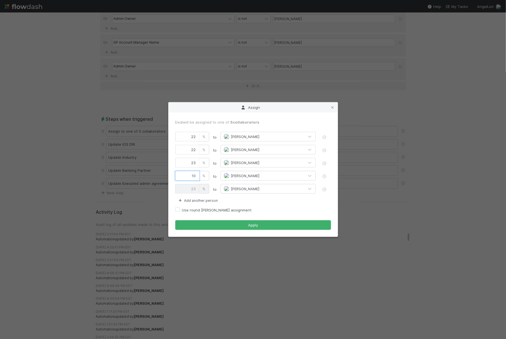
type input "32"
type input "11"
type input "22"
type input "11"
click at [198, 162] on input "23" at bounding box center [187, 163] width 24 height 10
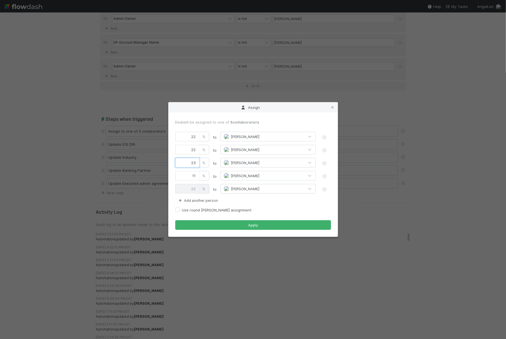
type input "2"
type input "43"
type input "22"
type input "23"
type input "22"
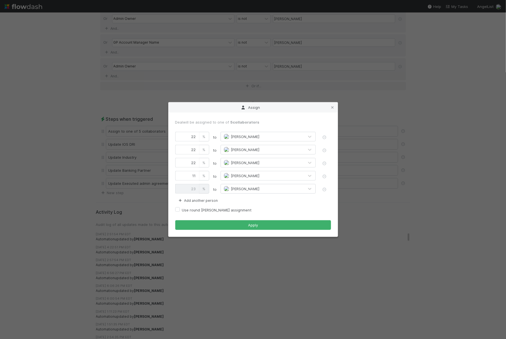
click at [238, 205] on form "Deal will be assigned to one of 5 collaborators 22 % to Alix Hashagen 22 % to M…" at bounding box center [253, 174] width 156 height 110
click at [236, 222] on button "Apply" at bounding box center [253, 225] width 156 height 10
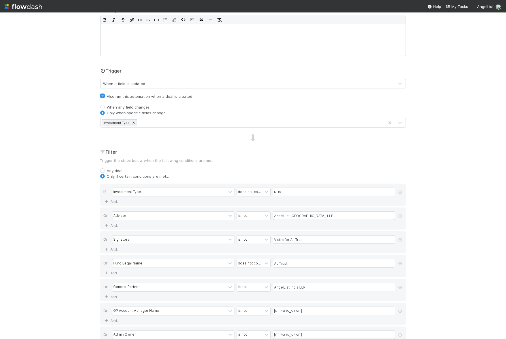
scroll to position [0, 0]
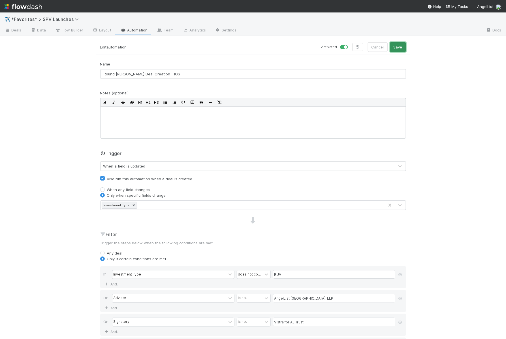
click at [399, 48] on button "Save" at bounding box center [398, 47] width 16 height 10
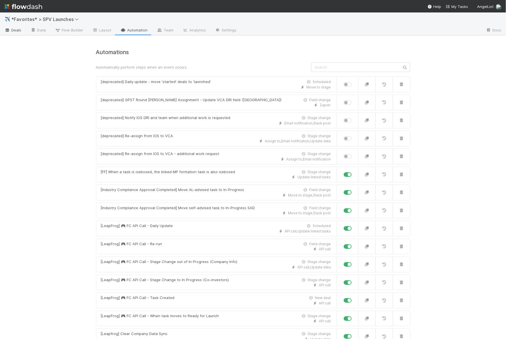
click at [13, 26] on link "Deals" at bounding box center [13, 30] width 26 height 9
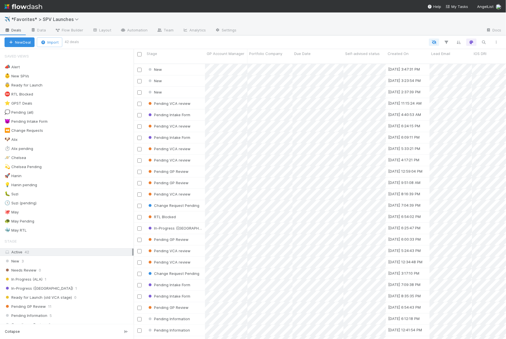
scroll to position [280, 372]
click at [61, 136] on div "🐶 Alix 3" at bounding box center [69, 139] width 129 height 7
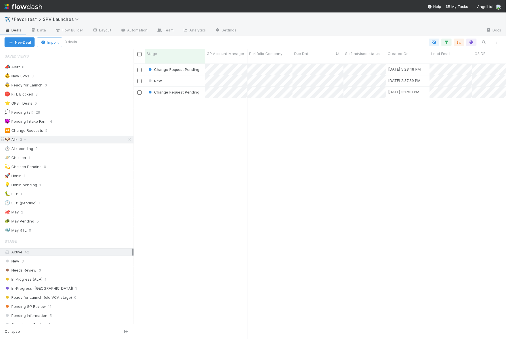
scroll to position [280, 372]
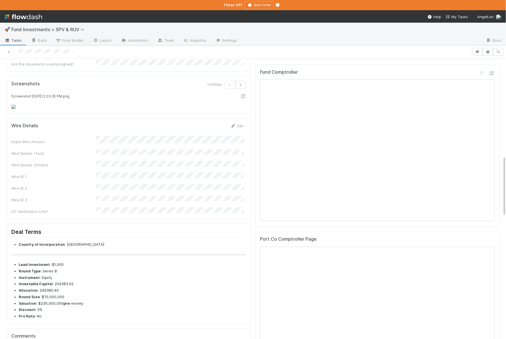
scroll to position [465, 0]
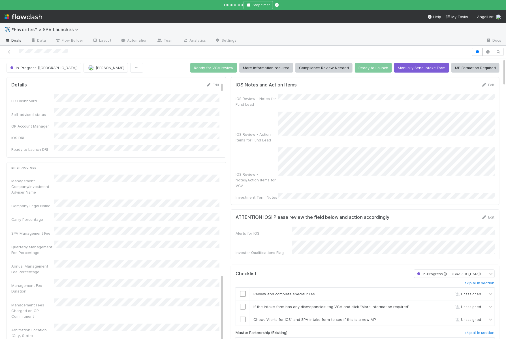
scroll to position [263, 0]
click at [477, 50] on icon "button" at bounding box center [478, 51] width 6 height 3
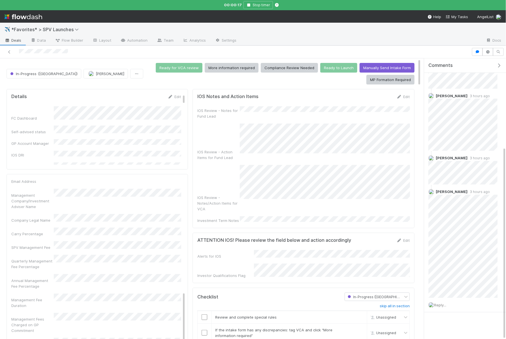
scroll to position [291, 0]
click at [62, 266] on div "Quarterly Management Fee Percentage" at bounding box center [96, 274] width 170 height 17
click at [52, 287] on div "Annual Management Fee Percentage" at bounding box center [96, 295] width 170 height 17
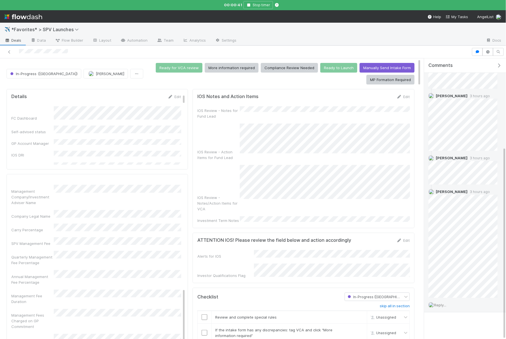
click at [443, 304] on span "Reply..." at bounding box center [440, 305] width 12 height 5
click at [452, 286] on span "Choose or drag and drop file(s)" at bounding box center [467, 292] width 62 height 15
click at [451, 305] on button "Add Reply" at bounding box center [447, 309] width 25 height 10
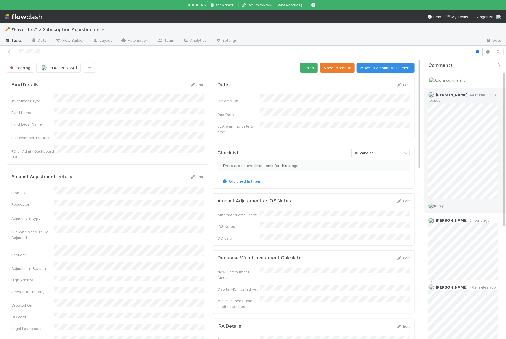
click at [440, 206] on span "Reply..." at bounding box center [440, 205] width 12 height 5
click at [454, 300] on button "Add Reply" at bounding box center [447, 305] width 25 height 10
click at [21, 70] on button "Pending" at bounding box center [20, 68] width 27 height 10
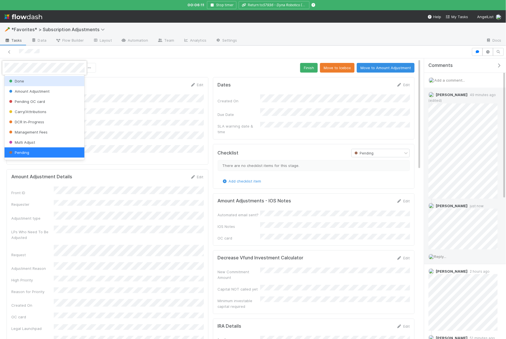
scroll to position [1, 0]
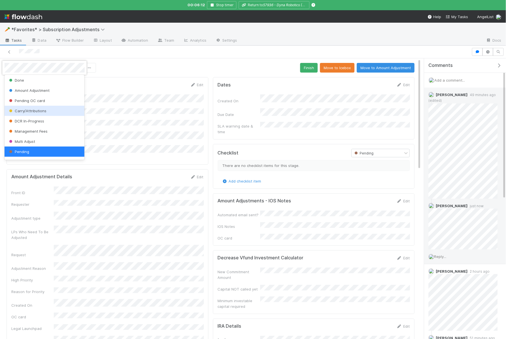
click at [23, 100] on span "Pending OC card" at bounding box center [26, 100] width 37 height 5
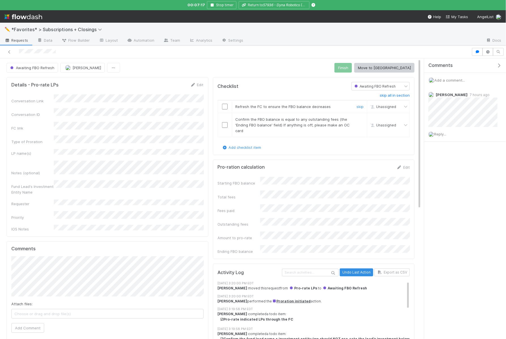
click at [226, 105] on input "checkbox" at bounding box center [225, 107] width 6 height 6
click at [226, 122] on input "checkbox" at bounding box center [225, 125] width 6 height 6
click at [358, 69] on div "Awaiting FBO Refresh [PERSON_NAME] Finish Move to [GEOGRAPHIC_DATA]" at bounding box center [211, 68] width 408 height 10
click at [352, 68] on button "Finish" at bounding box center [344, 68] width 18 height 10
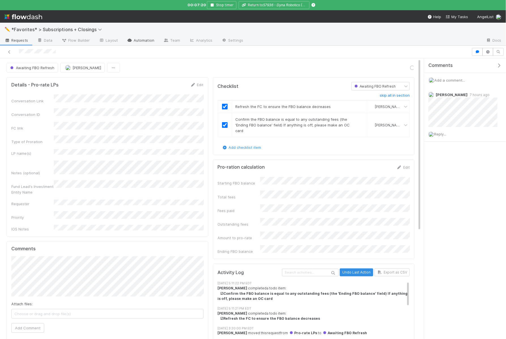
click at [136, 39] on link "Automation" at bounding box center [140, 40] width 37 height 9
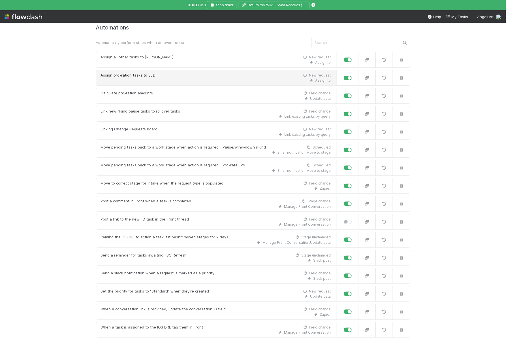
scroll to position [42, 0]
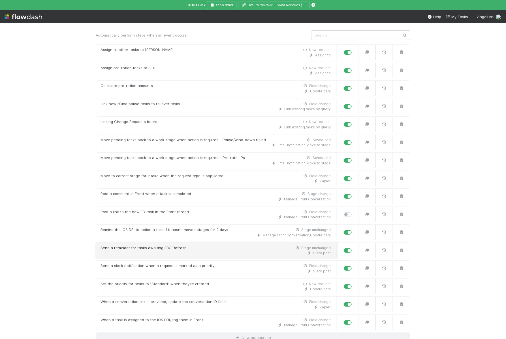
click at [237, 245] on div "Send a reminder for tasks awaiting FBO Refresh Stage unchanged" at bounding box center [216, 248] width 230 height 6
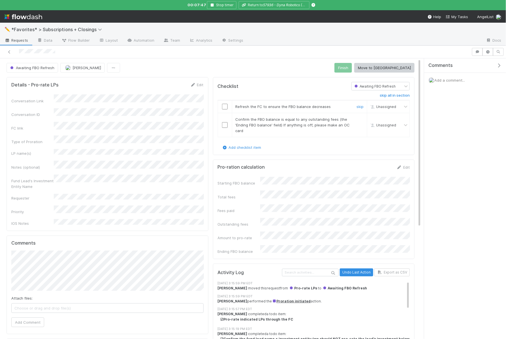
click at [227, 105] on input "checkbox" at bounding box center [225, 107] width 6 height 6
click at [227, 122] on input "checkbox" at bounding box center [225, 125] width 6 height 6
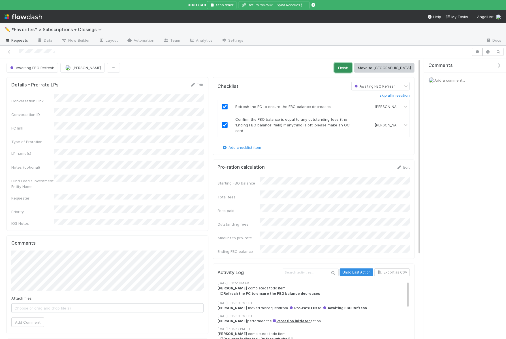
click at [352, 71] on button "Finish" at bounding box center [344, 68] width 18 height 10
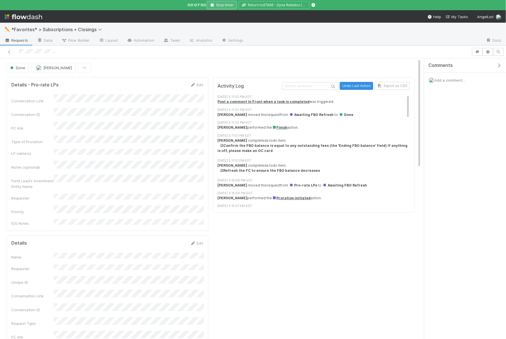
click at [226, 7] on button "Stop timer" at bounding box center [221, 5] width 29 height 8
